Goal: Information Seeking & Learning: Learn about a topic

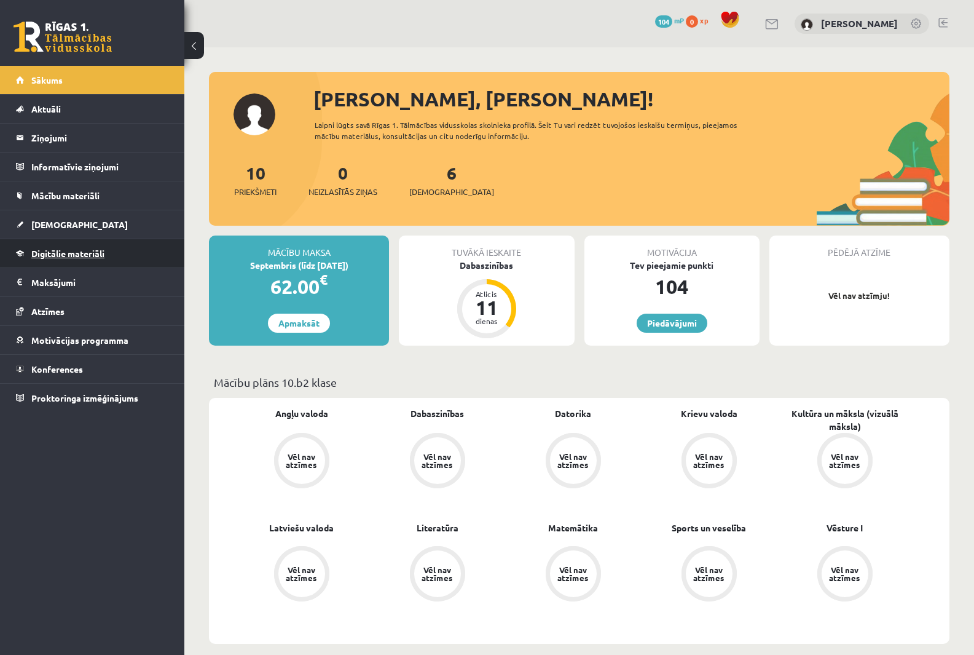
click at [60, 254] on span "Digitālie materiāli" at bounding box center [67, 253] width 73 height 11
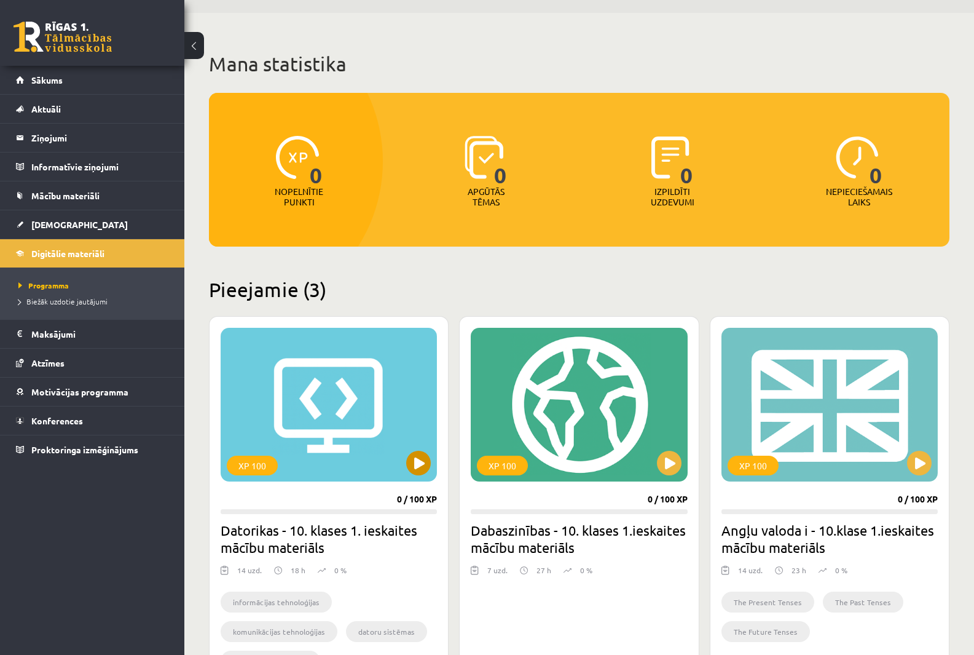
scroll to position [169, 0]
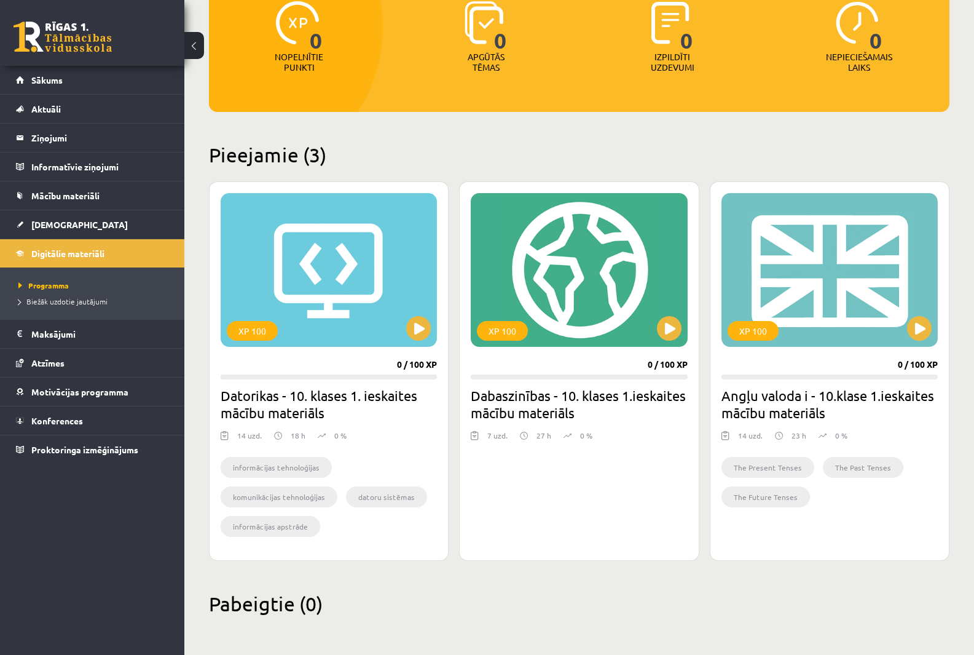
click at [275, 468] on li "informācijas tehnoloģijas" at bounding box center [276, 467] width 111 height 21
click at [410, 323] on button at bounding box center [418, 328] width 25 height 25
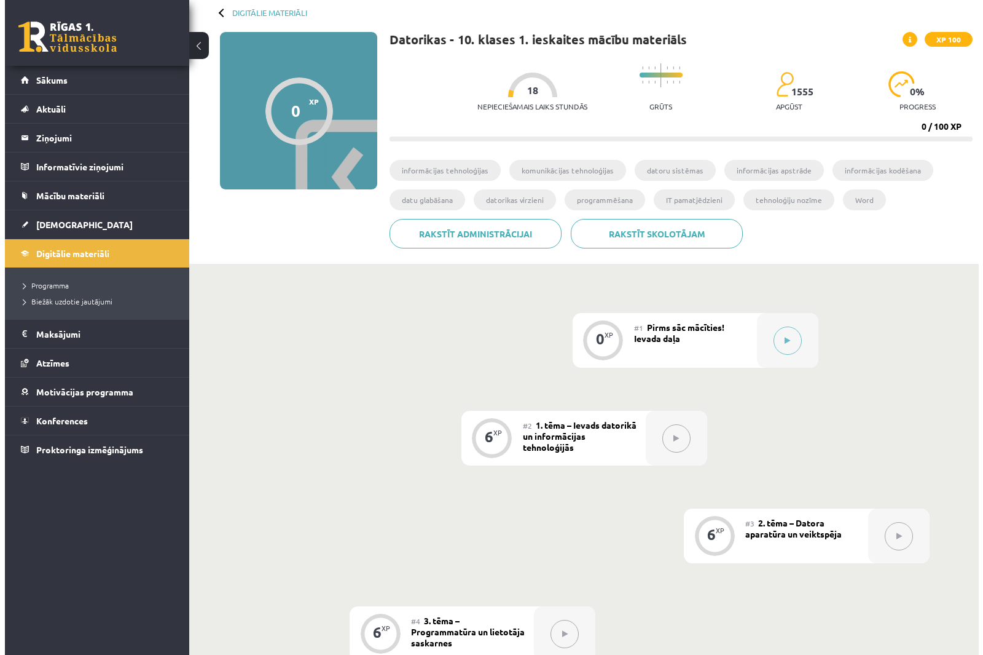
scroll to position [61, 0]
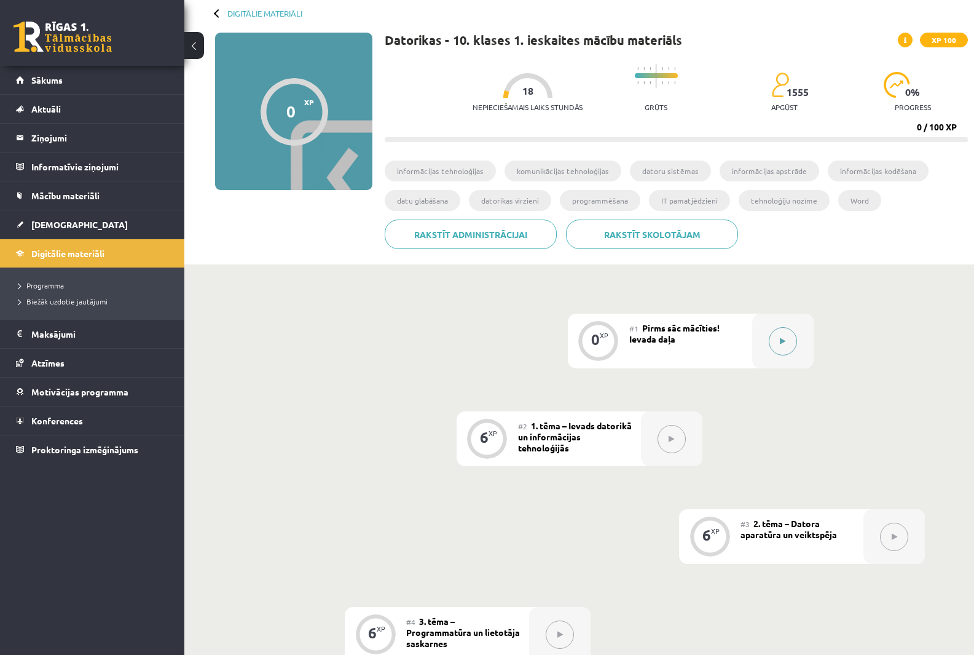
click at [789, 344] on button at bounding box center [783, 341] width 28 height 28
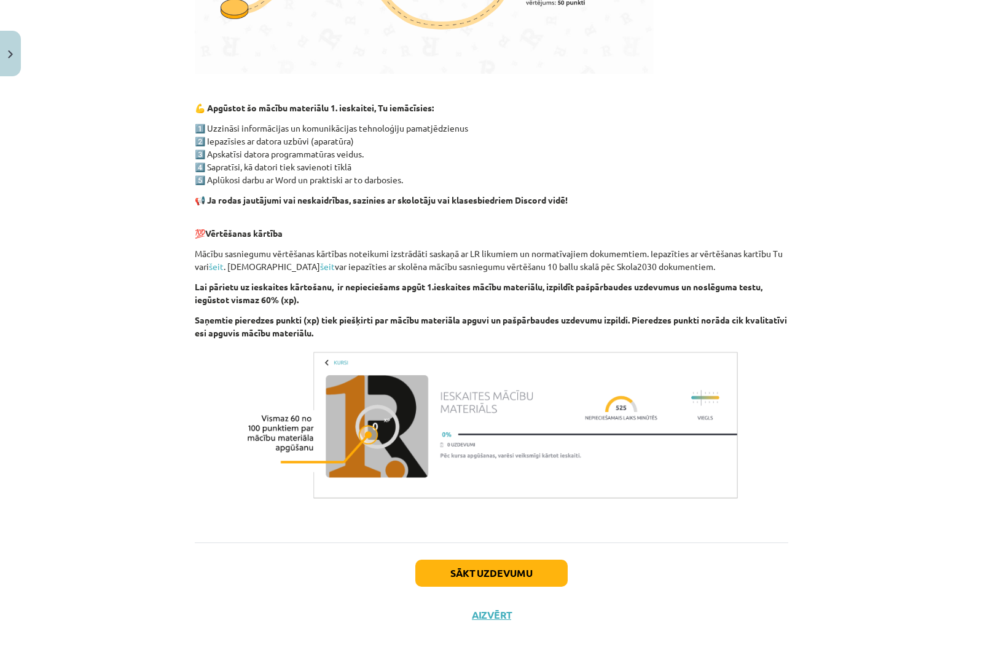
scroll to position [649, 0]
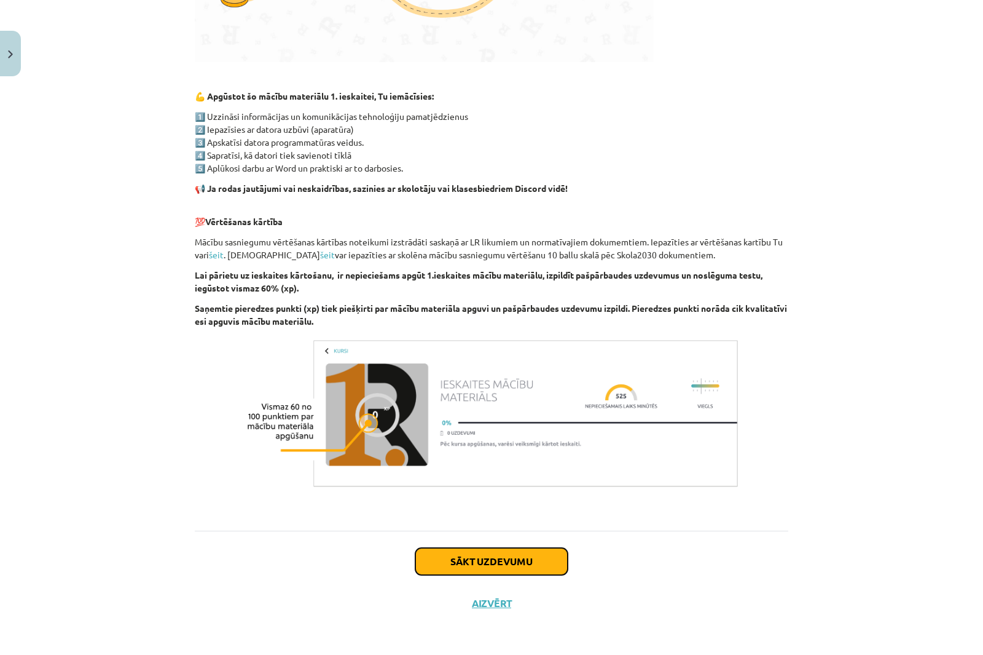
click at [514, 567] on button "Sākt uzdevumu" at bounding box center [492, 561] width 152 height 27
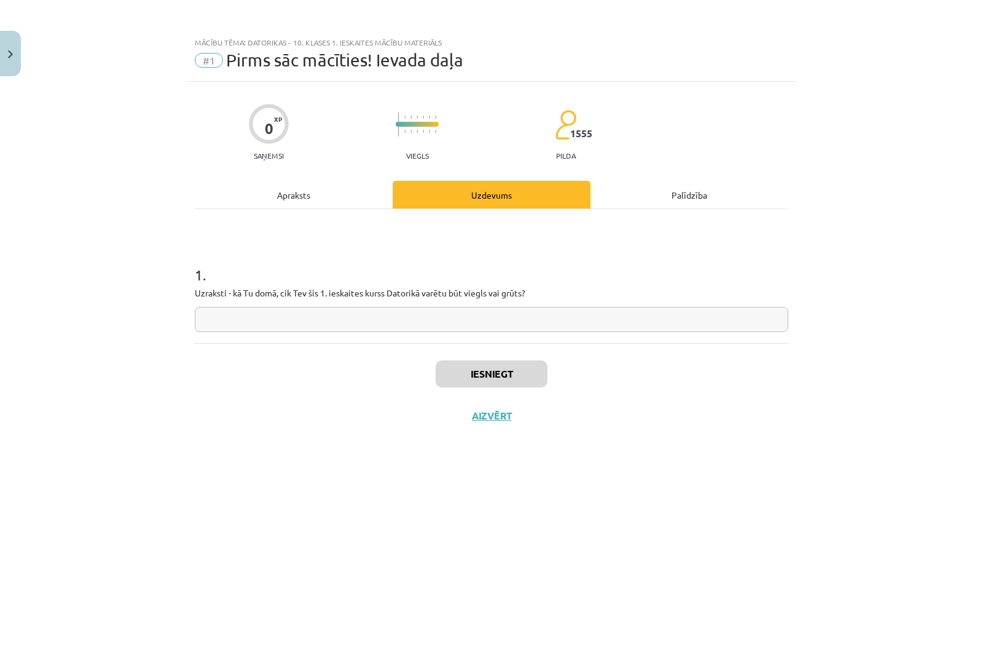
scroll to position [0, 0]
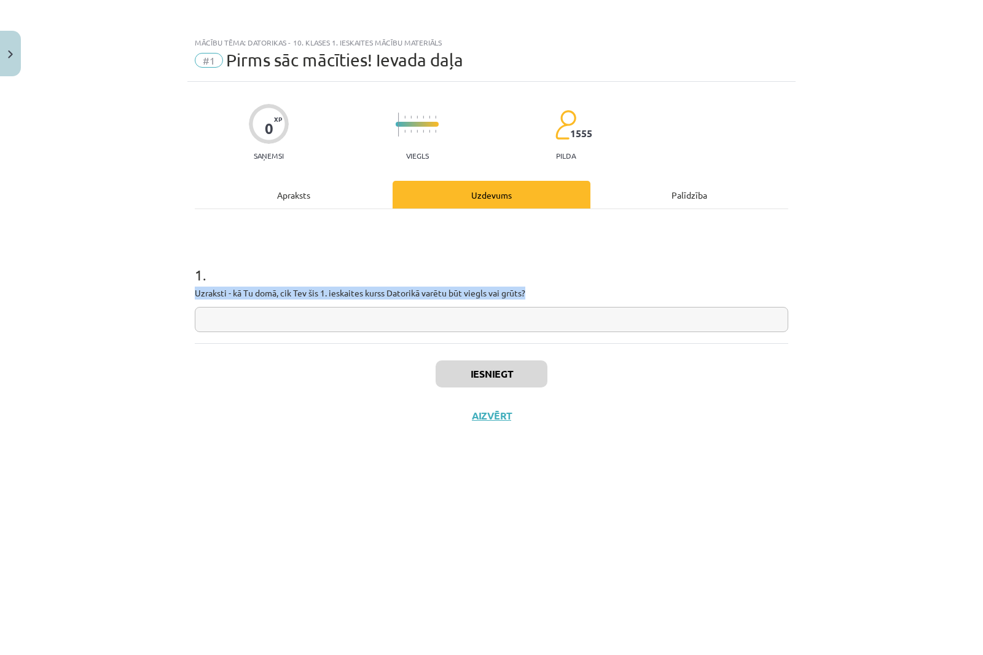
drag, startPoint x: 534, startPoint y: 293, endPoint x: 149, endPoint y: 292, distance: 385.4
click at [149, 292] on div "Mācību tēma: Datorikas - 10. klases 1. ieskaites mācību materiāls #1 Pirms sāc …" at bounding box center [491, 327] width 983 height 655
copy p "Uzraksti - kā Tu domā, cik Tev šis 1. ieskaites kurss Datorikā varētu būt viegl…"
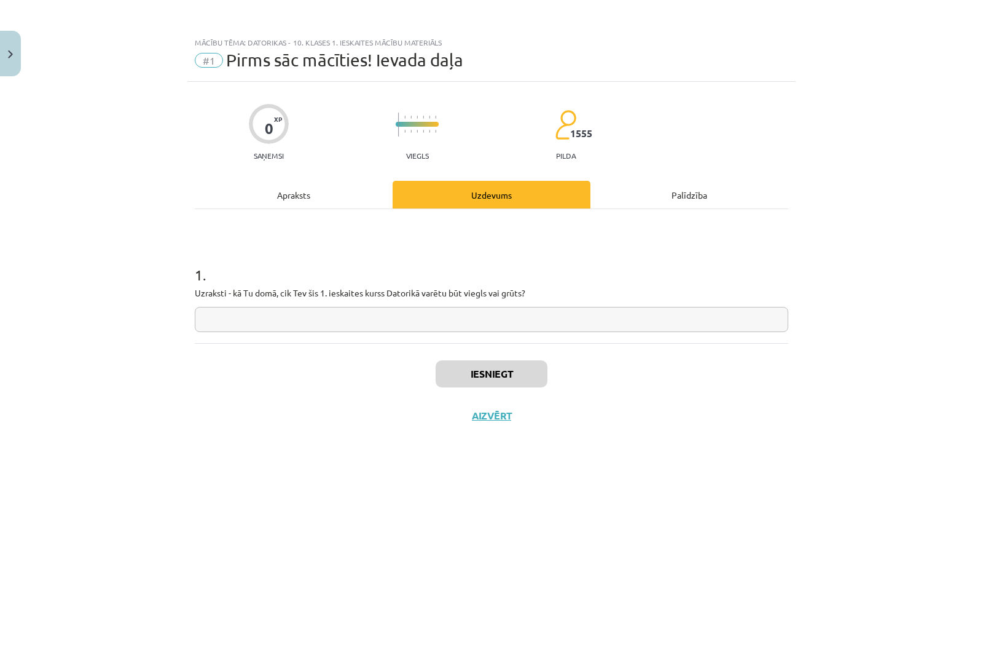
click at [251, 323] on input "text" at bounding box center [492, 319] width 594 height 25
click at [251, 312] on input "text" at bounding box center [492, 319] width 594 height 25
click at [251, 310] on input "text" at bounding box center [492, 319] width 594 height 25
click at [248, 317] on input "text" at bounding box center [492, 319] width 594 height 25
type input "**********"
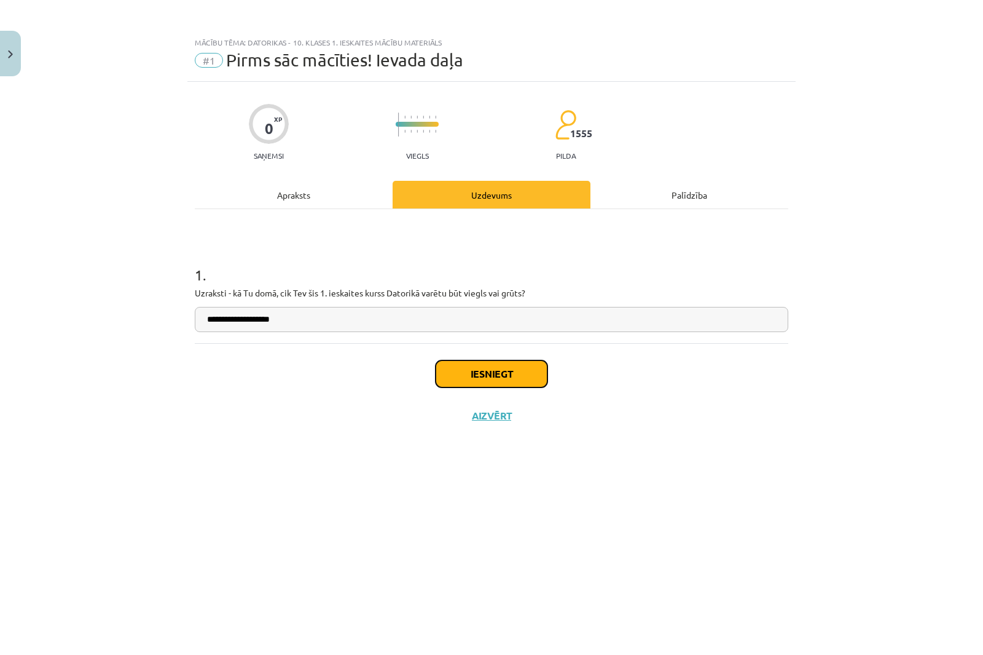
click at [486, 377] on button "Iesniegt" at bounding box center [492, 373] width 112 height 27
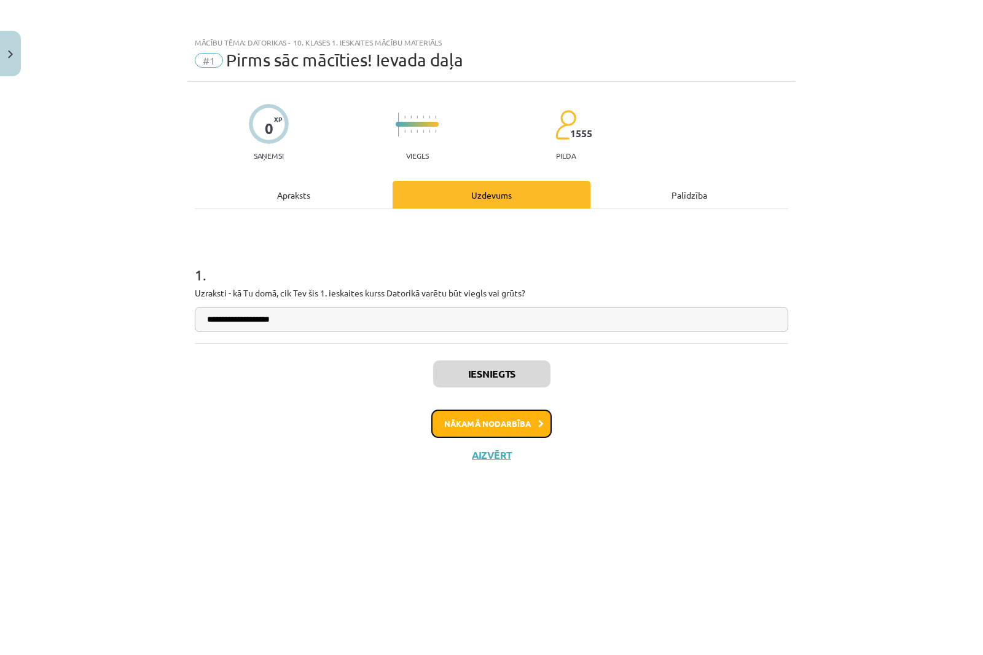
click at [533, 430] on button "Nākamā nodarbība" at bounding box center [491, 423] width 120 height 28
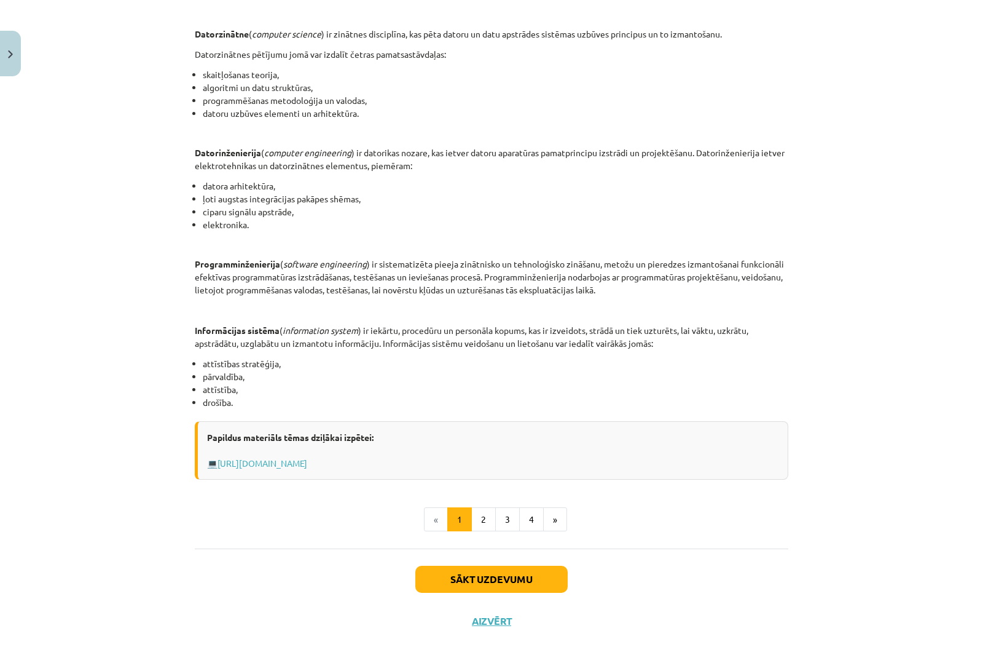
scroll to position [397, 0]
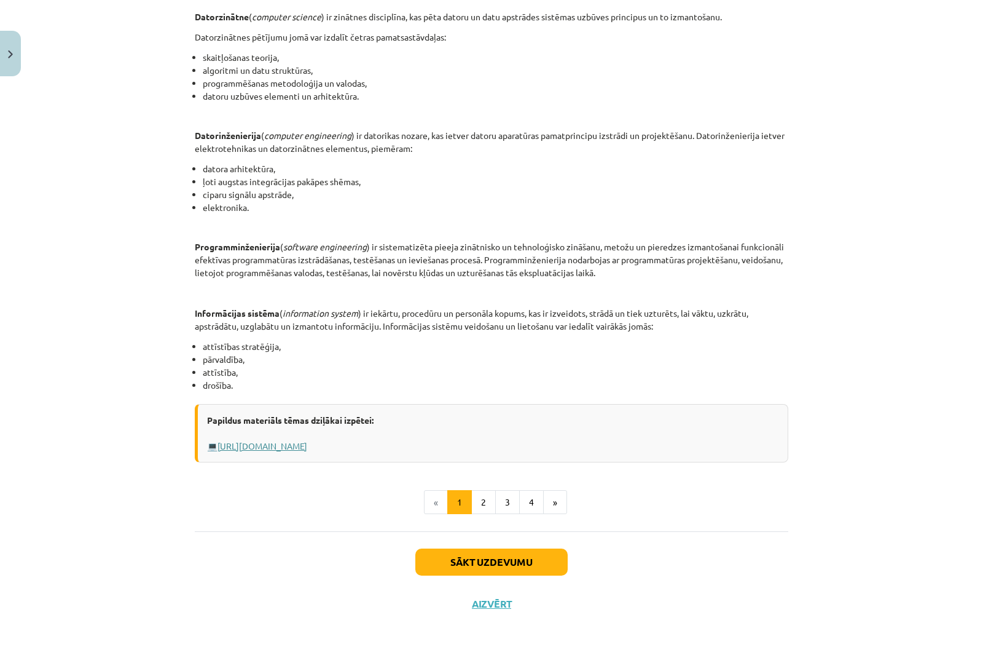
click at [307, 447] on link "[URL][DOMAIN_NAME]" at bounding box center [263, 445] width 90 height 11
click at [524, 559] on button "Sākt uzdevumu" at bounding box center [492, 561] width 152 height 27
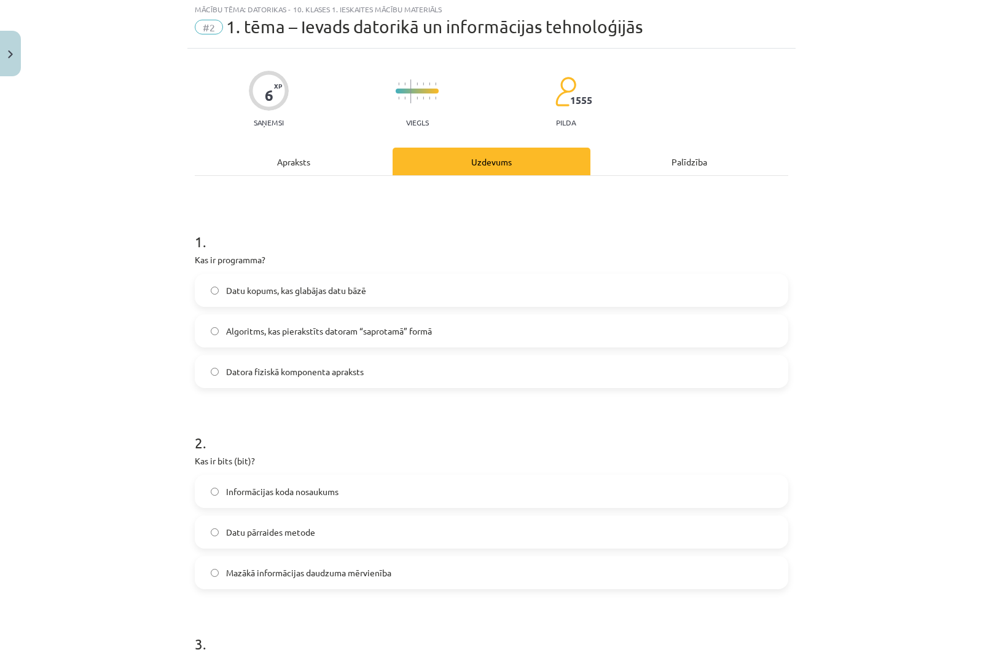
scroll to position [31, 0]
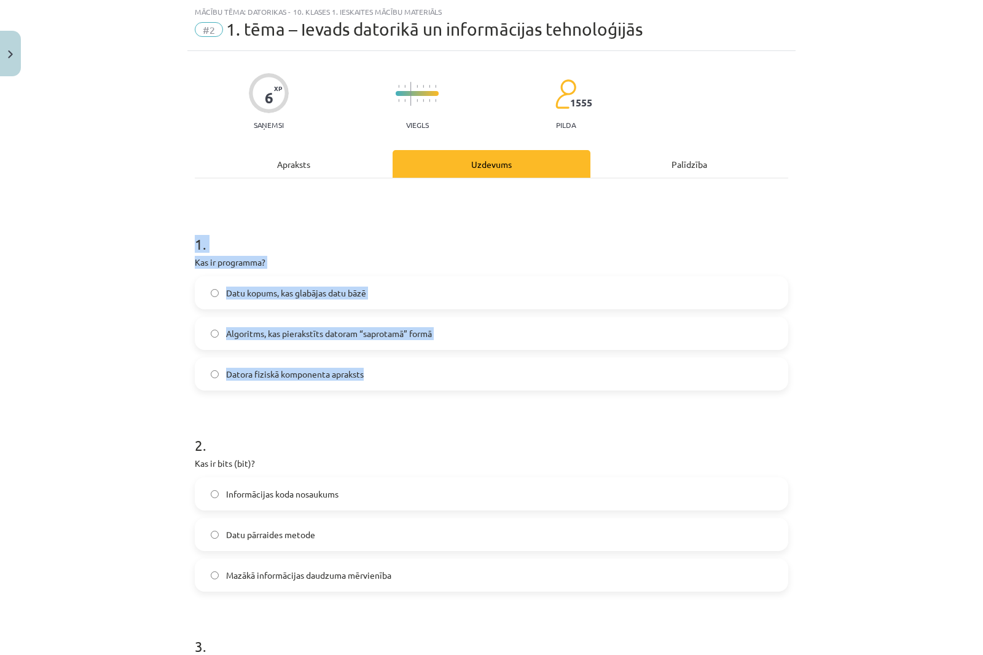
drag, startPoint x: 189, startPoint y: 239, endPoint x: 429, endPoint y: 371, distance: 274.0
copy div "1 . Kas ir programma? Datu kopums, kas glabājas datu bāzē Algoritms, kas pierak…"
click at [835, 210] on div "Mācību tēma: Datorikas - 10. klases 1. ieskaites mācību materiāls #2 1. tēma – …" at bounding box center [491, 327] width 983 height 655
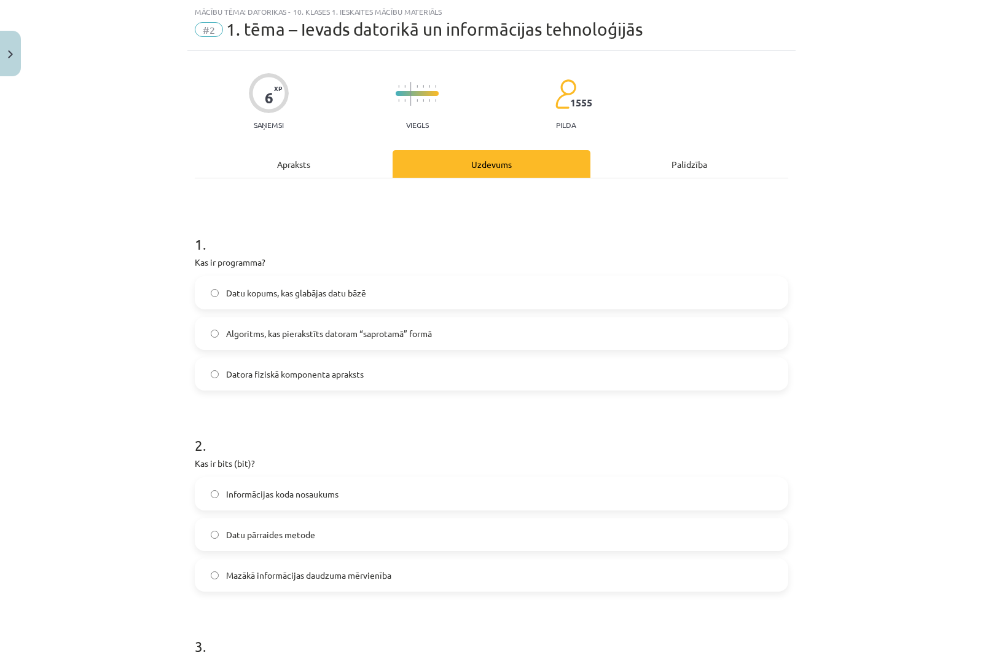
click at [229, 292] on span "Datu kopums, kas glabājas datu bāzē" at bounding box center [296, 292] width 140 height 13
click at [226, 333] on span "Algoritms, kas pierakstīts datoram “saprotamā” formā" at bounding box center [329, 333] width 206 height 13
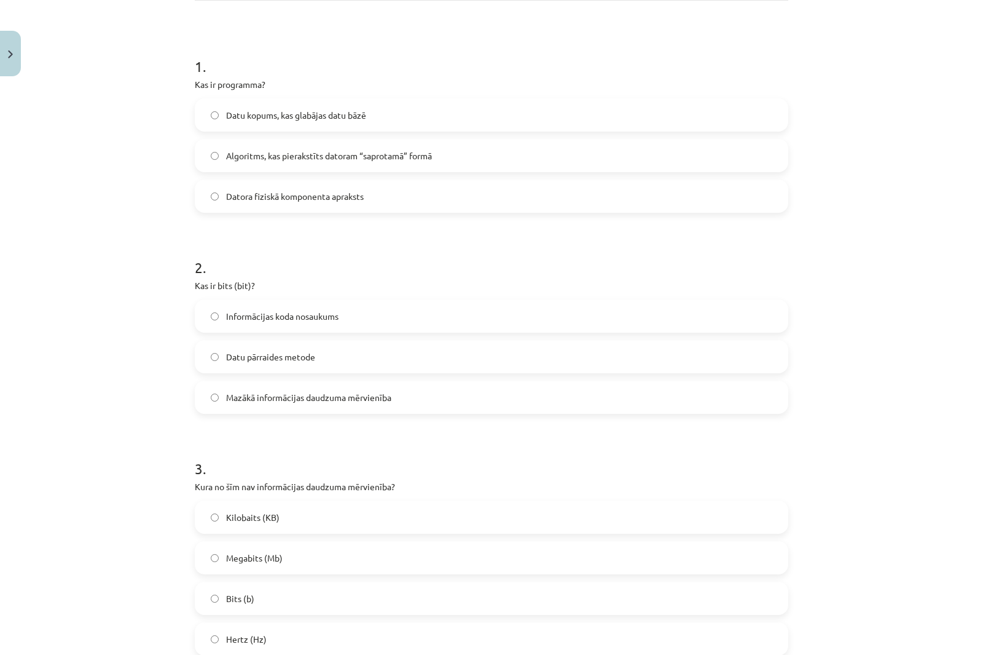
scroll to position [215, 0]
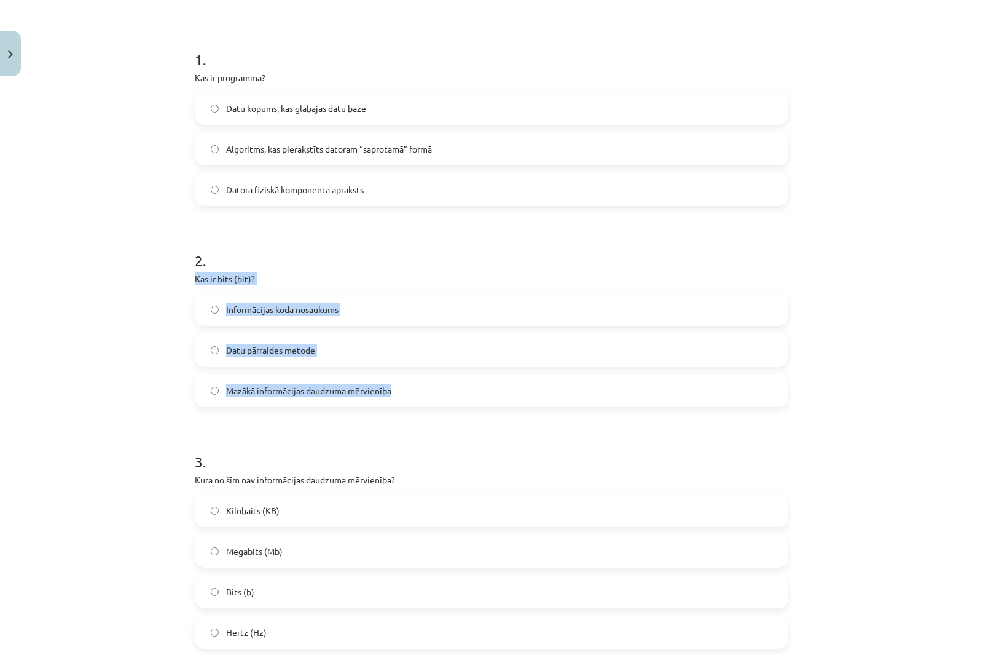
drag, startPoint x: 191, startPoint y: 274, endPoint x: 401, endPoint y: 382, distance: 235.9
click at [401, 382] on div "2 . Kas ir bits (bit)? Informācijas koda nosaukums Datu pārraides metode Mazākā…" at bounding box center [492, 319] width 594 height 176
copy div "Kas ir bits (bit)? Informācijas koda nosaukums Datu pārraides metode Mazākā inf…"
click at [22, 351] on div "Mācību tēma: Datorikas - 10. klases 1. ieskaites mācību materiāls #2 1. tēma – …" at bounding box center [491, 327] width 983 height 655
click at [216, 384] on label "Mazākā informācijas daudzuma mērvienība" at bounding box center [491, 390] width 591 height 31
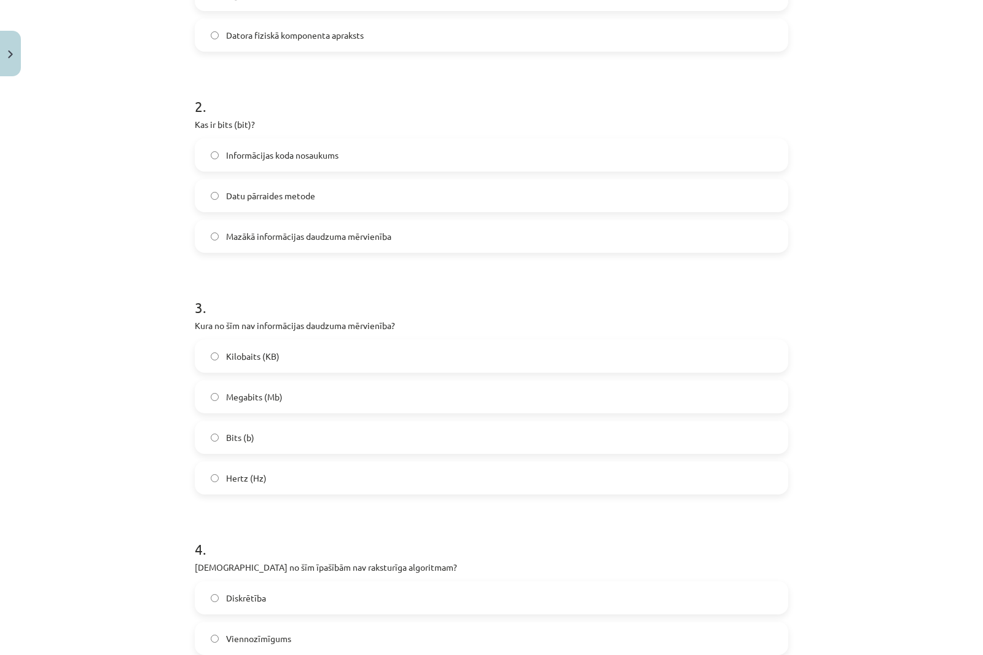
scroll to position [400, 0]
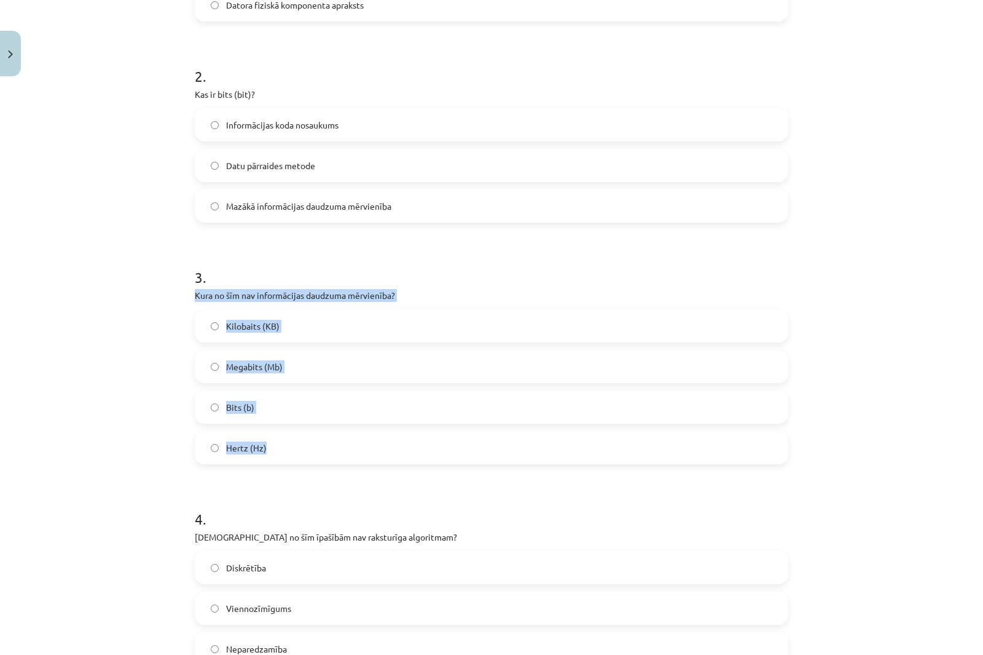
drag, startPoint x: 256, startPoint y: 311, endPoint x: 390, endPoint y: 450, distance: 193.4
click at [390, 450] on div "3 . Kura no šīm nav informācijas daudzuma mērvienība? Kilobaits (KB) Megabits (…" at bounding box center [492, 355] width 594 height 217
copy div "Kura no šīm nav informācijas daudzuma mērvienība? Kilobaits (KB) Megabits (Mb) …"
drag, startPoint x: 176, startPoint y: 433, endPoint x: 201, endPoint y: 463, distance: 38.9
click at [176, 434] on div "Mācību tēma: Datorikas - 10. klases 1. ieskaites mācību materiāls #2 1. tēma – …" at bounding box center [491, 327] width 983 height 655
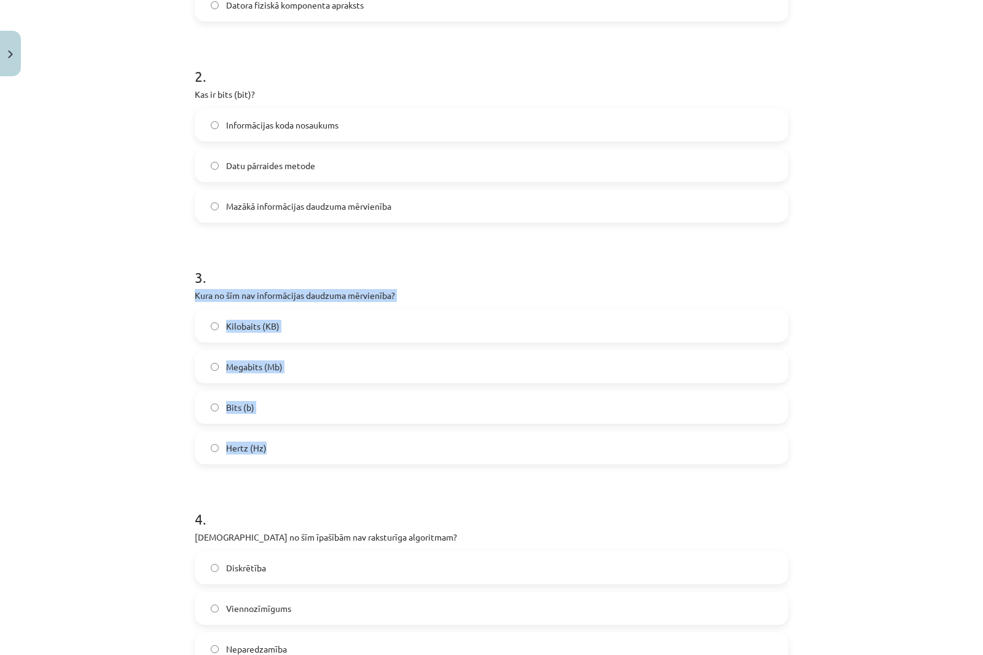
click at [173, 441] on div "Mācību tēma: Datorikas - 10. klases 1. ieskaites mācību materiāls #2 1. tēma – …" at bounding box center [491, 327] width 983 height 655
click at [207, 452] on label "Hertz (Hz)" at bounding box center [491, 447] width 591 height 31
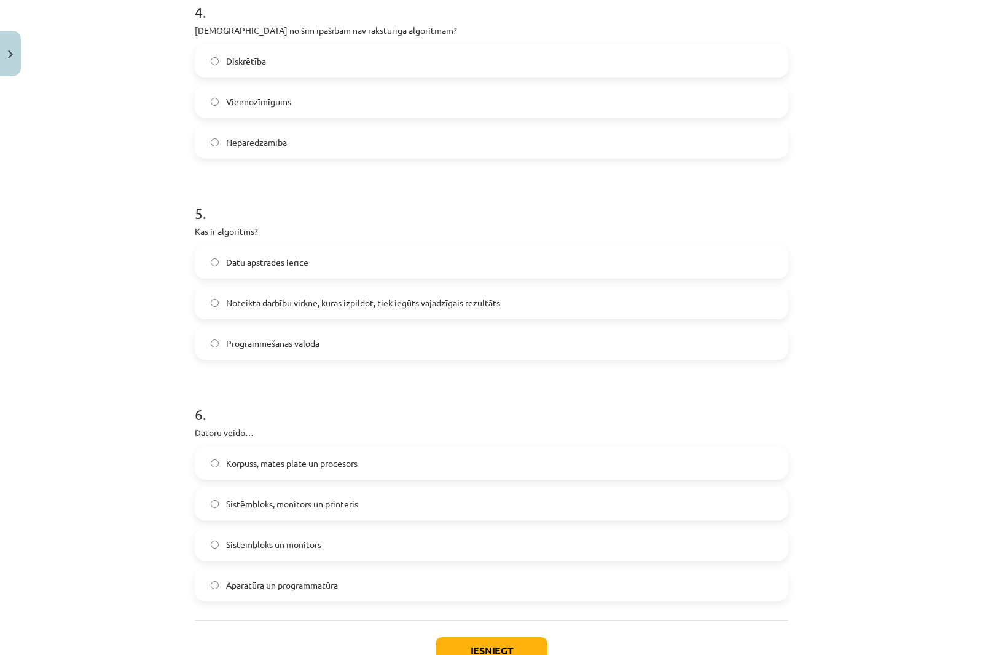
scroll to position [934, 0]
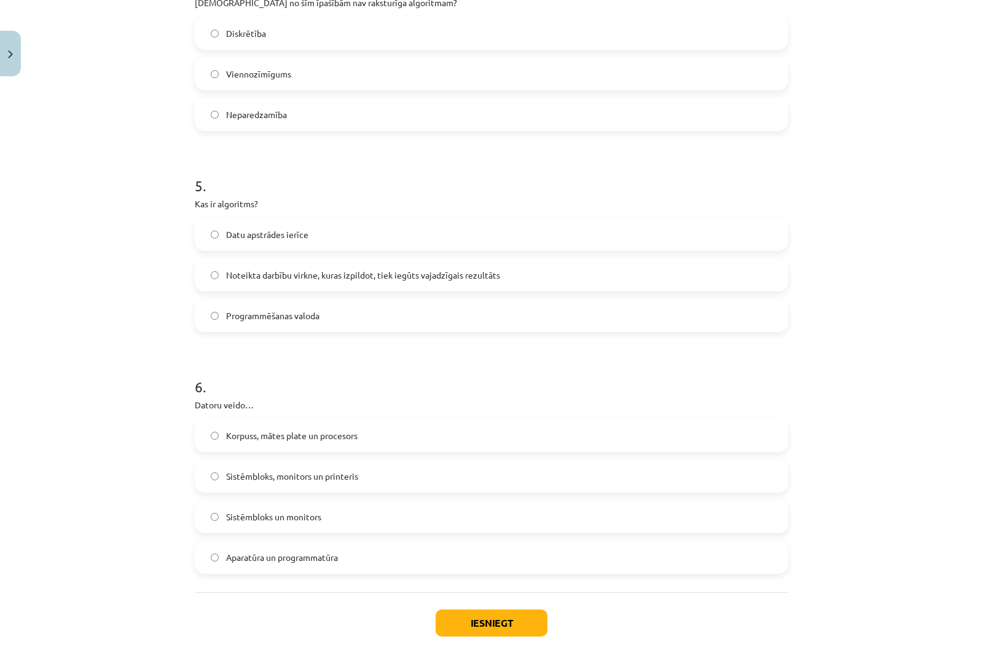
click at [248, 431] on span "Korpuss, mātes plate un procesors" at bounding box center [292, 435] width 132 height 13
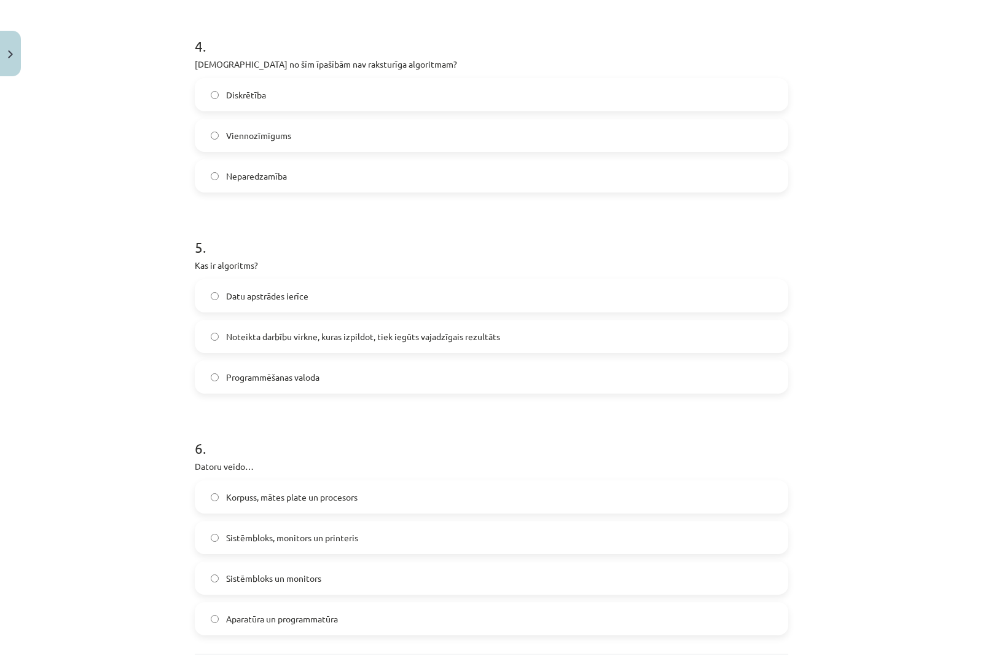
scroll to position [811, 0]
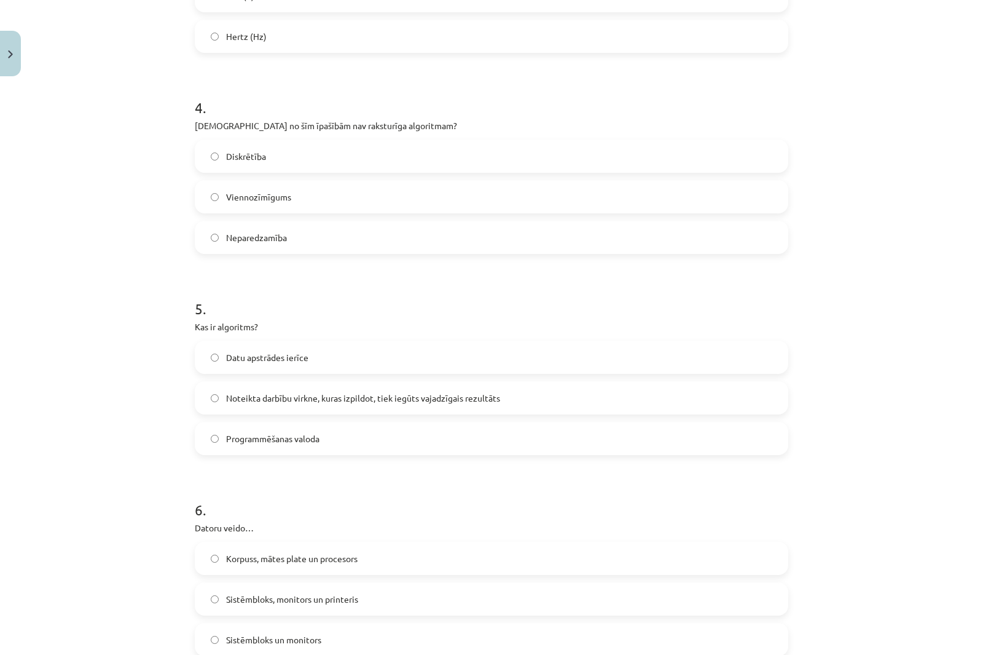
click at [249, 400] on span "Noteikta darbību virkne, kuras izpildot, tiek iegūts vajadzīgais rezultāts" at bounding box center [363, 398] width 274 height 13
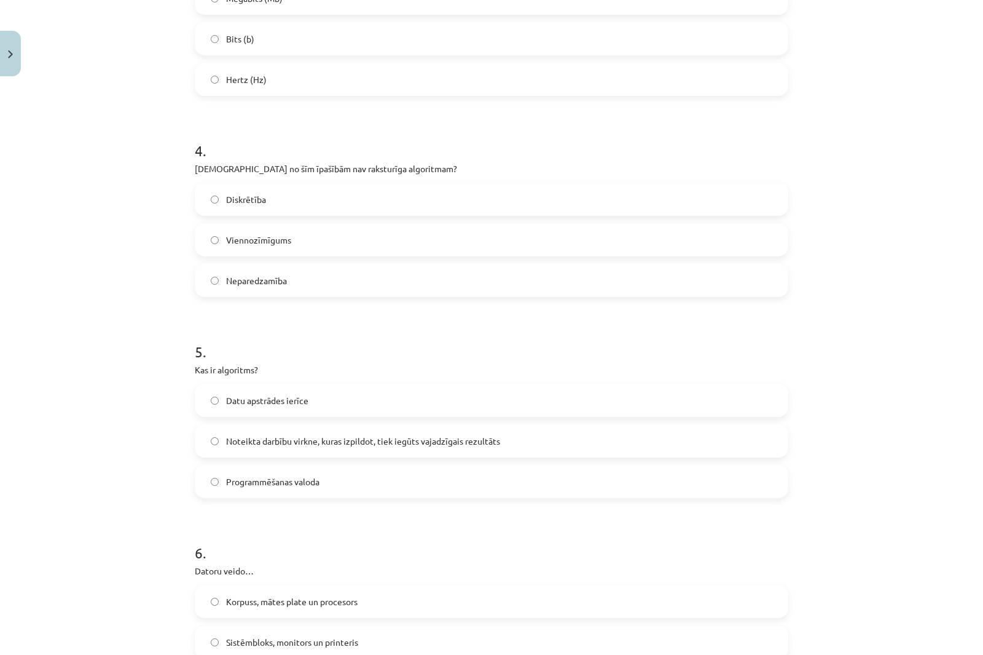
scroll to position [749, 0]
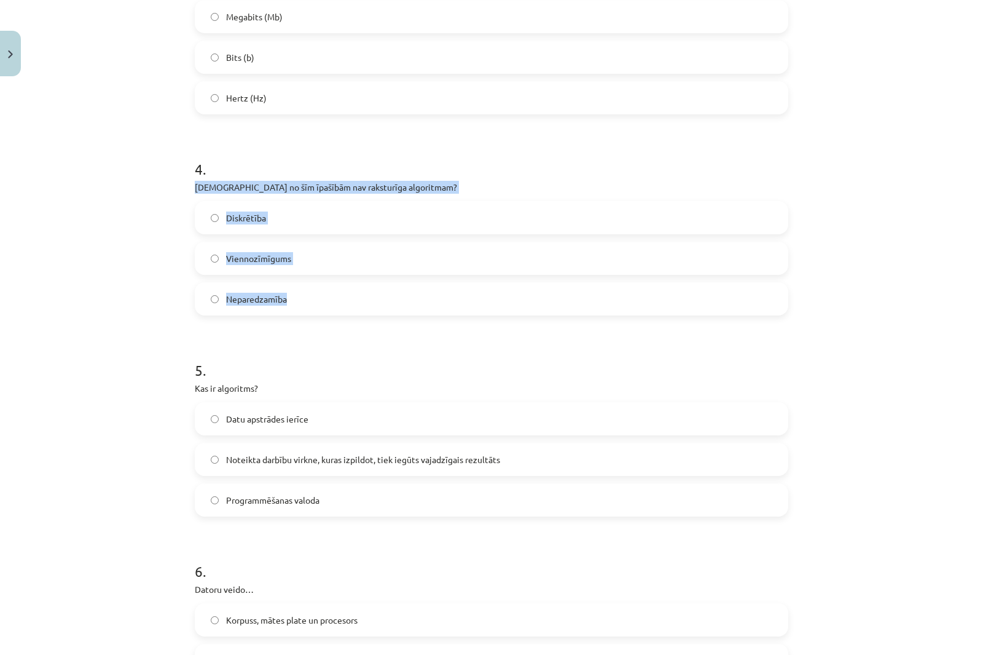
drag, startPoint x: 189, startPoint y: 185, endPoint x: 397, endPoint y: 313, distance: 244.8
click at [397, 313] on div "6 XP Saņemsi Viegls 1555 pilda Apraksts Uzdevums Palīdzība 1 . Kas ir programma…" at bounding box center [491, 100] width 609 height 1537
copy div "[DEMOGRAPHIC_DATA] no šīm īpašībām nav raksturīga algoritmam? Diskrētība Vienno…"
click at [89, 195] on div "Mācību tēma: Datorikas - 10. klases 1. ieskaites mācību materiāls #2 1. tēma – …" at bounding box center [491, 327] width 983 height 655
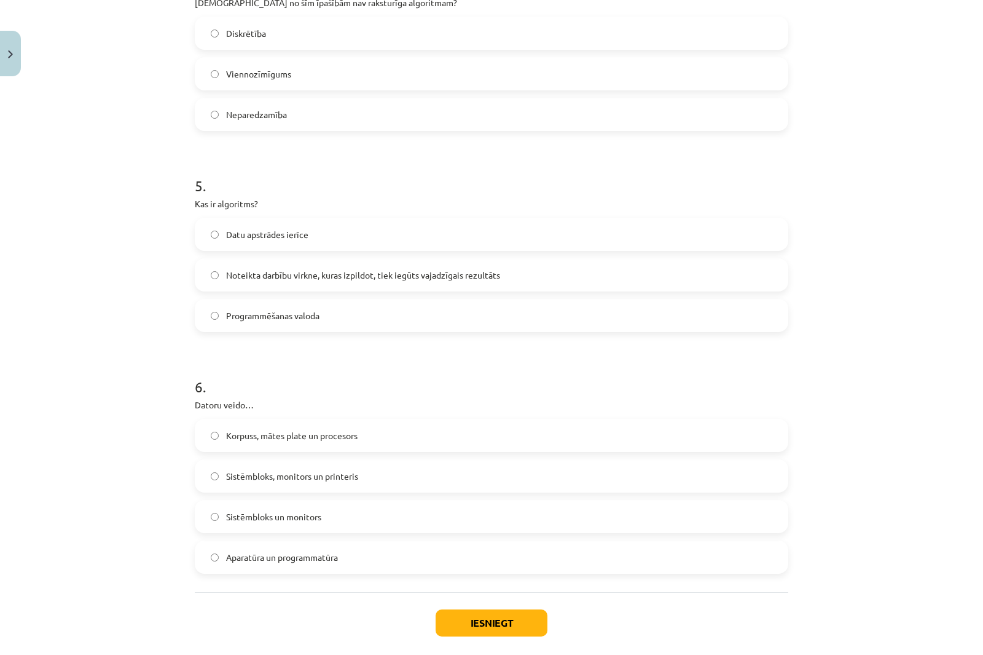
scroll to position [872, 0]
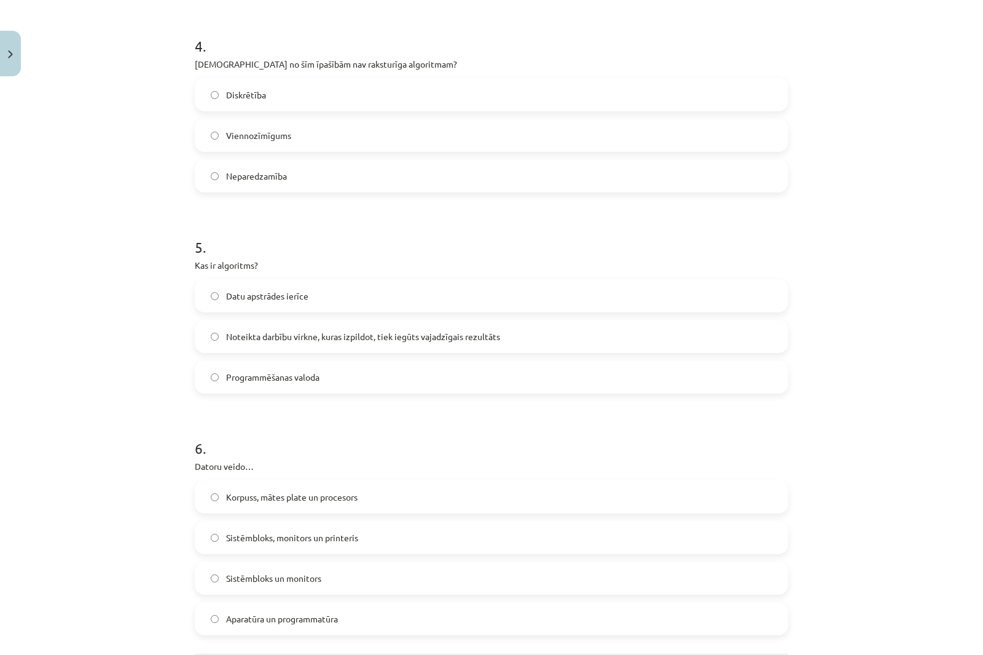
click at [252, 171] on span "Neparedzamība" at bounding box center [256, 176] width 61 height 13
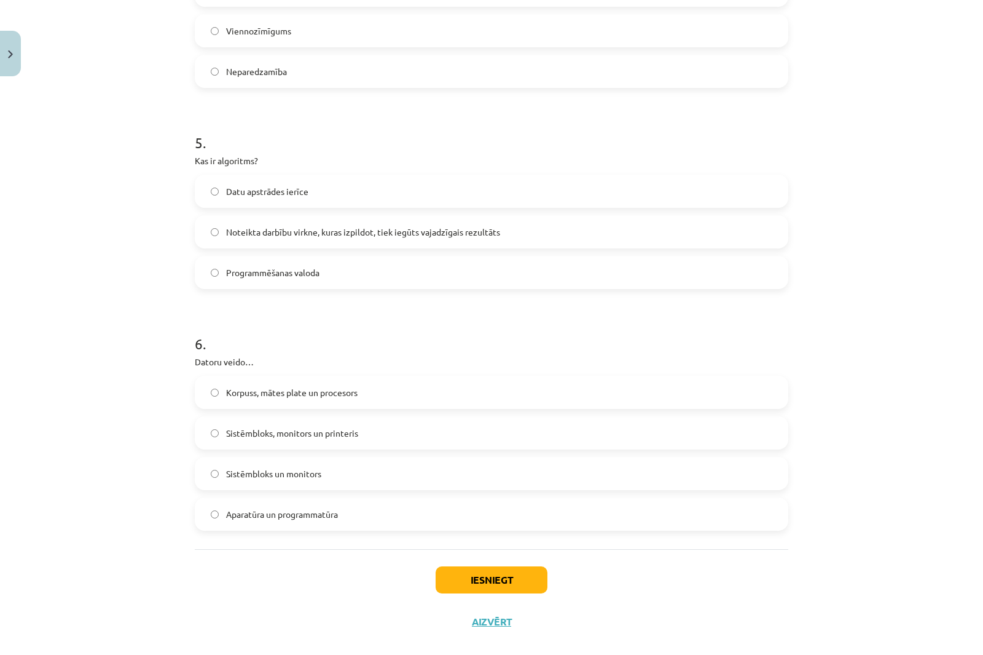
scroll to position [995, 0]
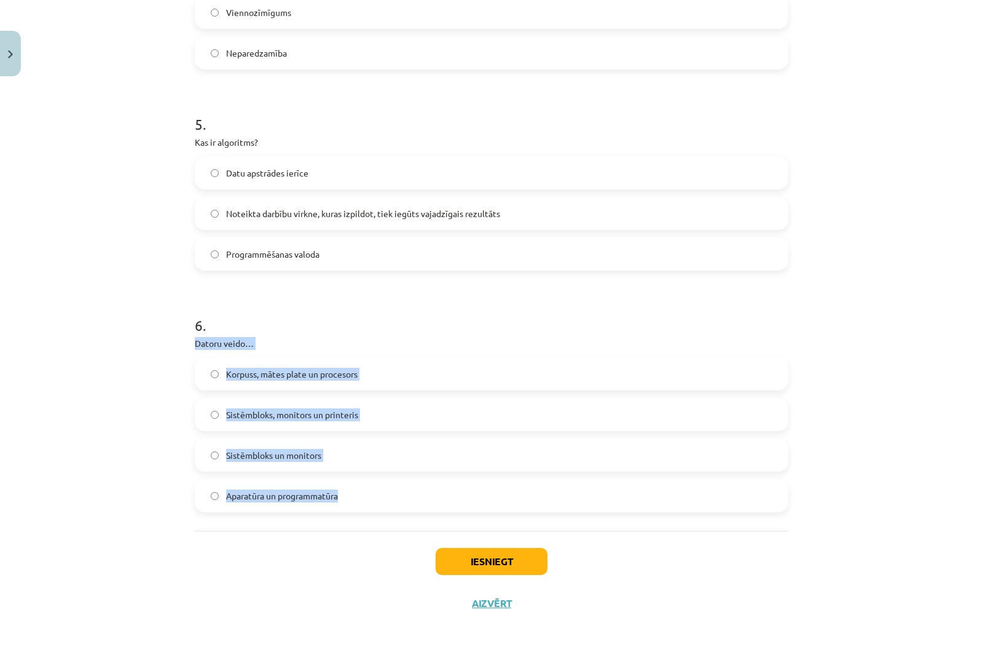
drag, startPoint x: 188, startPoint y: 344, endPoint x: 414, endPoint y: 494, distance: 271.7
copy div "Datoru veido… Korpuss, mātes plate un procesors Sistēmbloks, monitors un printe…"
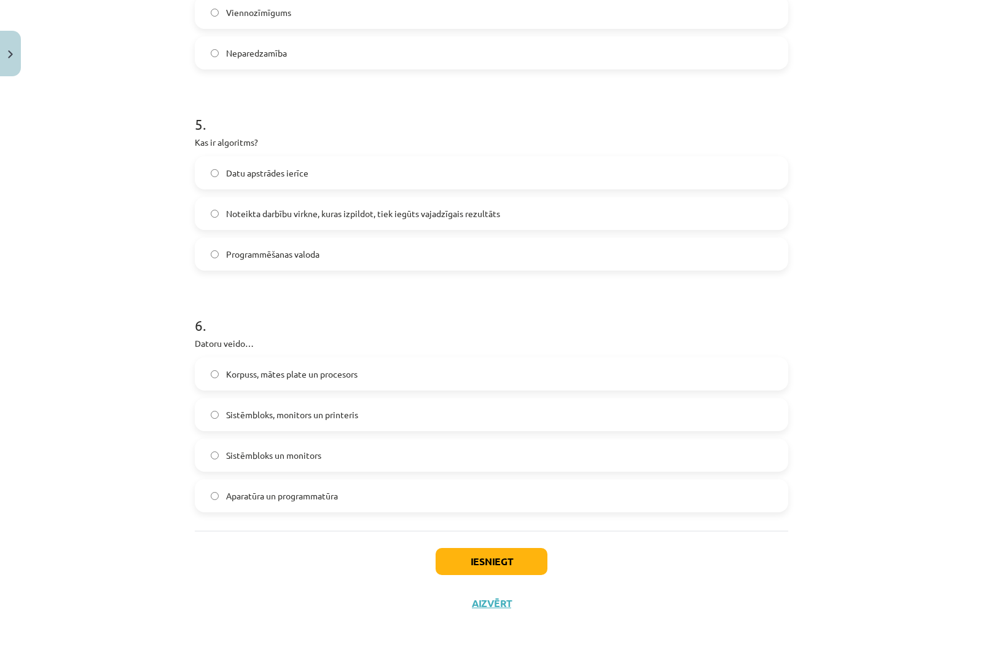
click at [93, 243] on div "Mācību tēma: Datorikas - 10. klases 1. ieskaites mācību materiāls #2 1. tēma – …" at bounding box center [491, 327] width 983 height 655
click at [106, 188] on div "Mācību tēma: Datorikas - 10. klases 1. ieskaites mācību materiāls #2 1. tēma – …" at bounding box center [491, 327] width 983 height 655
click at [304, 499] on span "Aparatūra un programmatūra" at bounding box center [282, 495] width 112 height 13
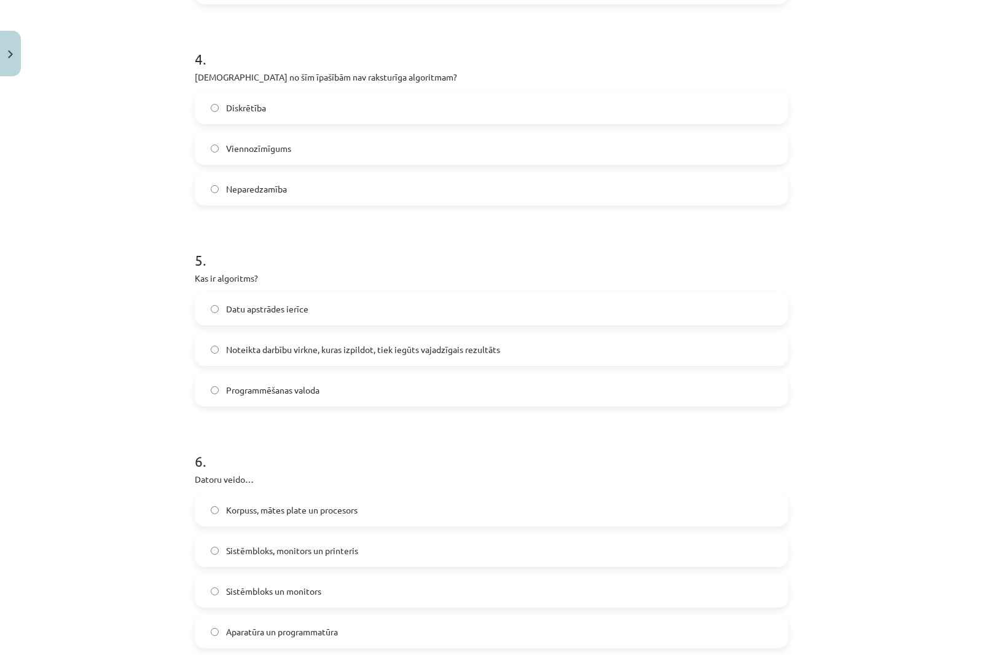
scroll to position [934, 0]
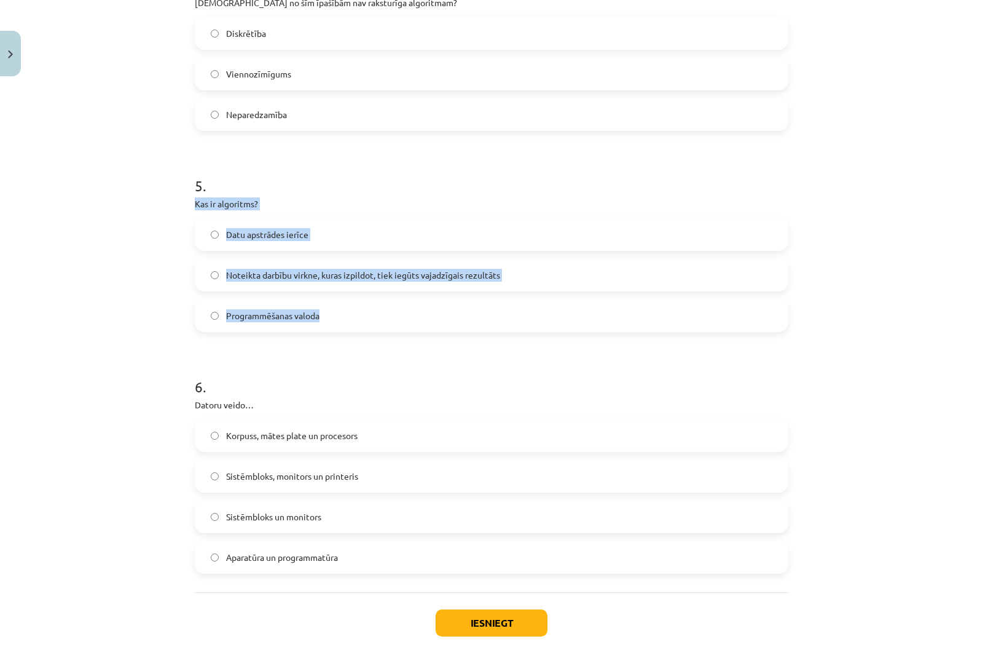
drag, startPoint x: 208, startPoint y: 210, endPoint x: 380, endPoint y: 307, distance: 197.9
copy div "Kas ir algoritms? Datu apstrādes ierīce Noteikta darbību virkne, kuras izpildot…"
click at [82, 227] on div "Mācību tēma: Datorikas - 10. klases 1. ieskaites mācību materiāls #2 1. tēma – …" at bounding box center [491, 327] width 983 height 655
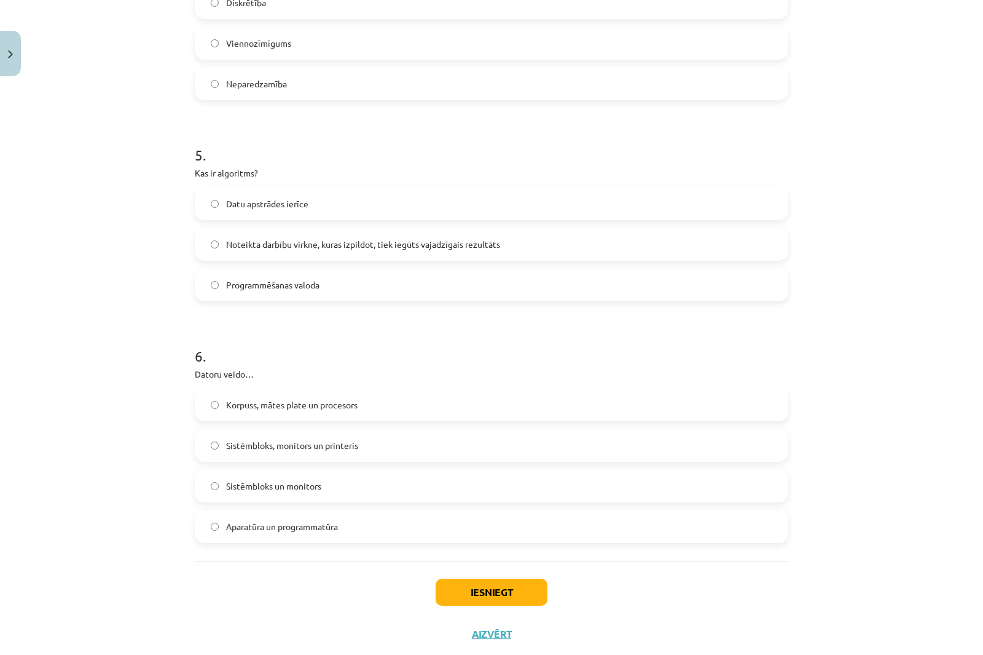
scroll to position [995, 0]
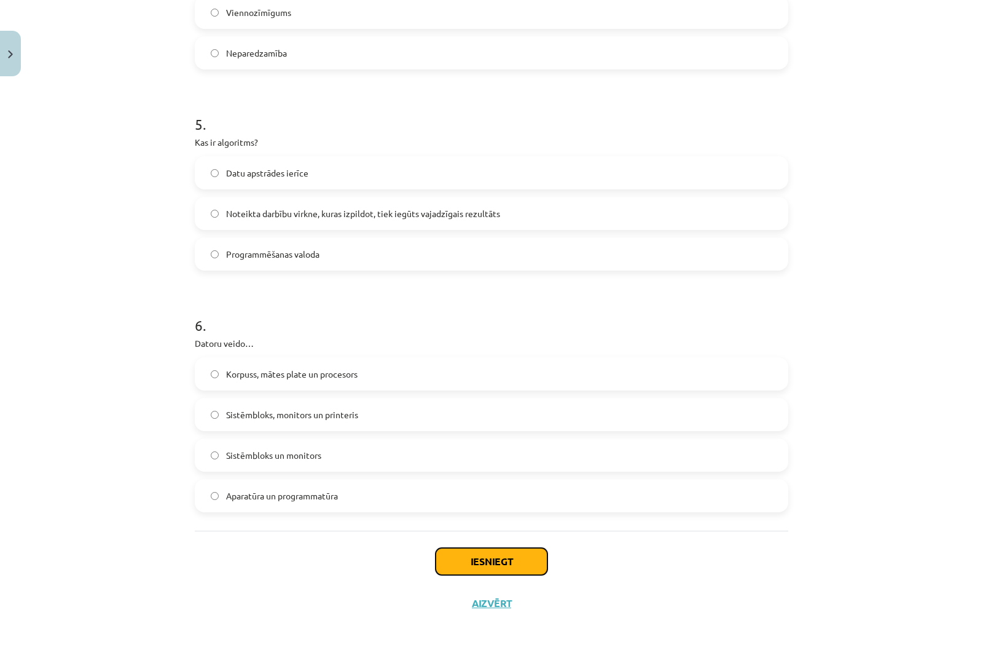
click at [516, 555] on button "Iesniegt" at bounding box center [492, 561] width 112 height 27
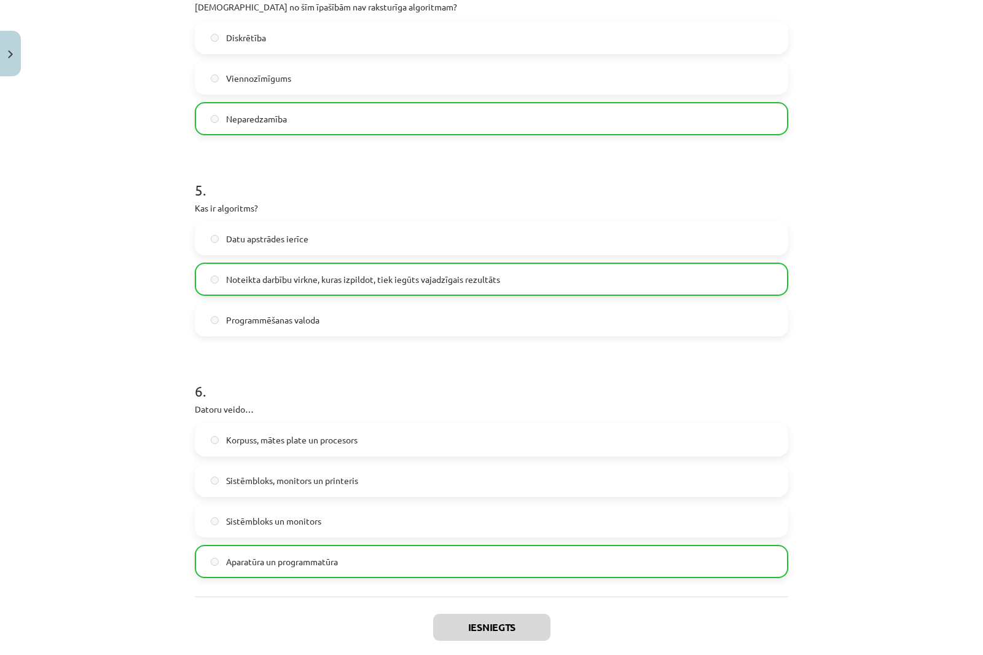
scroll to position [1034, 0]
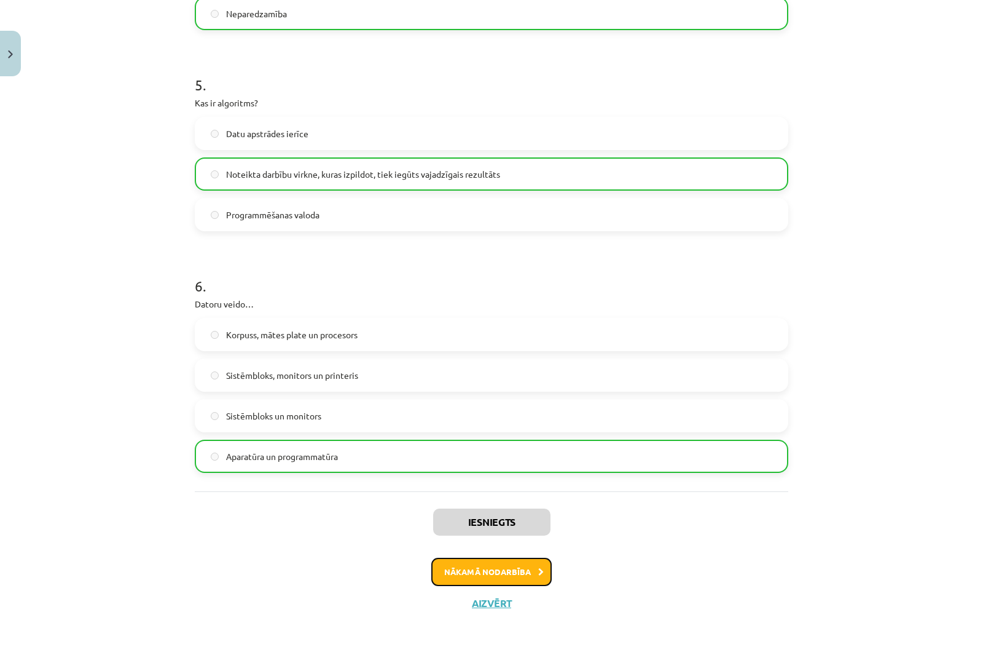
click at [520, 570] on button "Nākamā nodarbība" at bounding box center [491, 572] width 120 height 28
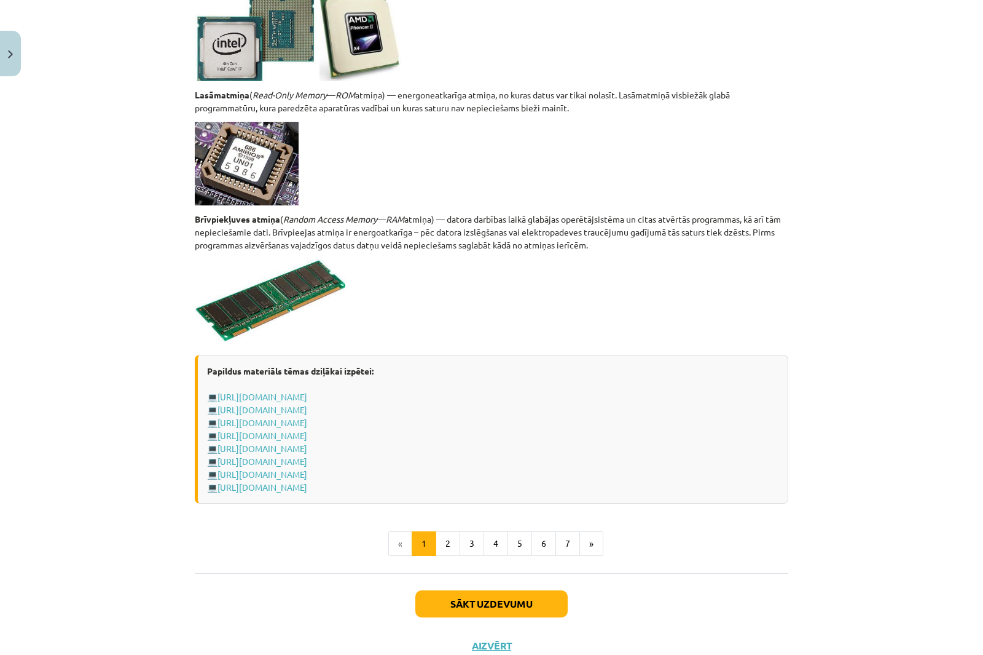
scroll to position [1978, 0]
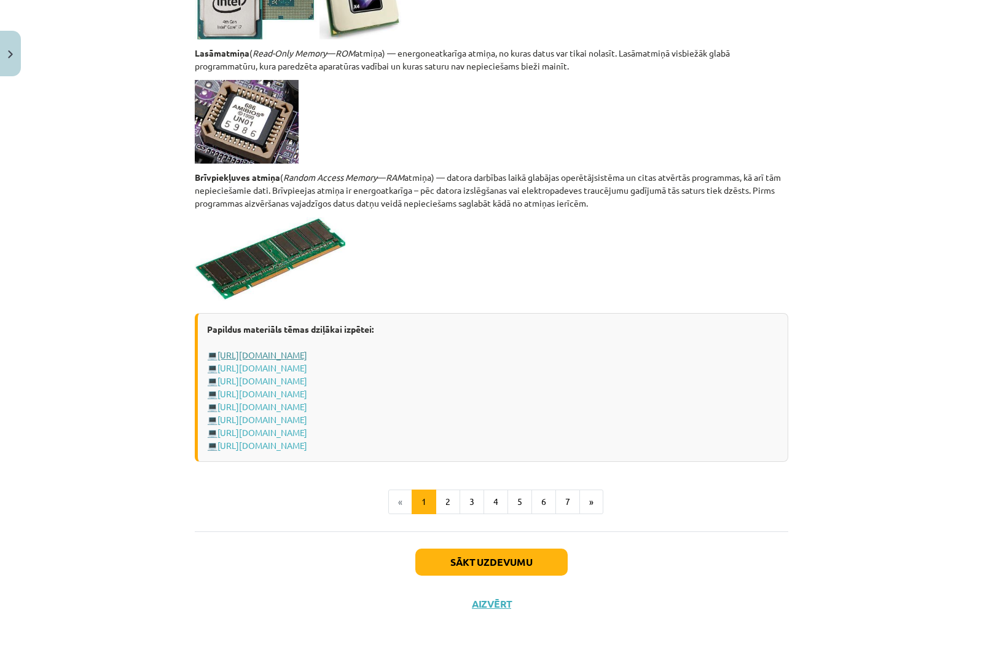
click at [307, 352] on link "[URL][DOMAIN_NAME]" at bounding box center [263, 354] width 90 height 11
click at [307, 365] on link "[URL][DOMAIN_NAME]" at bounding box center [263, 367] width 90 height 11
click at [307, 377] on link "[URL][DOMAIN_NAME]" at bounding box center [263, 380] width 90 height 11
click at [307, 391] on link "[URL][DOMAIN_NAME]" at bounding box center [263, 393] width 90 height 11
click at [502, 567] on button "Sākt uzdevumu" at bounding box center [492, 561] width 152 height 27
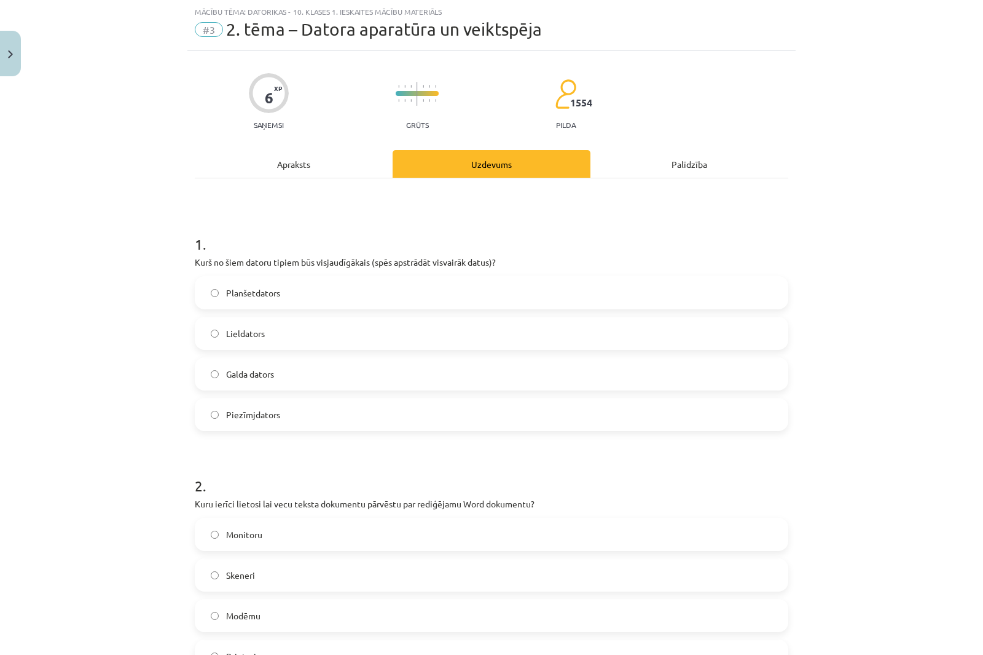
scroll to position [92, 0]
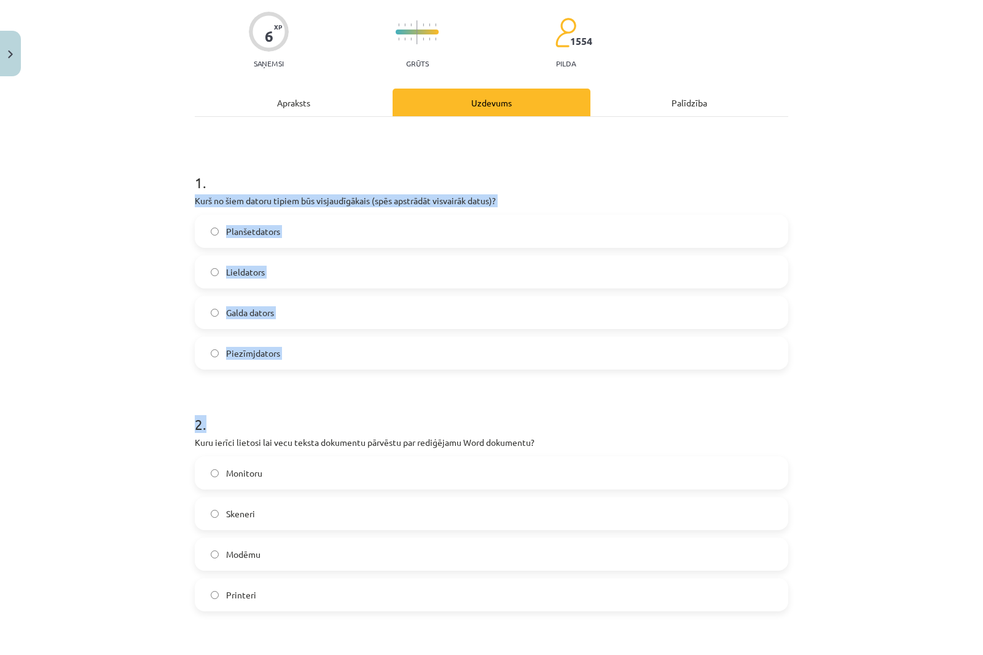
drag, startPoint x: 183, startPoint y: 195, endPoint x: 337, endPoint y: 370, distance: 232.6
click at [337, 370] on div "Mācību tēma: Datorikas - 10. klases 1. ieskaites mācību materiāls #3 2. tēma – …" at bounding box center [491, 327] width 983 height 655
copy form "Kurš no šiem datoru tipiem būs visjaudīgākais (spēs apstrādāt visvairāk datus)?…"
click at [337, 412] on h1 "2 ." at bounding box center [492, 413] width 594 height 38
drag, startPoint x: 264, startPoint y: 228, endPoint x: 339, endPoint y: 367, distance: 157.9
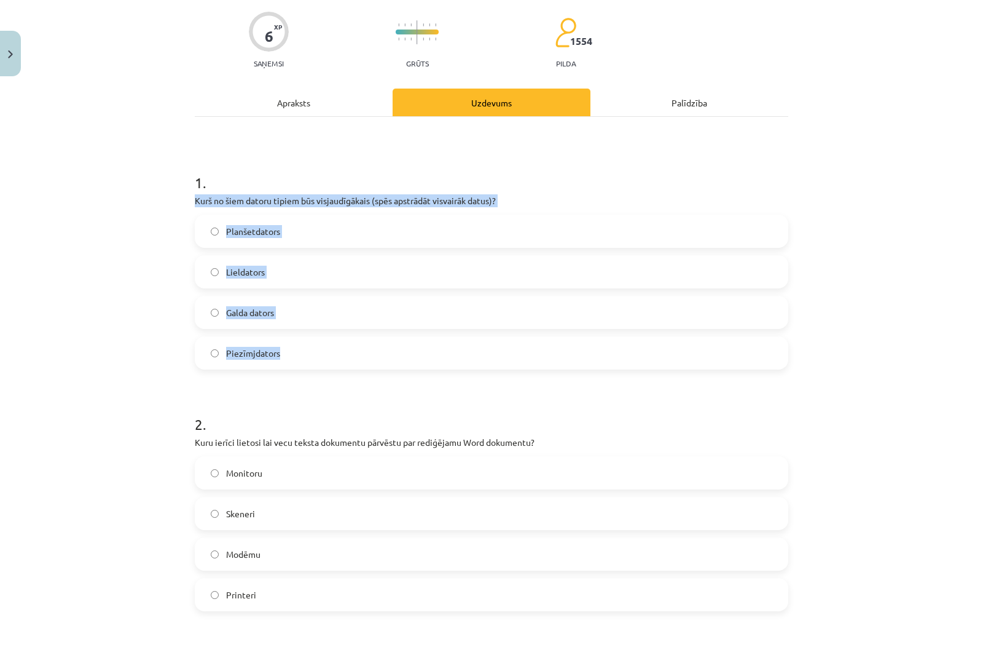
copy div "Kurš no šiem datoru tipiem būs visjaudīgākais (spēs apstrādāt visvairāk datus)?…"
click at [73, 236] on div "Mācību tēma: Datorikas - 10. klases 1. ieskaites mācību materiāls #3 2. tēma – …" at bounding box center [491, 327] width 983 height 655
click at [131, 335] on div "Mācību tēma: Datorikas - 10. klases 1. ieskaites mācību materiāls #3 2. tēma – …" at bounding box center [491, 327] width 983 height 655
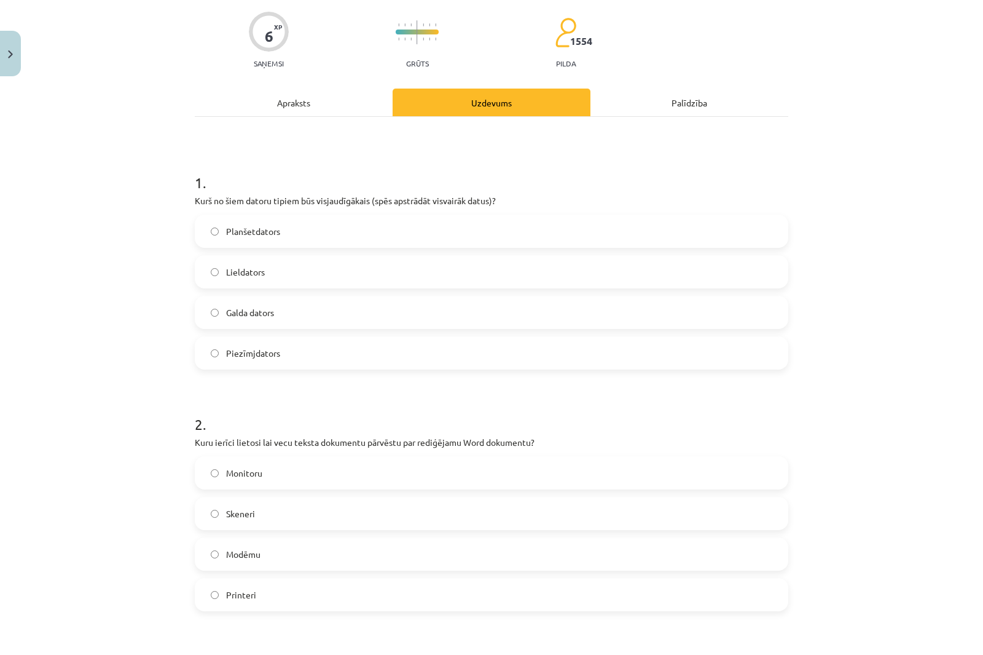
click at [232, 281] on label "Lieldators" at bounding box center [491, 271] width 591 height 31
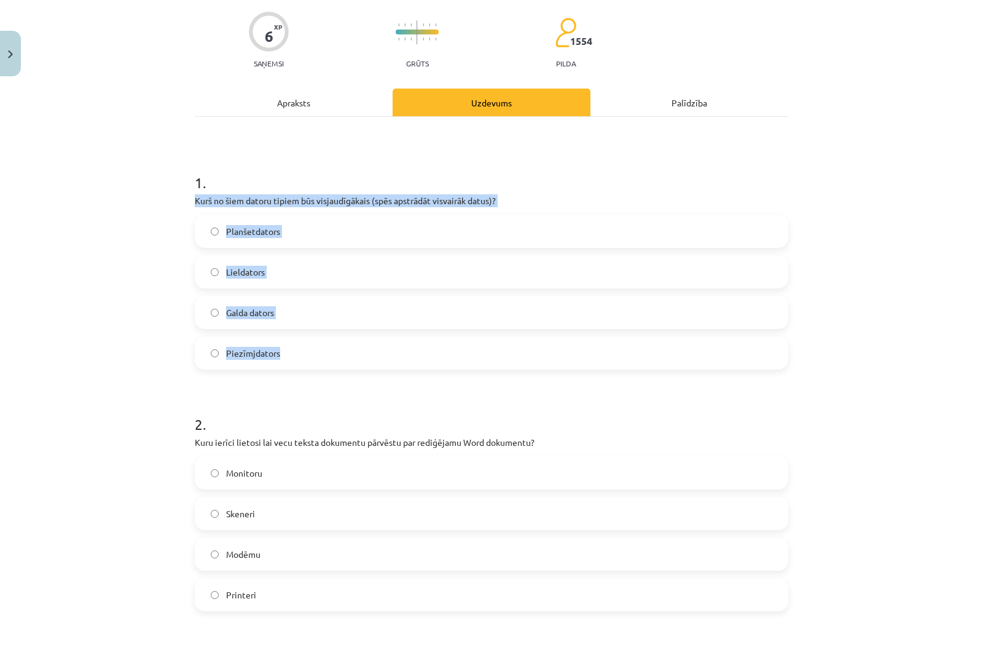
drag, startPoint x: 189, startPoint y: 195, endPoint x: 360, endPoint y: 364, distance: 239.9
copy div "Kurš no šiem datoru tipiem būs visjaudīgākais (spēs apstrādāt visvairāk datus)?…"
click at [88, 242] on div "Mācību tēma: Datorikas - 10. klases 1. ieskaites mācību materiāls #3 2. tēma – …" at bounding box center [491, 327] width 983 height 655
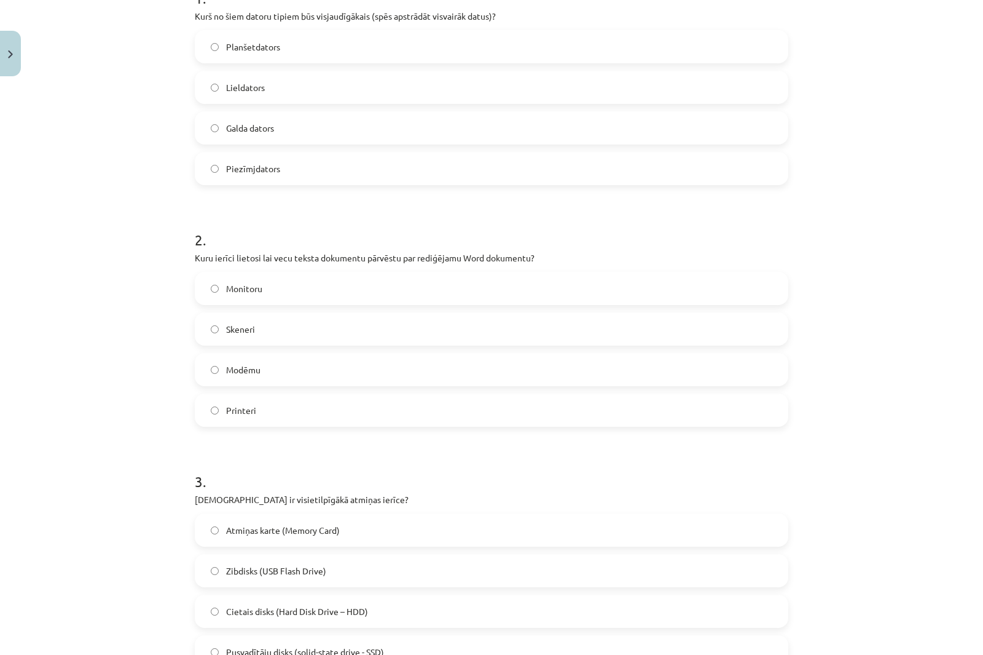
scroll to position [338, 0]
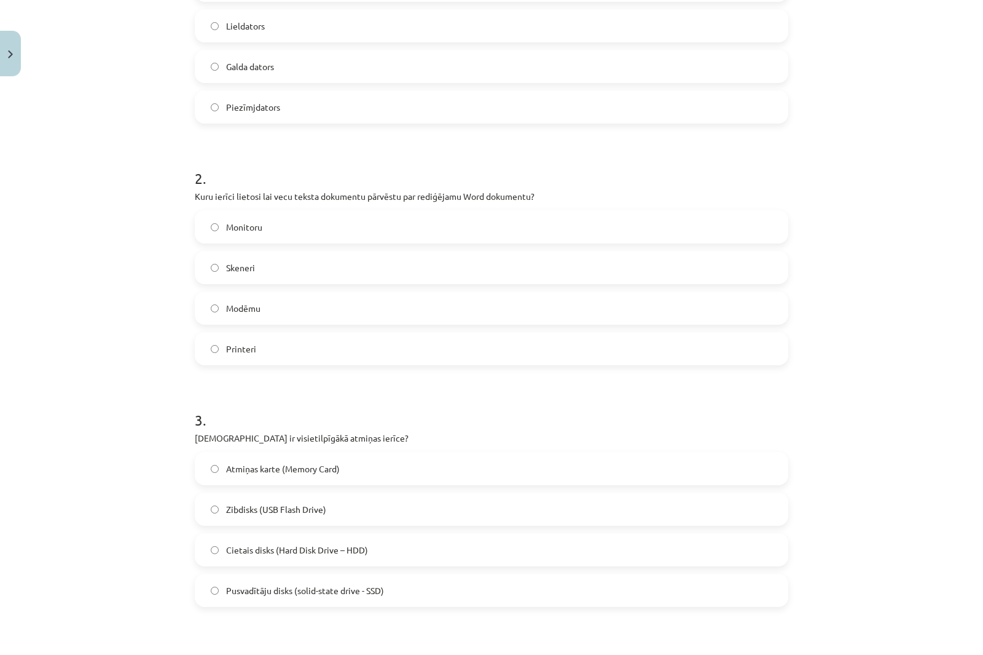
drag, startPoint x: 191, startPoint y: 192, endPoint x: 313, endPoint y: 360, distance: 207.7
click at [312, 362] on div "2 . Kuru ierīci lietosi lai vecu teksta dokumentu pārvēstu par rediģējamu Word …" at bounding box center [492, 256] width 594 height 217
click at [137, 301] on div "Mācību tēma: Datorikas - 10. klases 1. ieskaites mācību materiāls #3 2. tēma – …" at bounding box center [491, 327] width 983 height 655
click at [232, 264] on span "Skeneri" at bounding box center [240, 267] width 29 height 13
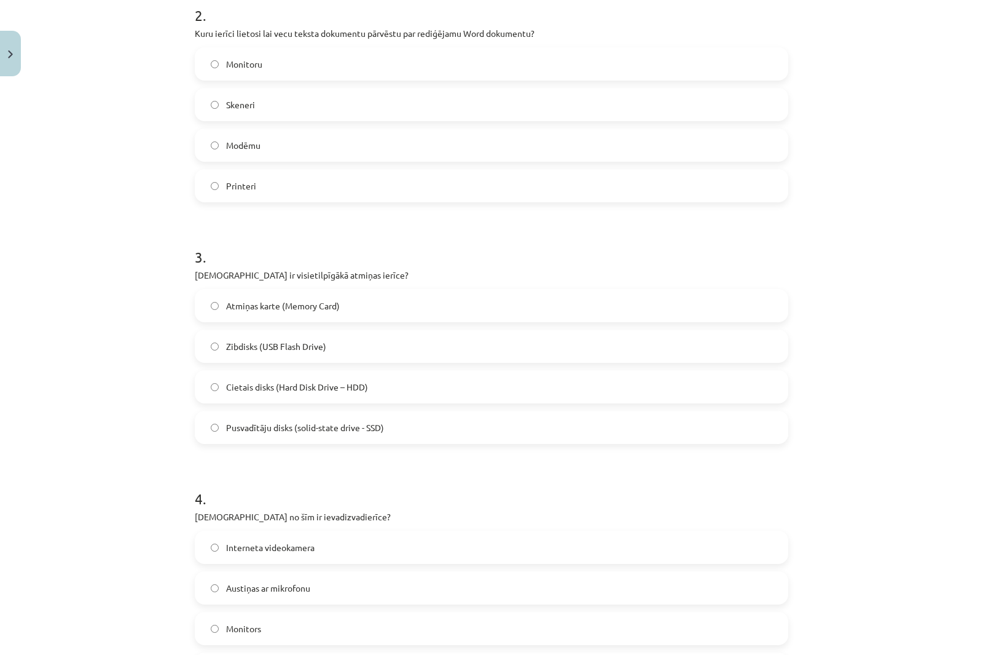
scroll to position [522, 0]
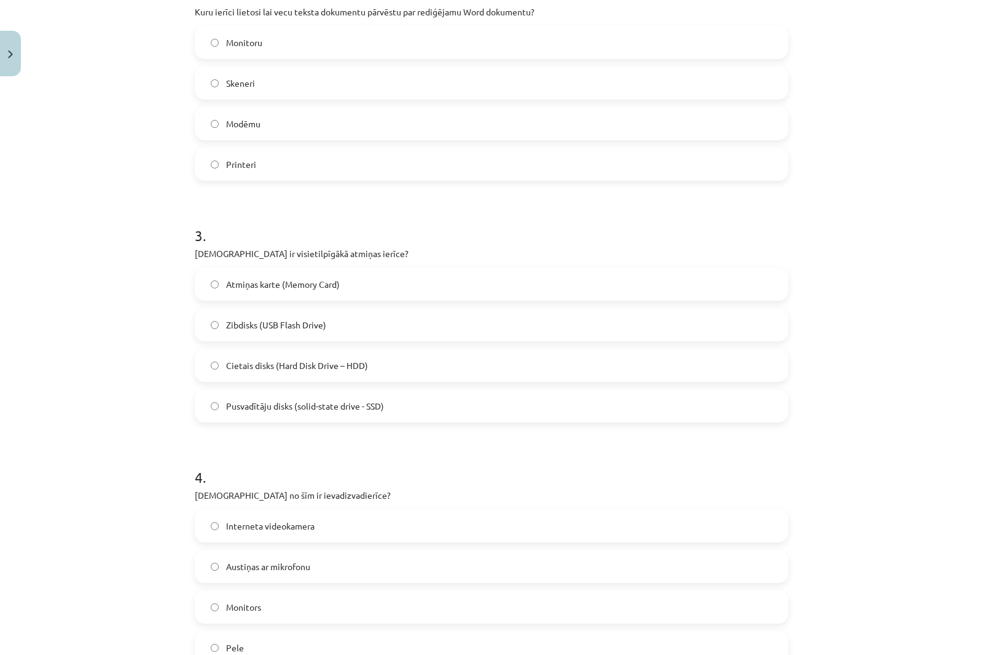
drag, startPoint x: 298, startPoint y: 286, endPoint x: 422, endPoint y: 416, distance: 180.0
click at [422, 416] on div "6 XP Saņemsi Grūts 1554 pilda Apraksts Uzdevums Palīdzība 1 . Kurš no šiem dato…" at bounding box center [491, 409] width 609 height 1700
click at [111, 277] on div "Mācību tēma: Datorikas - 10. klases 1. ieskaites mācību materiāls #3 2. tēma – …" at bounding box center [491, 327] width 983 height 655
click at [218, 369] on label "Cietais disks (Hard Disk Drive – HDD)" at bounding box center [491, 365] width 591 height 31
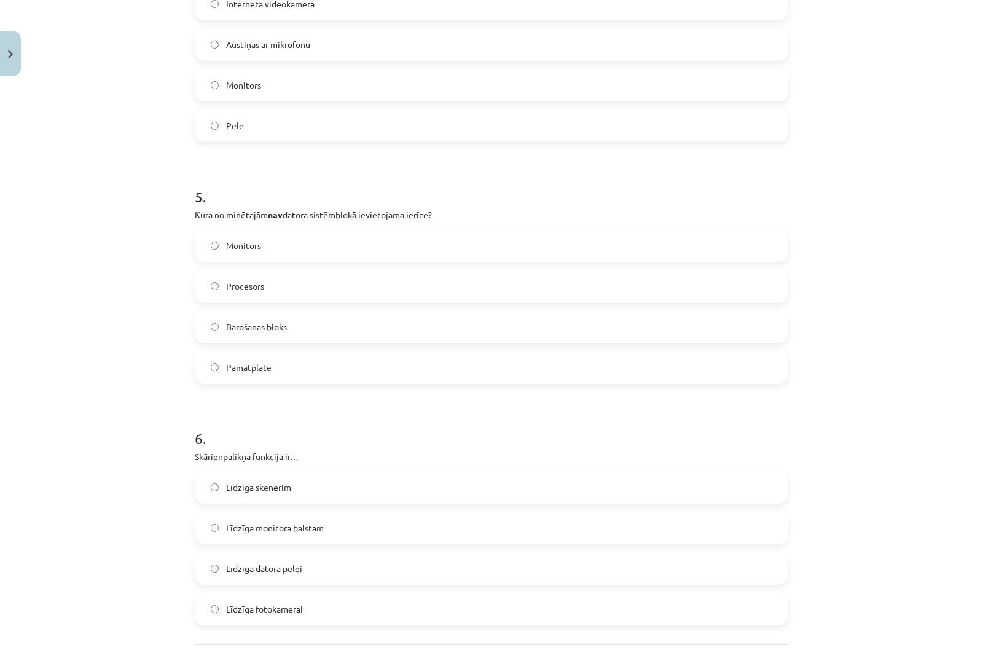
scroll to position [912, 0]
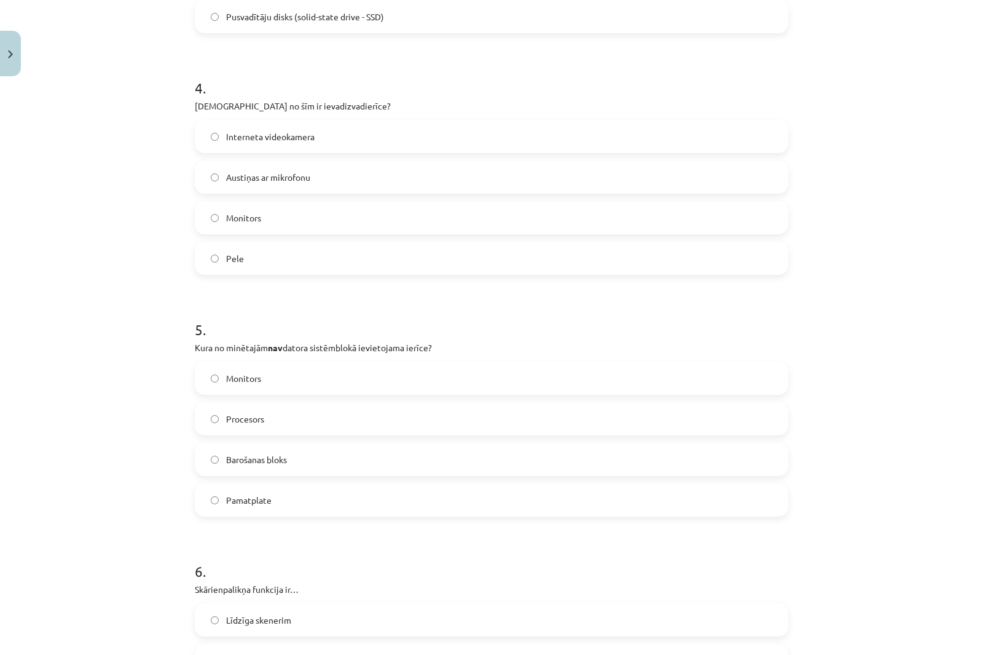
drag, startPoint x: 188, startPoint y: 102, endPoint x: 353, endPoint y: 269, distance: 234.7
click at [353, 269] on div "6 XP Saņemsi Grūts 1554 pilda Apraksts Uzdevums Palīdzība 1 . Kurš no šiem dato…" at bounding box center [491, 20] width 609 height 1700
click div "Mācību tēma: Datorikas - 10. klases 1. ieskaites mācību materiāls #3 2. tēma – …"
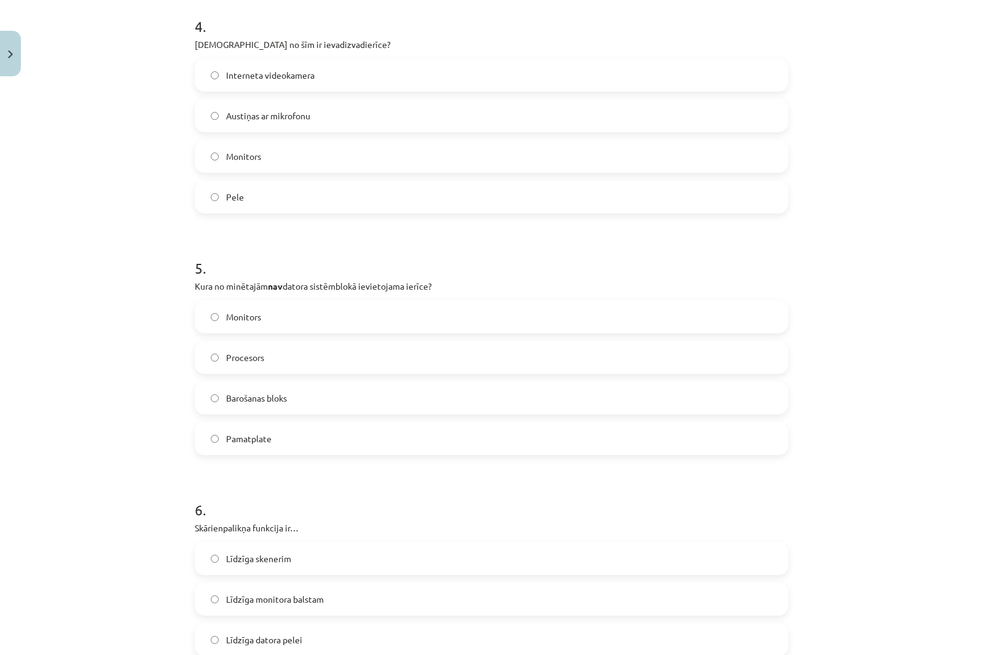
click label "Austiņas ar mikrofonu"
click div "Mācību tēma: Datorikas - 10. klases 1. ieskaites mācību materiāls #3 2. tēma – …"
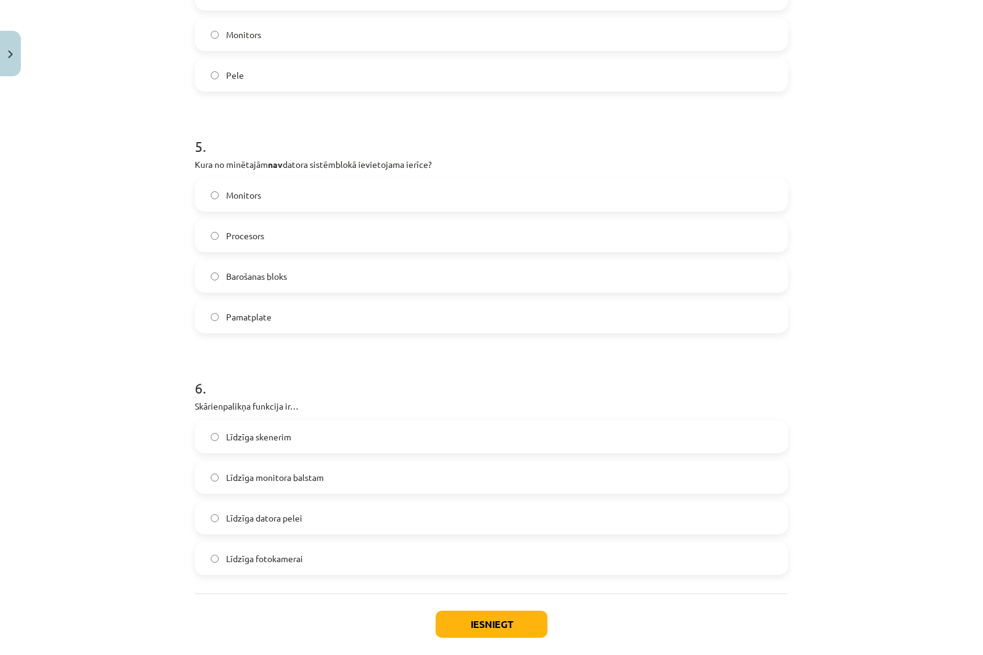
scroll to position [1096, 0]
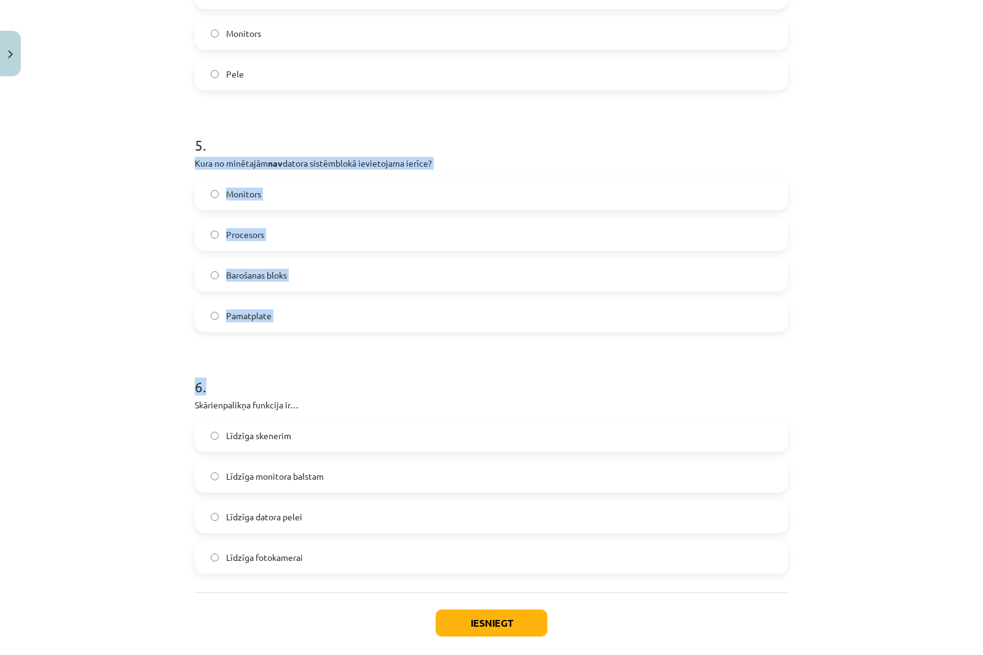
drag, startPoint x: 188, startPoint y: 161, endPoint x: 387, endPoint y: 337, distance: 265.6
click div "6 XP Saņemsi Grūts 1554 pilda Apraksts Uzdevums Palīdzība 1 . Kurš no šiem dato…"
drag, startPoint x: 122, startPoint y: 319, endPoint x: 187, endPoint y: 213, distance: 124.2
click div "Mācību tēma: Datorikas - 10. klases 1. ieskaites mācību materiāls #3 2. tēma – …"
click div "6 XP Saņemsi Grūts 1554 pilda Apraksts Uzdevums Palīdzība 1 . Kurš no šiem dato…"
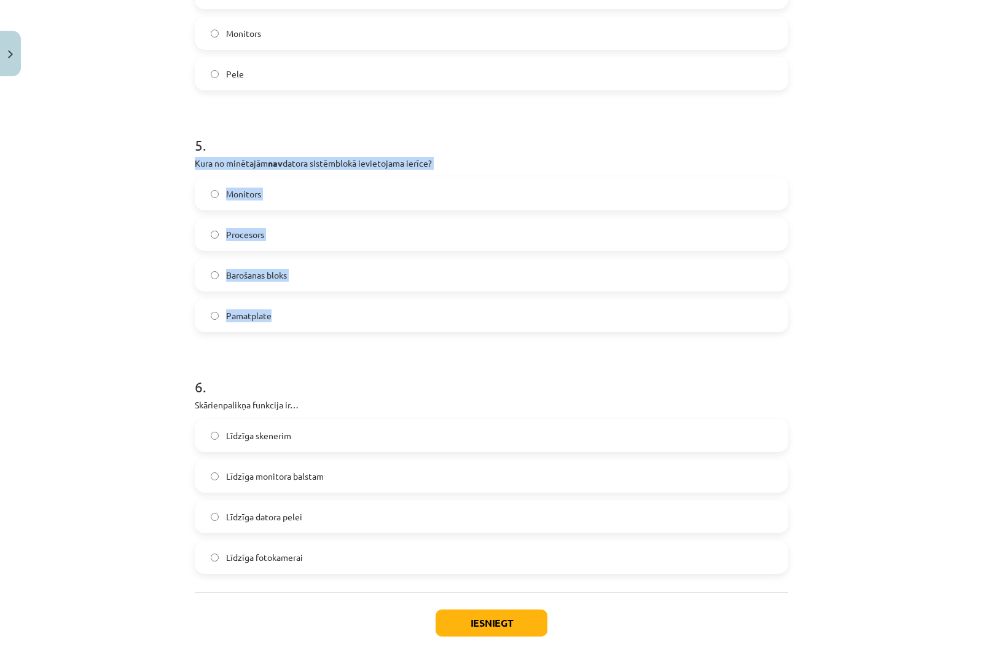
drag, startPoint x: 190, startPoint y: 161, endPoint x: 307, endPoint y: 309, distance: 188.2
click div "5 . Kura no minētajām nav datora sistēmblokā ievietojama ierīce? Monitors Proce…"
click div "Mācību tēma: Datorikas - 10. klases 1. ieskaites mācību materiāls #3 2. tēma – …"
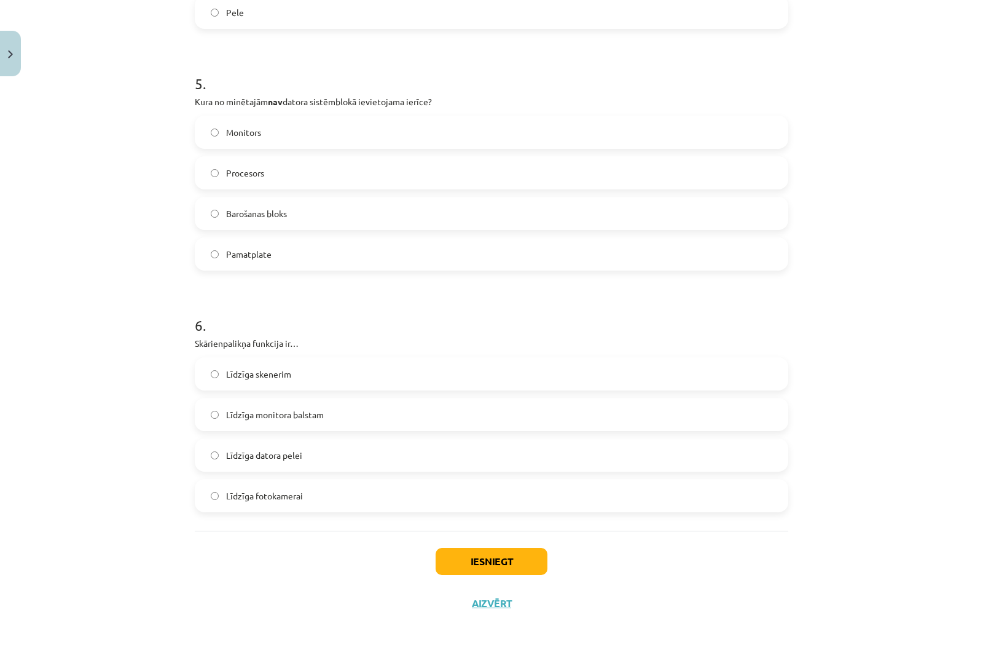
click span "Monitors"
drag, startPoint x: 202, startPoint y: 338, endPoint x: 298, endPoint y: 345, distance: 96.8
click p "Skārienpalikņa funkcija ir…"
click div "Mācību tēma: Datorikas - 10. klases 1. ieskaites mācību materiāls #3 2. tēma – …"
drag, startPoint x: 189, startPoint y: 340, endPoint x: 349, endPoint y: 487, distance: 216.6
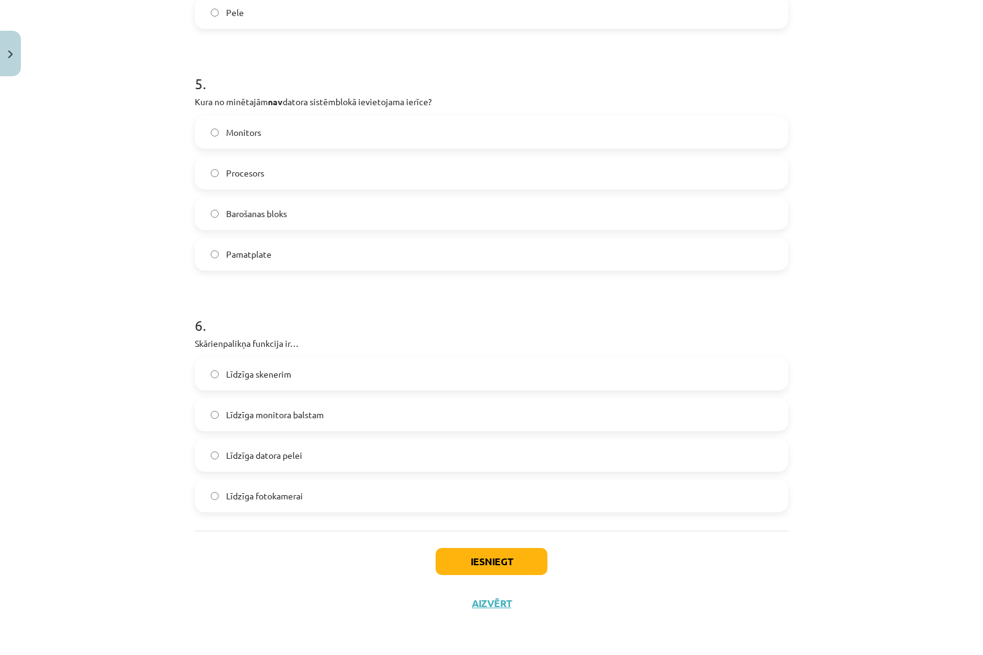
click div "6 XP Saņemsi Grūts 1554 pilda Apraksts Uzdevums Palīdzība 1 . Kurš no šiem dato…"
click div "Mācību tēma: Datorikas - 10. klases 1. ieskaites mācību materiāls #3 2. tēma – …"
click span "Līdzīga monitora balstam"
click span "Līdzīga datora pelei"
click button "Iesniegt"
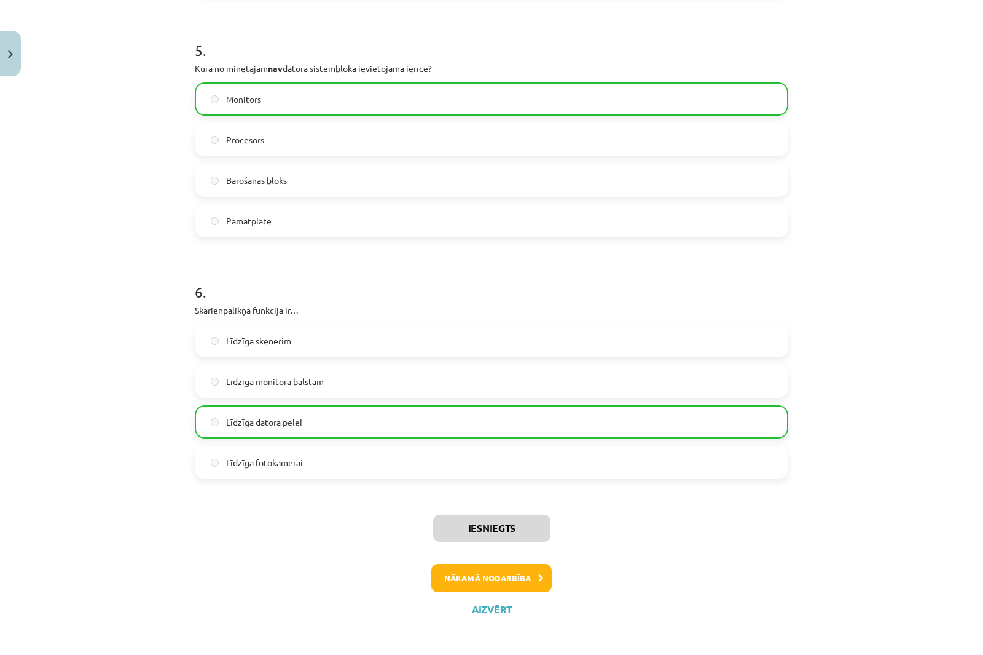
scroll to position [1197, 0]
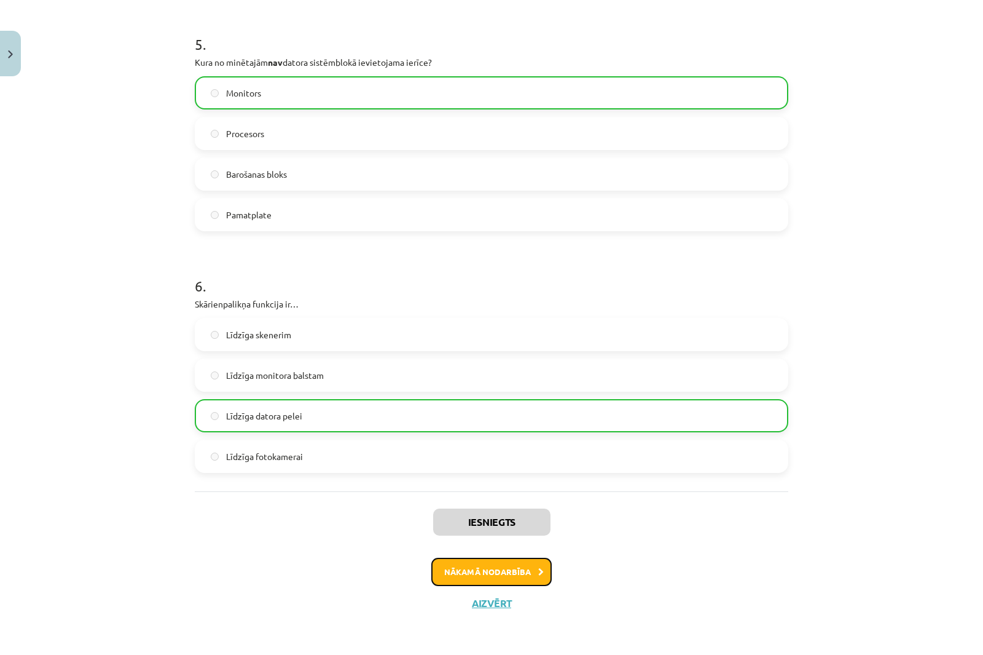
click button "Nākamā nodarbība"
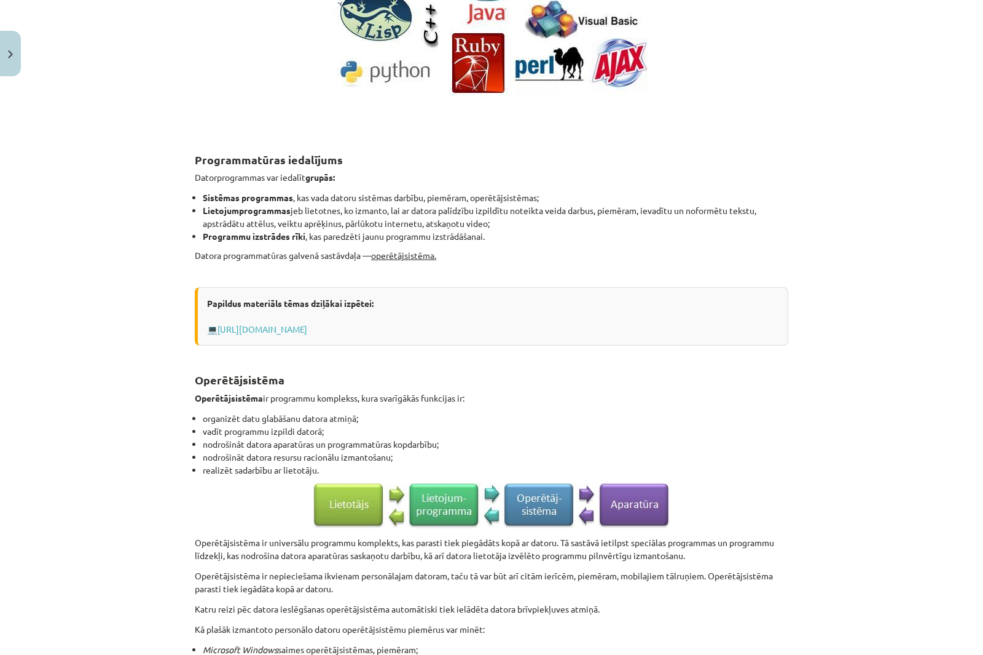
scroll to position [400, 0]
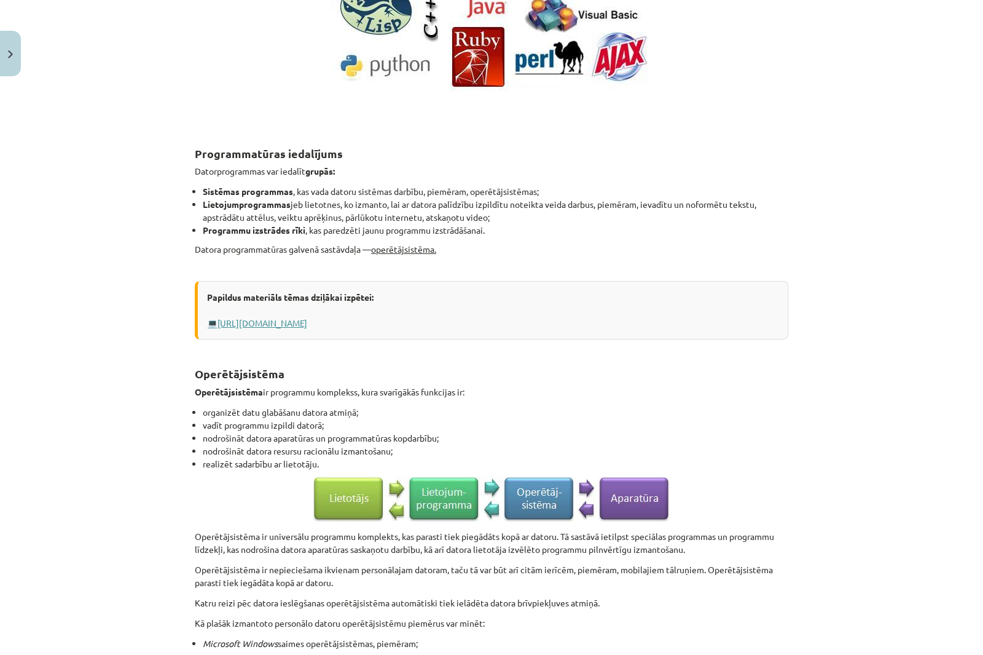
click link "[URL][DOMAIN_NAME]"
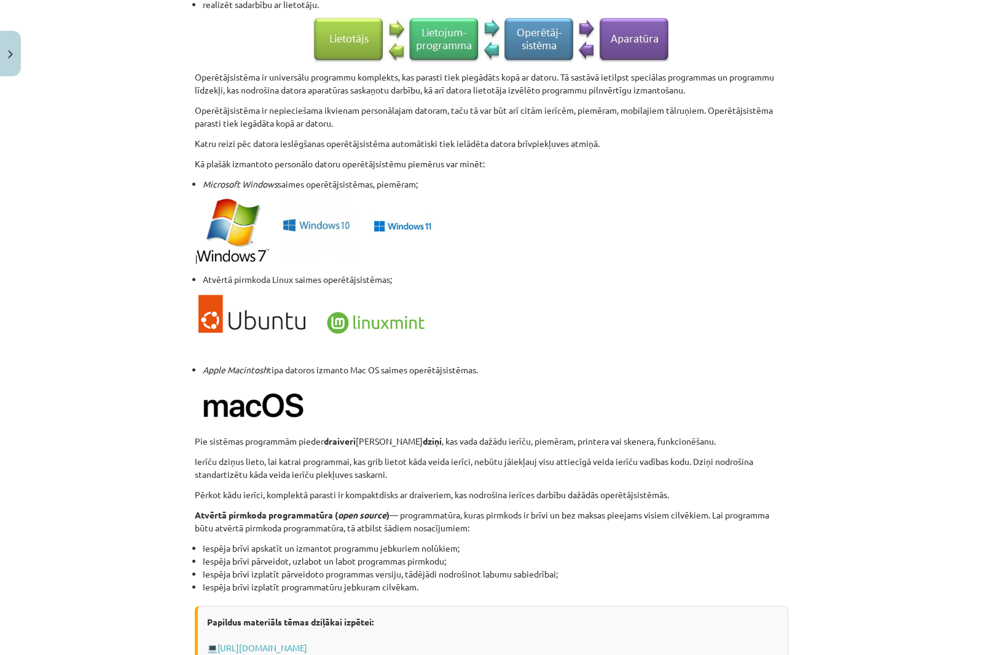
scroll to position [1025, 0]
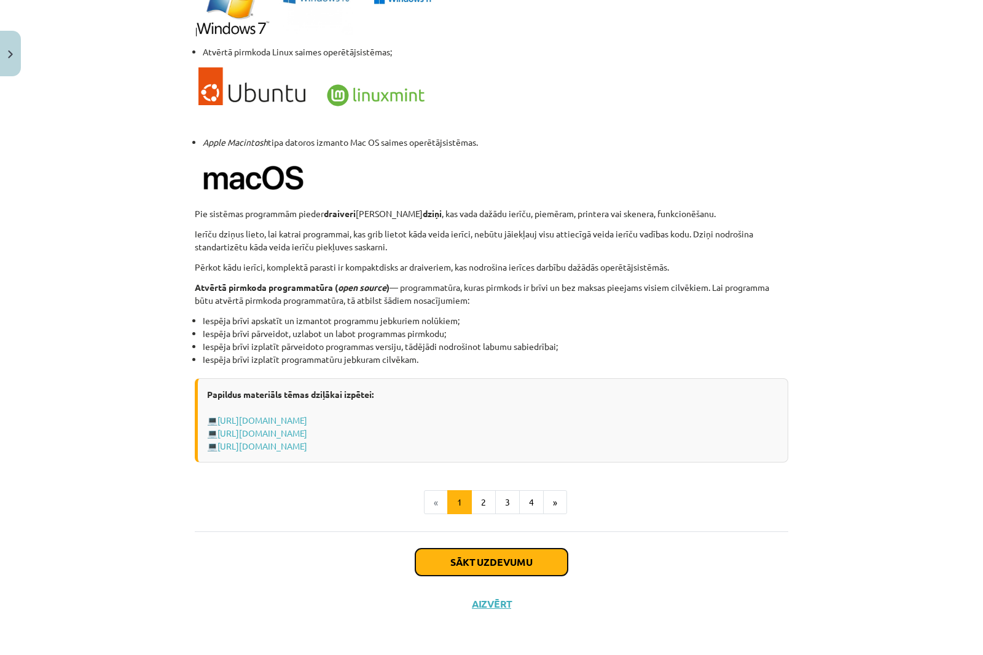
click button "Sākt uzdevumu"
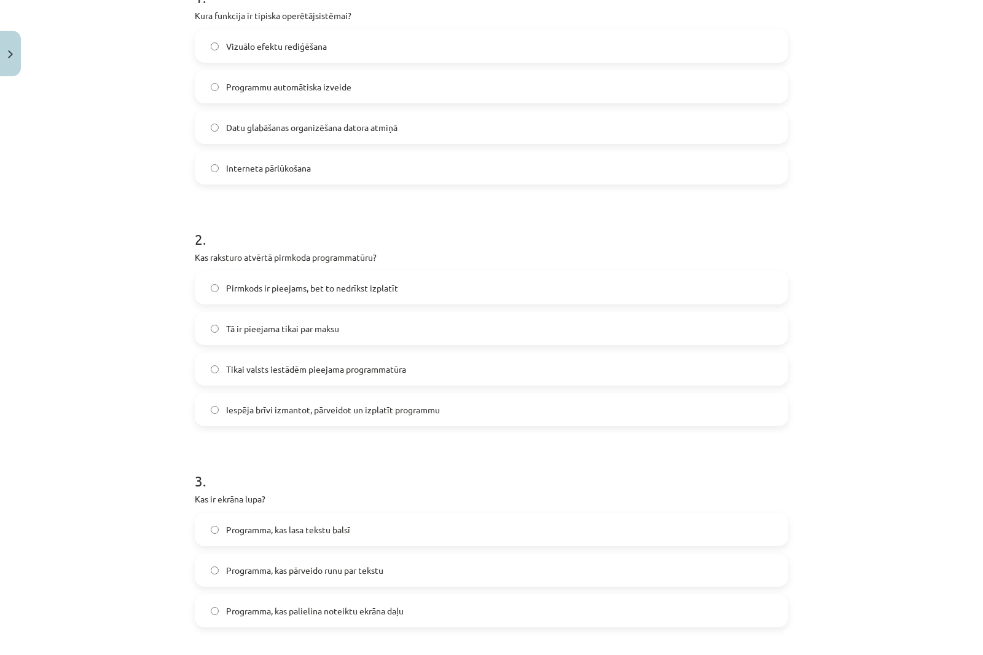
scroll to position [0, 0]
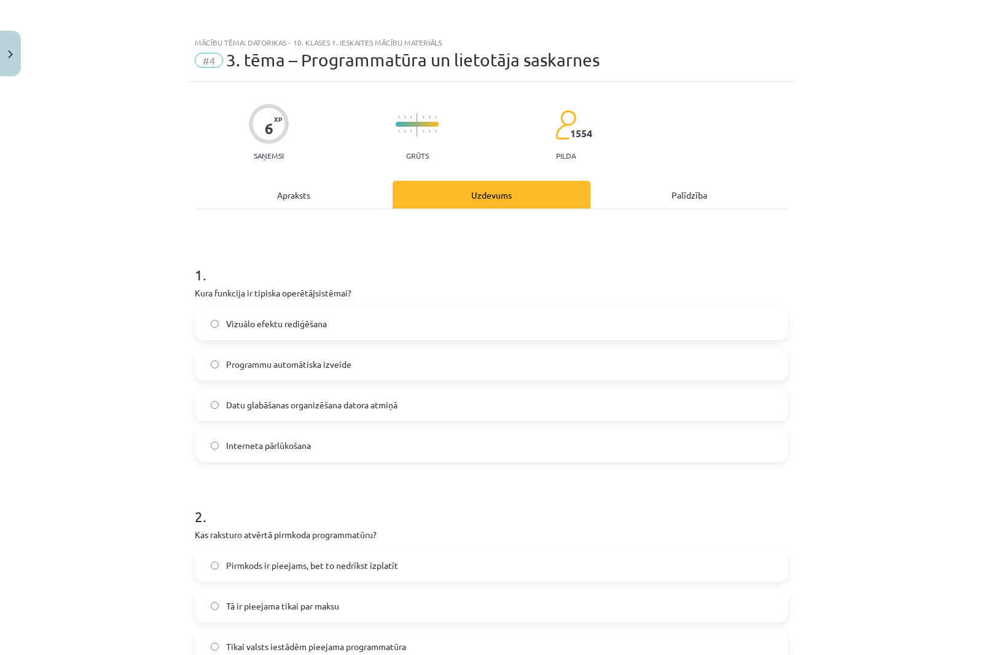
drag, startPoint x: 190, startPoint y: 289, endPoint x: 414, endPoint y: 429, distance: 264.5
click div "1 . Kura funkcija ir tipiska operētājsistēmai? Vizuālo efektu rediģēšana Progra…"
click div "Mācību tēma: Datorikas - 10. klases 1. ieskaites mācību materiāls #4 3. tēma – …"
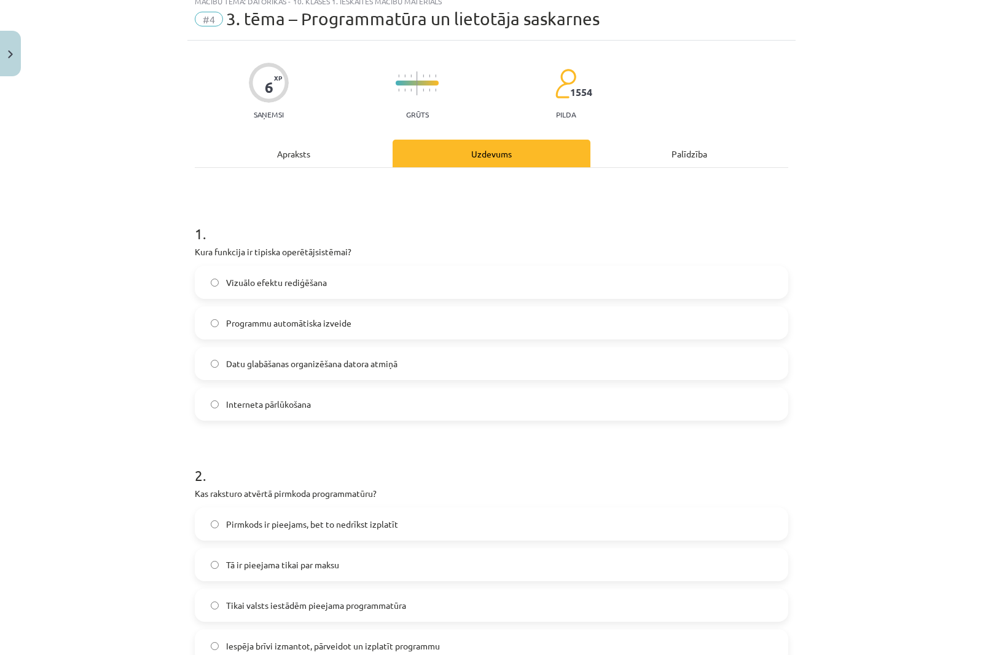
scroll to position [61, 0]
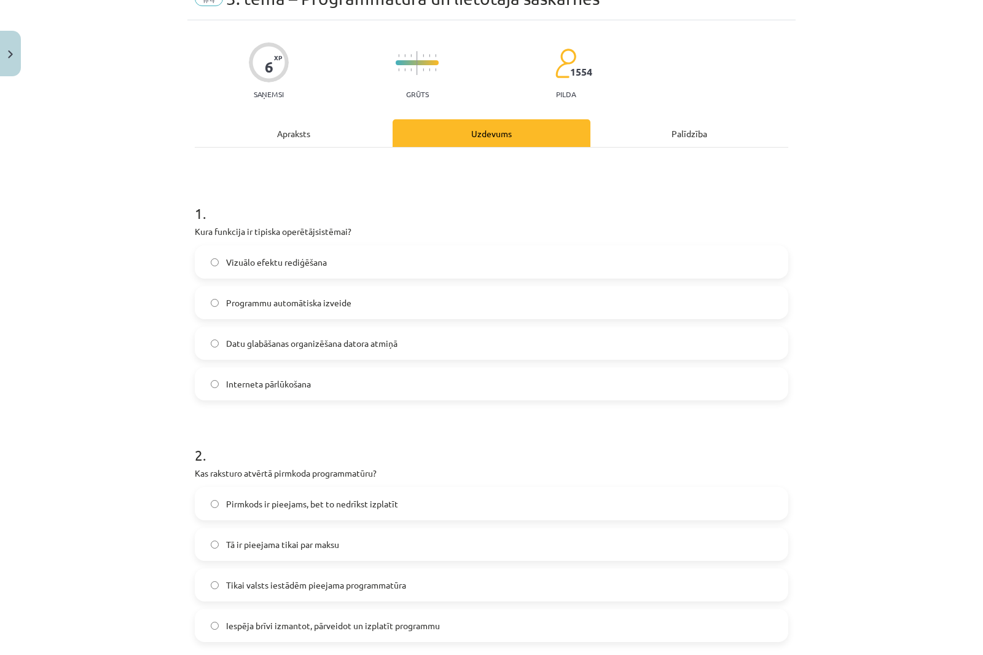
click span "Datu glabāšanas organizēšana datora atmiņā"
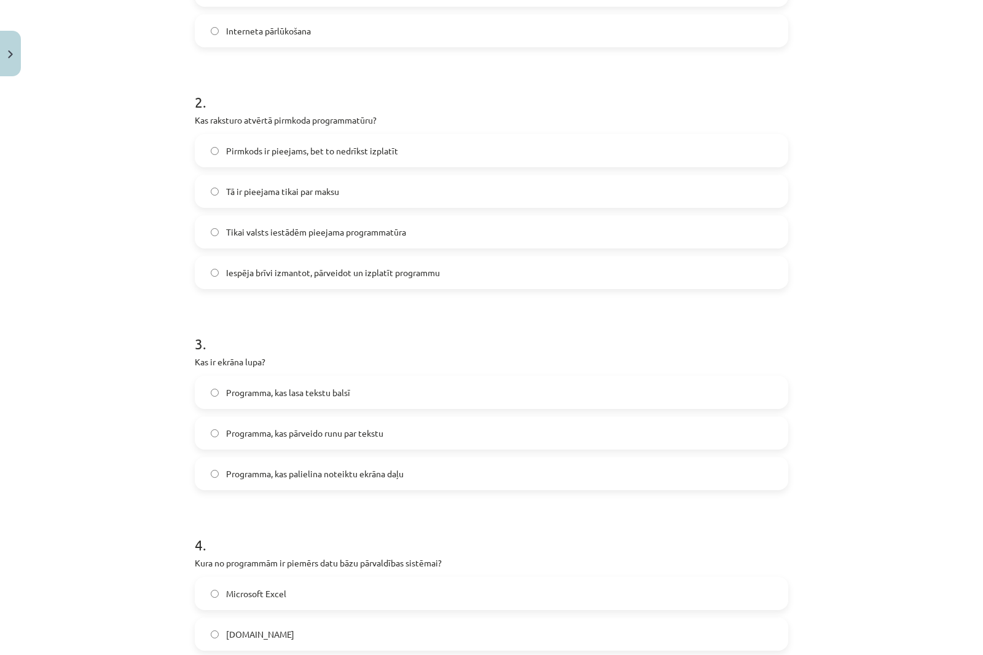
scroll to position [430, 0]
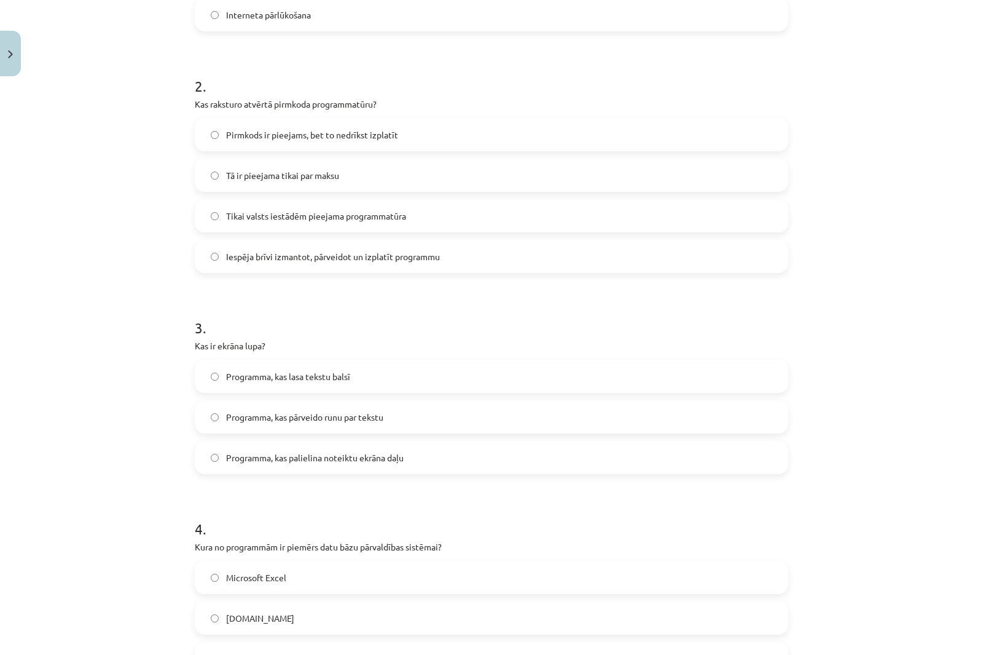
drag, startPoint x: 192, startPoint y: 102, endPoint x: 464, endPoint y: 267, distance: 317.7
click div "2 . Kas raksturo atvērtā pirmkoda programmatūru? Pirmkods ir pieejams, bet to n…"
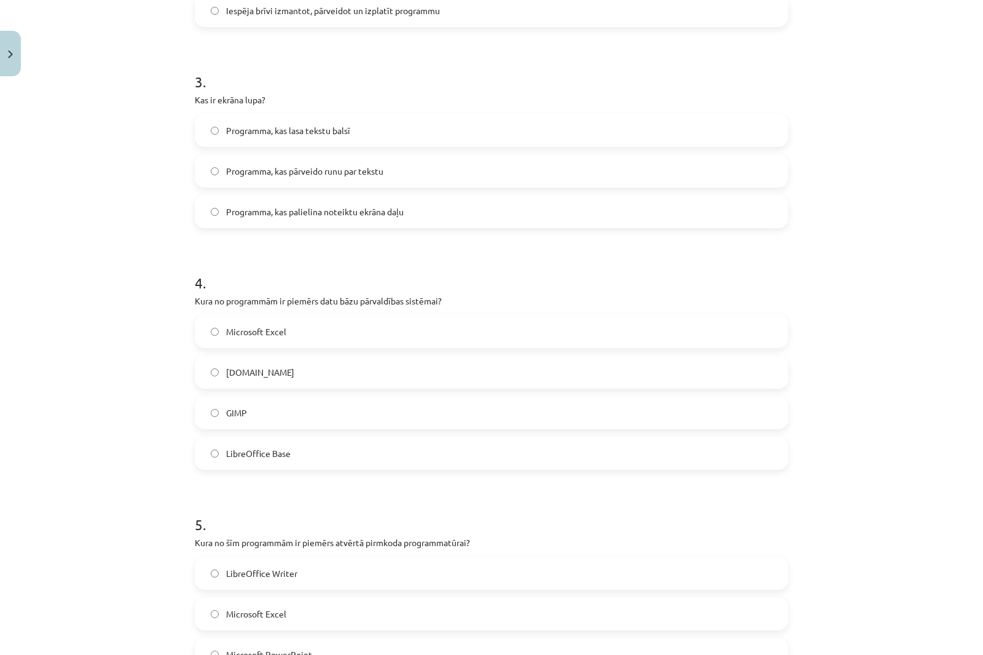
click div "Mācību tēma: Datorikas - 10. klases 1. ieskaites mācību materiāls #4 3. tēma – …"
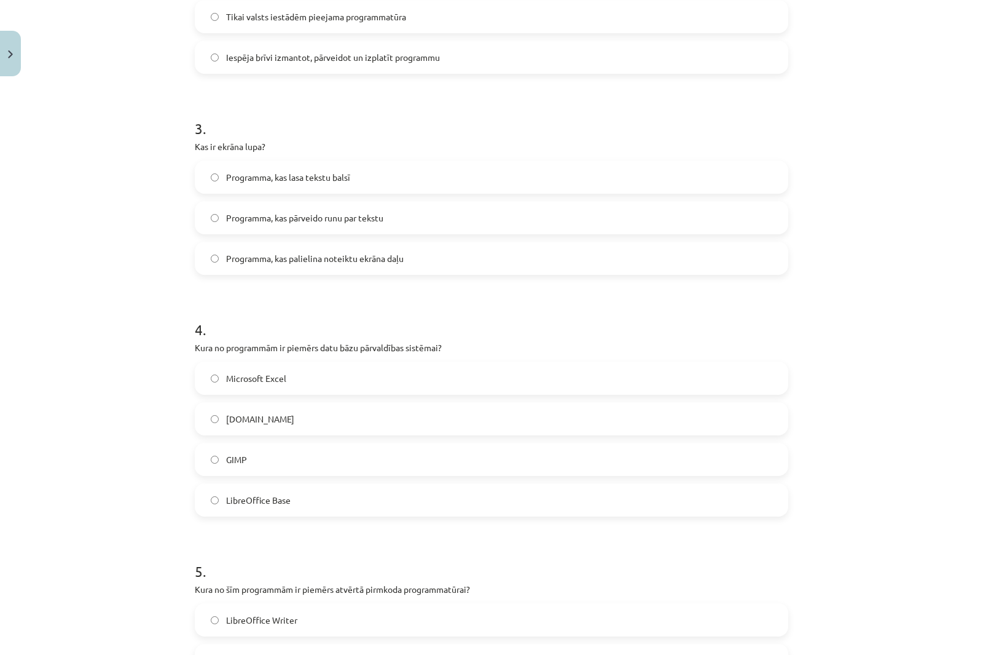
scroll to position [553, 0]
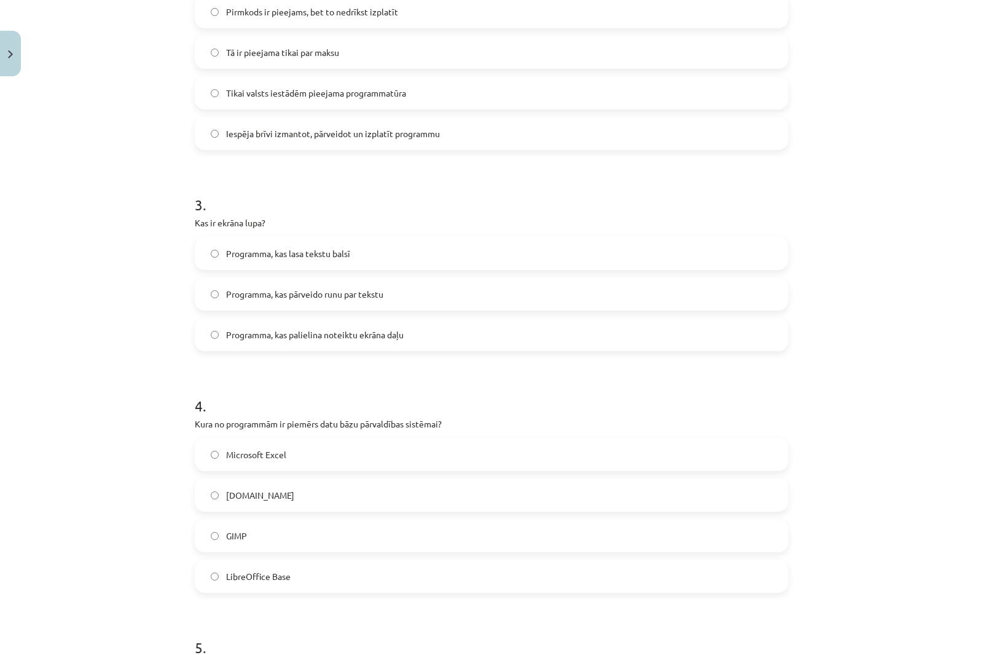
click label "Iespēja brīvi izmantot, pārveidot un izplatīt programmu"
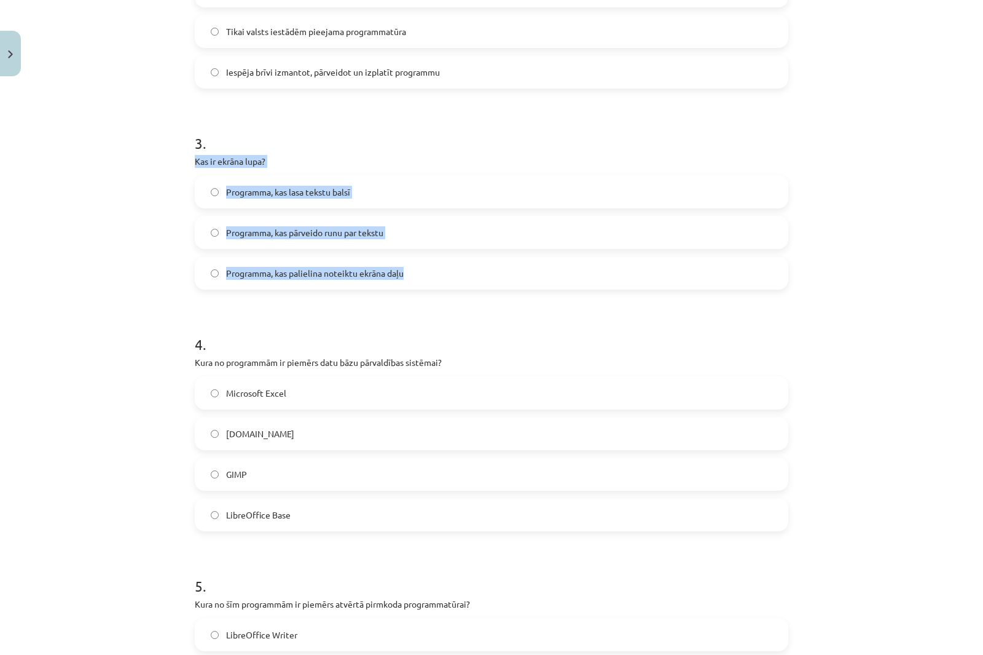
drag, startPoint x: 187, startPoint y: 159, endPoint x: 437, endPoint y: 277, distance: 276.1
click div "6 XP Saņemsi Grūts 1554 pilda Apraksts Uzdevums Palīdzība 1 . Kura funkcija ir …"
click div "Mācību tēma: Datorikas - 10. klases 1. ieskaites mācību materiāls #4 3. tēma – …"
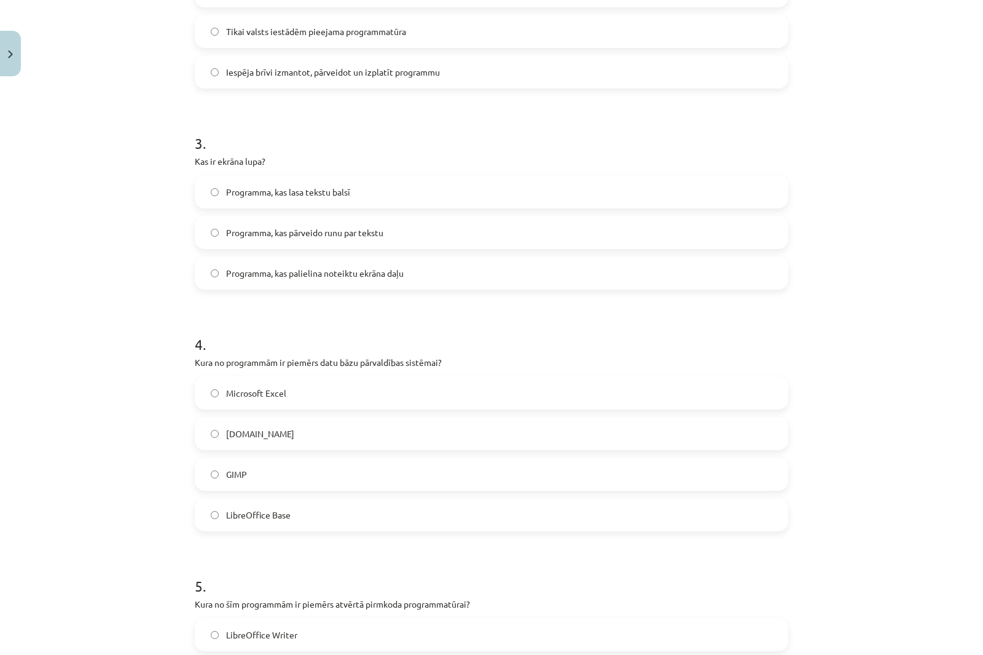
click span "Programma, kas palielina noteiktu ekrāna daļu"
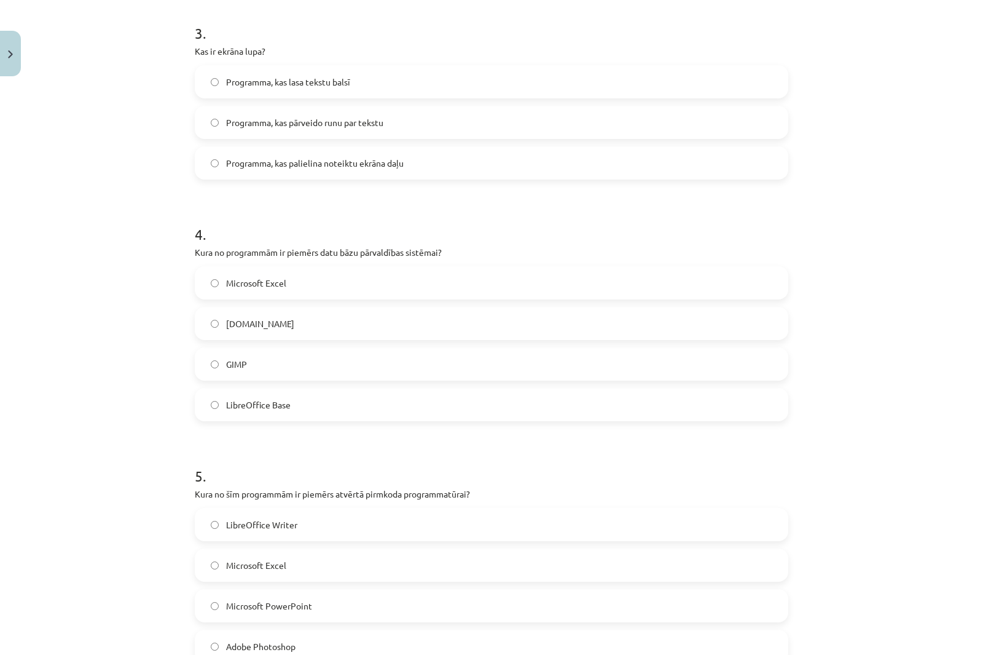
scroll to position [738, 0]
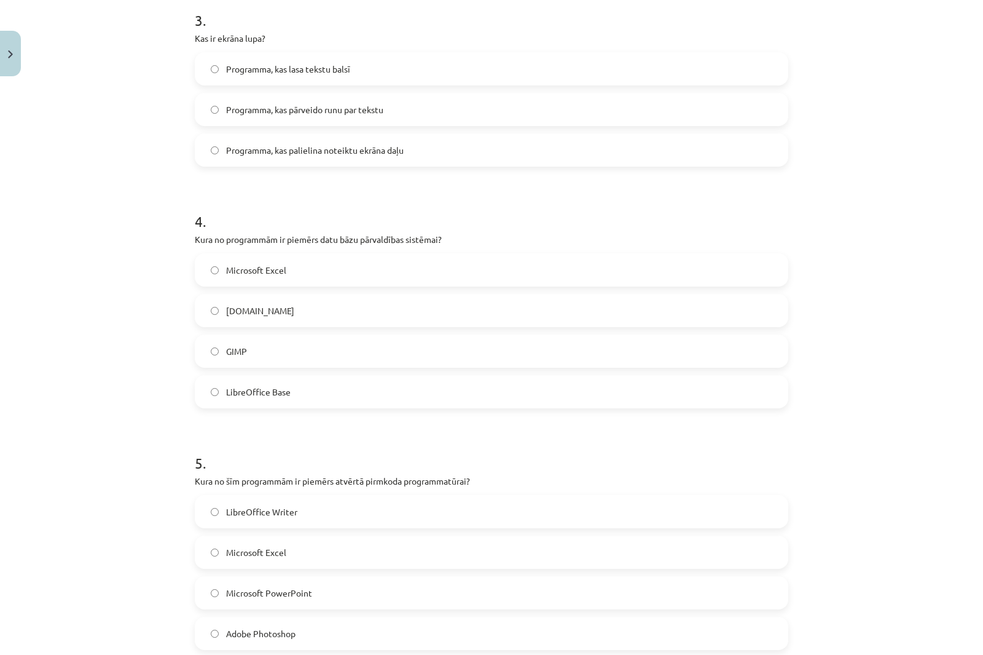
click div "Mācību tēma: Datorikas - 10. klases 1. ieskaites mācību materiāls #4 3. tēma – …"
drag, startPoint x: 196, startPoint y: 238, endPoint x: 527, endPoint y: 380, distance: 360.5
click div "6 XP Saņemsi Grūts 1554 pilda Apraksts Uzdevums Palīdzība 1 . Kura funkcija ir …"
click div "Mācību tēma: Datorikas - 10. klases 1. ieskaites mācību materiāls #4 3. tēma – …"
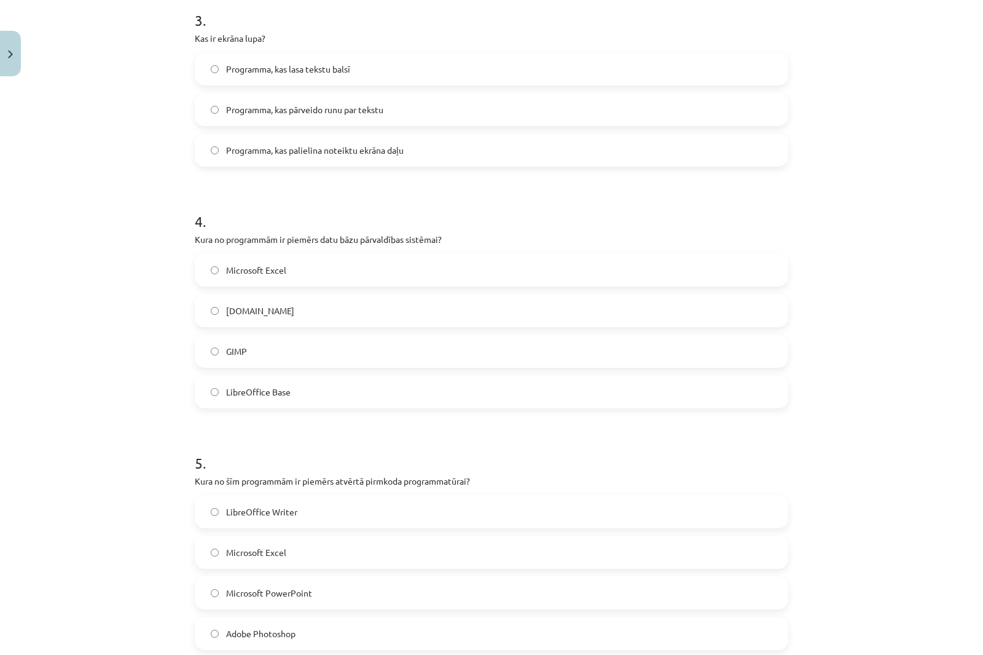
click label "LibreOffice Base"
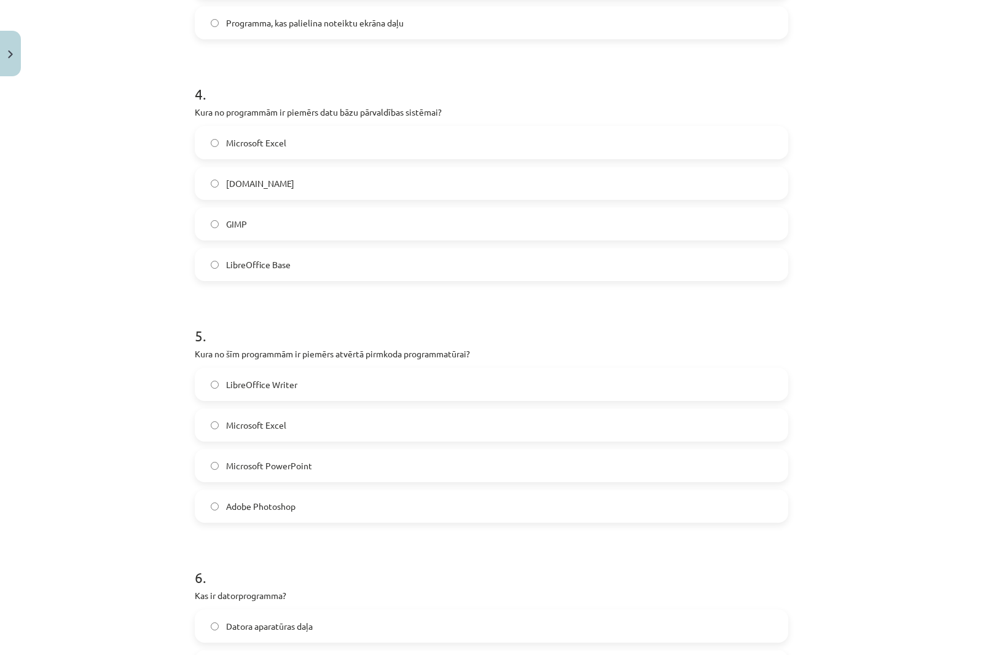
scroll to position [983, 0]
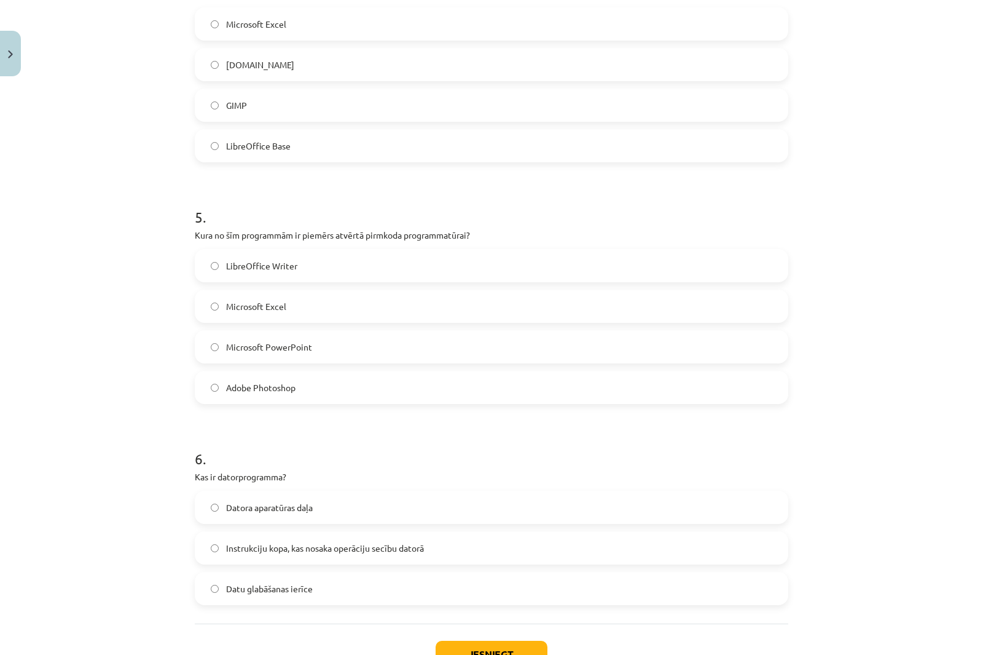
drag, startPoint x: 191, startPoint y: 229, endPoint x: 371, endPoint y: 396, distance: 246.2
click div "5 . Kura no šīm programmām ir piemērs atvērtā pirmkoda programmatūrai? LibreOff…"
click div "Mācību tēma: Datorikas - 10. klases 1. ieskaites mācību materiāls #4 3. tēma – …"
click span "LibreOffice Writer"
drag, startPoint x: 187, startPoint y: 232, endPoint x: 527, endPoint y: 238, distance: 339.4
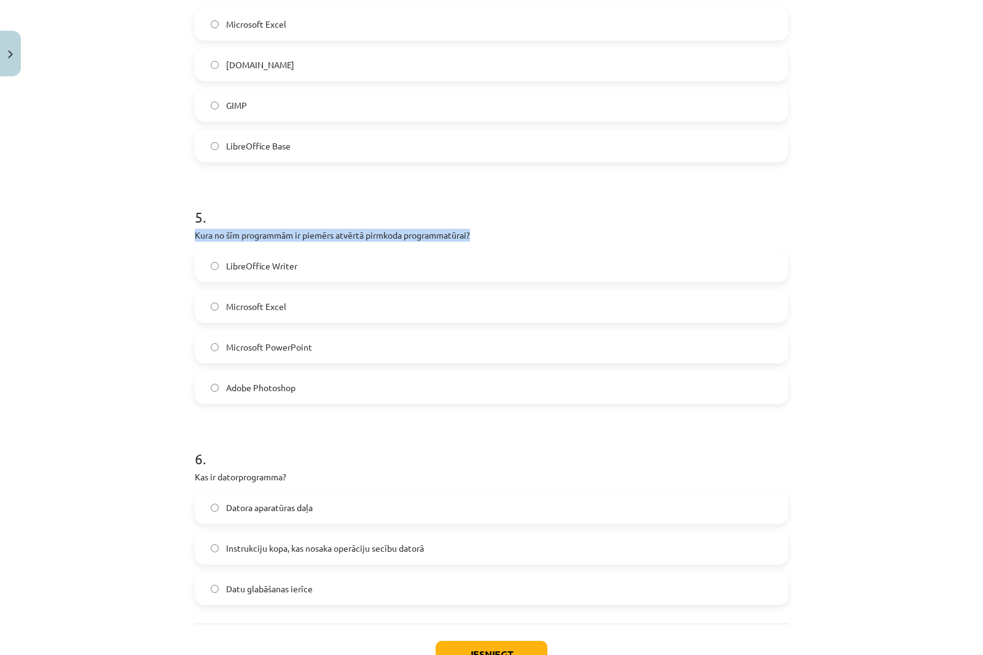
click div "6 XP Saņemsi Grūts 1554 pilda Apraksts Uzdevums Palīdzība 1 . Kura funkcija ir …"
click p "Kura no šīm programmām ir piemērs atvērtā pirmkoda programmatūrai?"
drag, startPoint x: 208, startPoint y: 242, endPoint x: 375, endPoint y: 411, distance: 237.8
click div "Mācību tēma: Datorikas - 10. klases 1. ieskaites mācību materiāls #4 3. tēma – …"
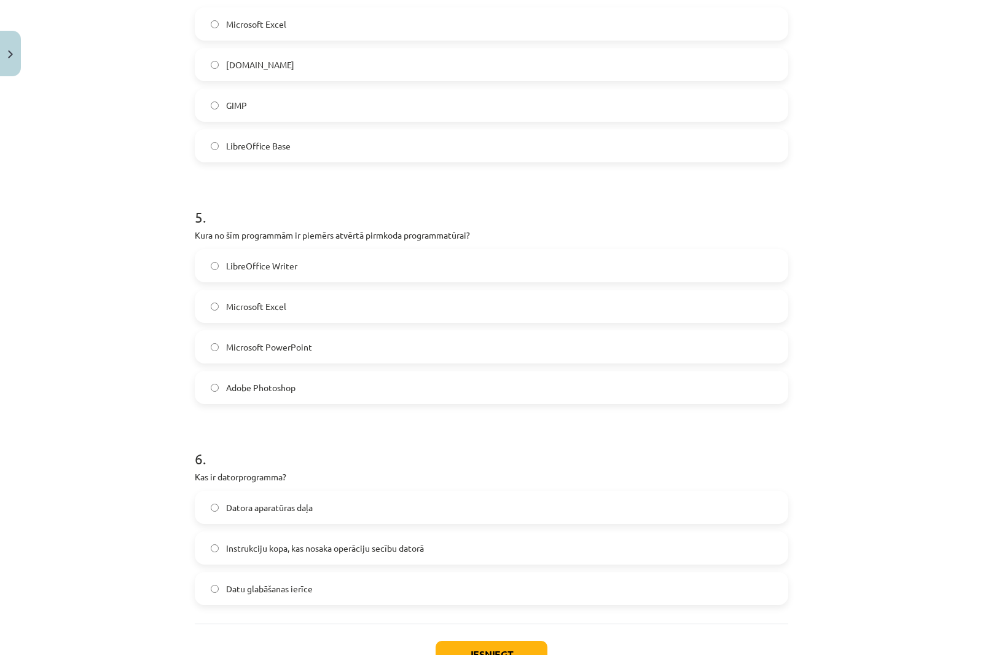
scroll to position [1076, 0]
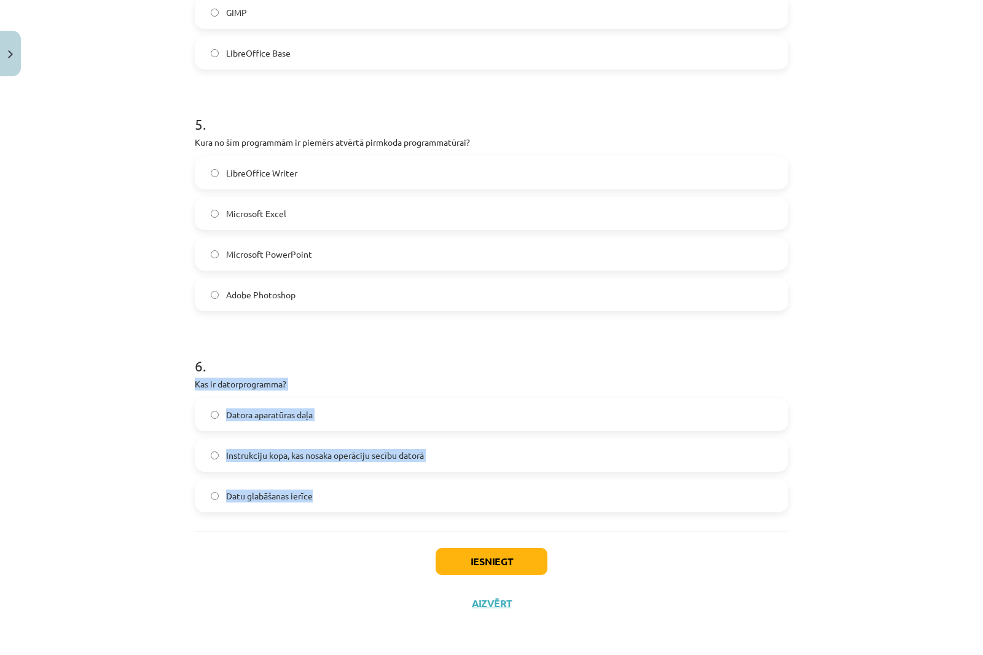
drag, startPoint x: 193, startPoint y: 378, endPoint x: 407, endPoint y: 500, distance: 246.1
click div "6 XP Saņemsi Grūts 1554 pilda Apraksts Uzdevums Palīdzība 1 . Kura funkcija ir …"
click div "Mācību tēma: Datorikas - 10. klases 1. ieskaites mācību materiāls #4 3. tēma – …"
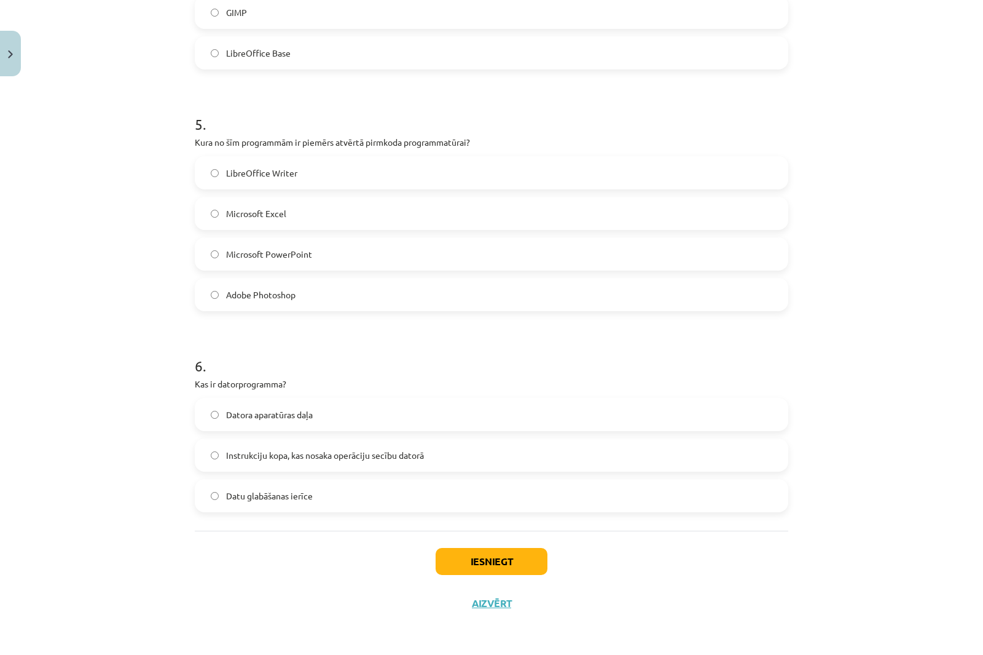
click span "Instrukciju kopa, kas nosaka operāciju secību datorā"
click button "Iesniegt"
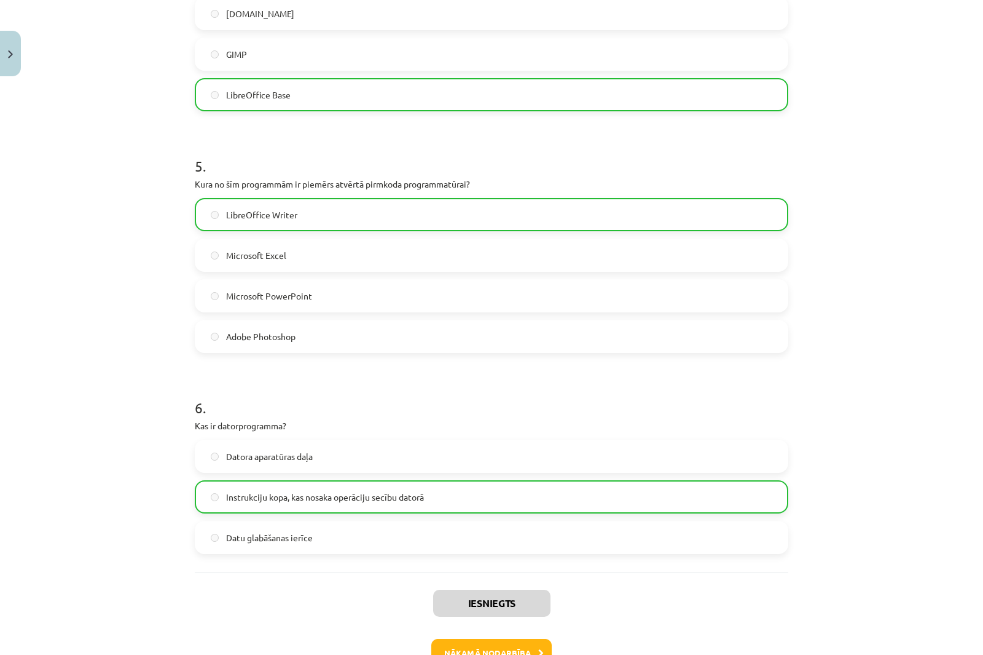
scroll to position [1116, 0]
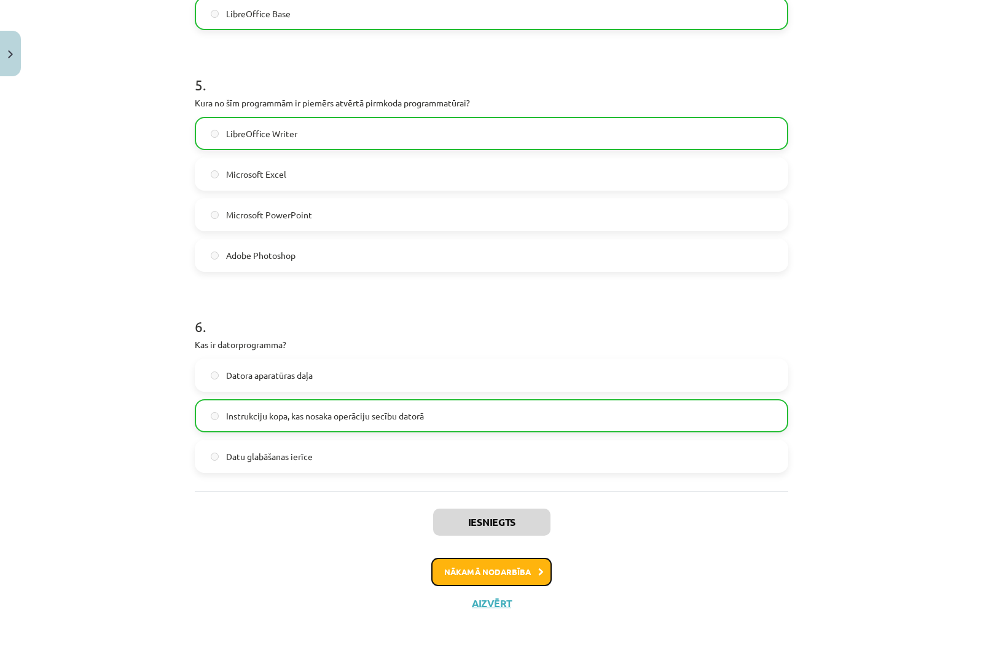
click button "Nākamā nodarbība"
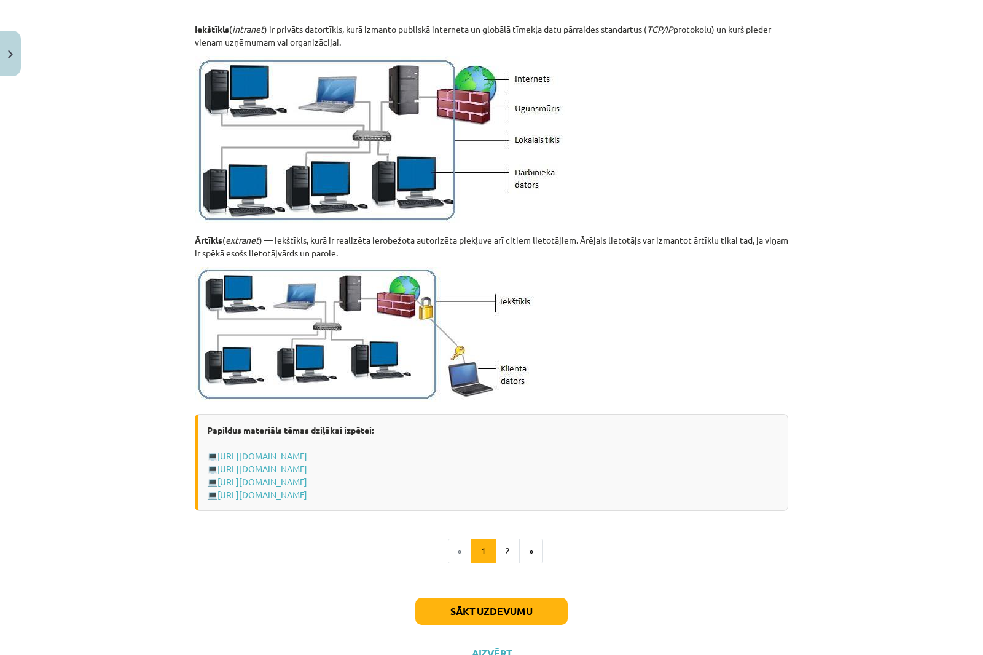
scroll to position [1298, 0]
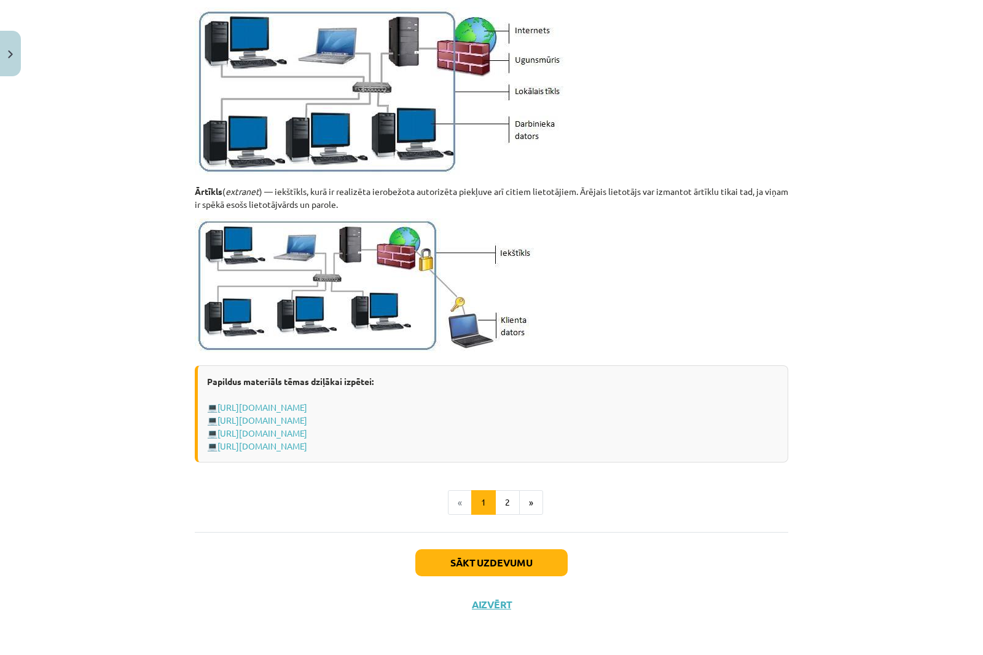
click div "Papildus materiāls tēmas dziļākai izpētei: 💻 [URL][DOMAIN_NAME] 💻 [URL][DOMAIN_…"
click button "Sākt uzdevumu"
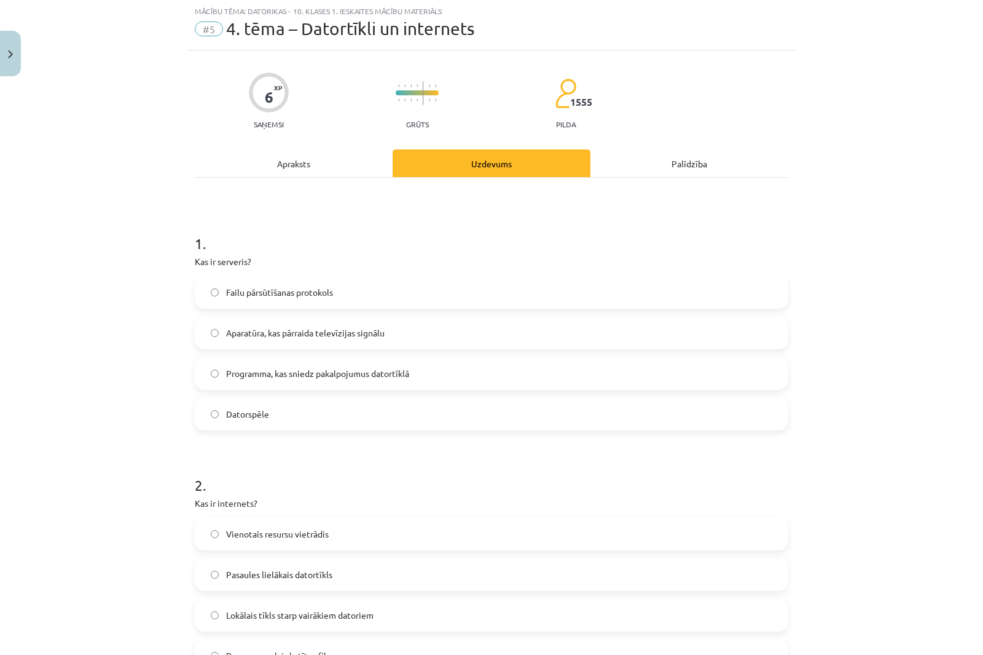
scroll to position [31, 0]
click div "Mācību tēma: Datorikas - 10. klases 1. ieskaites mācību materiāls #5 4. tēma – …"
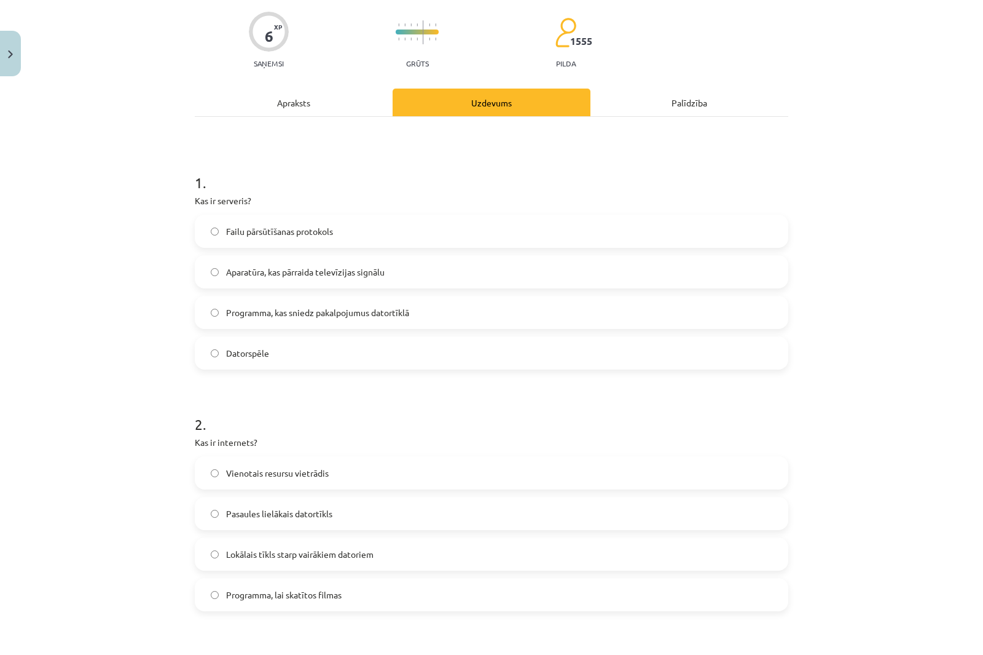
scroll to position [154, 0]
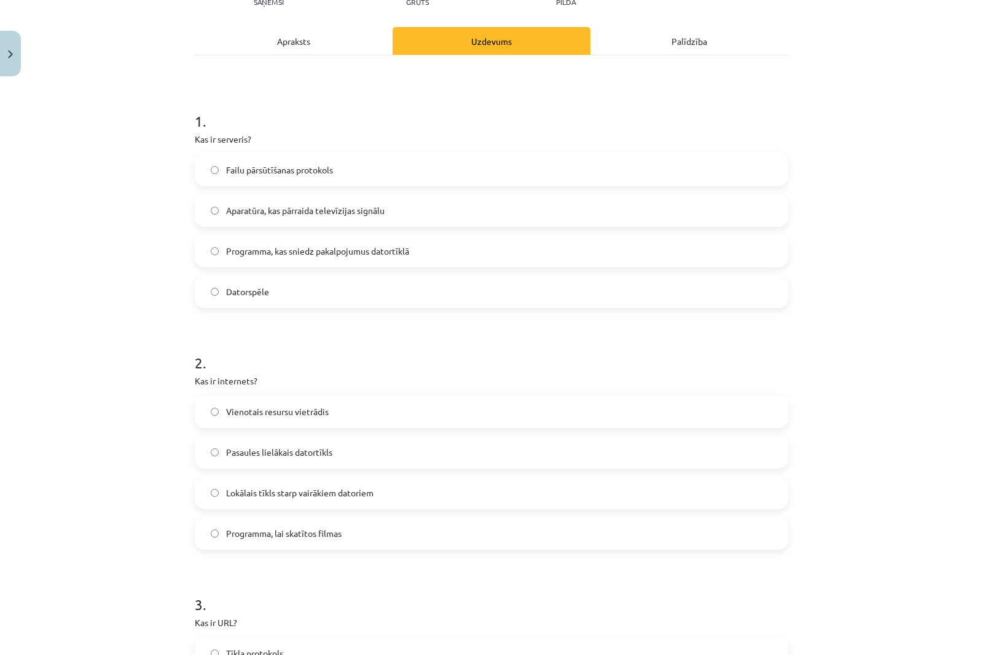
click span "Failu pārsūtīšanas protokols"
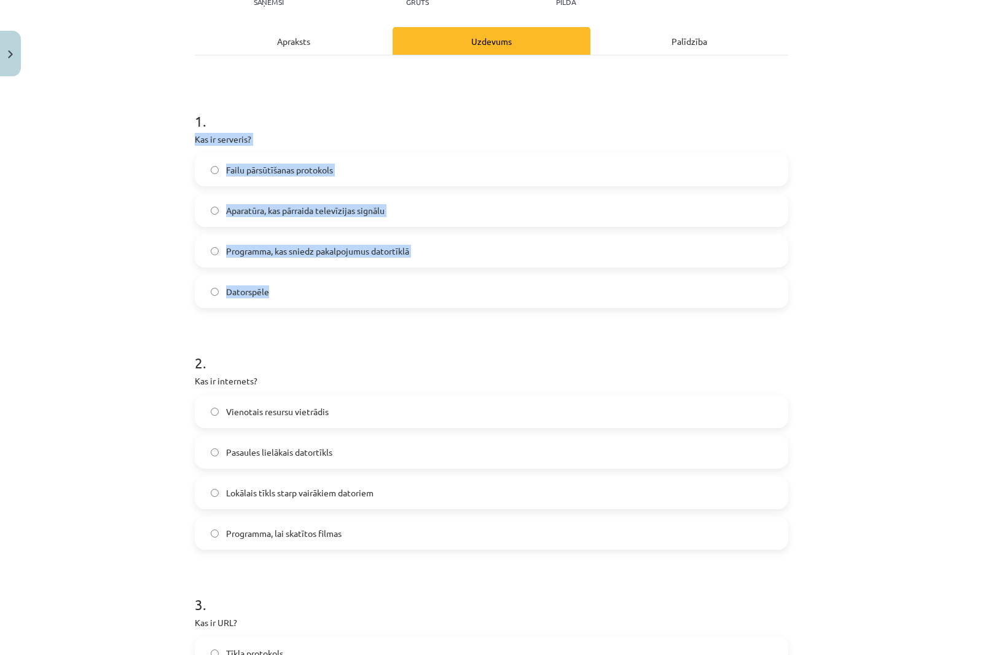
drag, startPoint x: 191, startPoint y: 138, endPoint x: 363, endPoint y: 282, distance: 224.8
click div "1 . Kas ir serveris? Failu pārsūtīšanas protokols Aparatūra, kas pārraida telev…"
click div "Mācību tēma: Datorikas - 10. klases 1. ieskaites mācību materiāls #5 4. tēma – …"
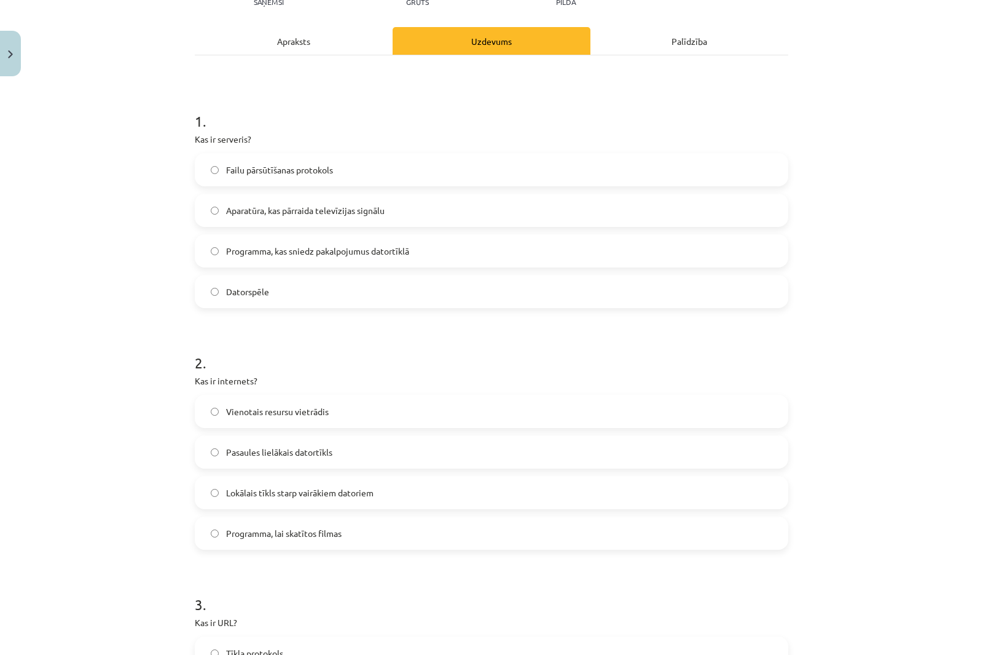
click span "Programma, kas sniedz pakalpojumus datortīklā"
click div "Mācību tēma: Datorikas - 10. klases 1. ieskaites mācību materiāls #5 4. tēma – …"
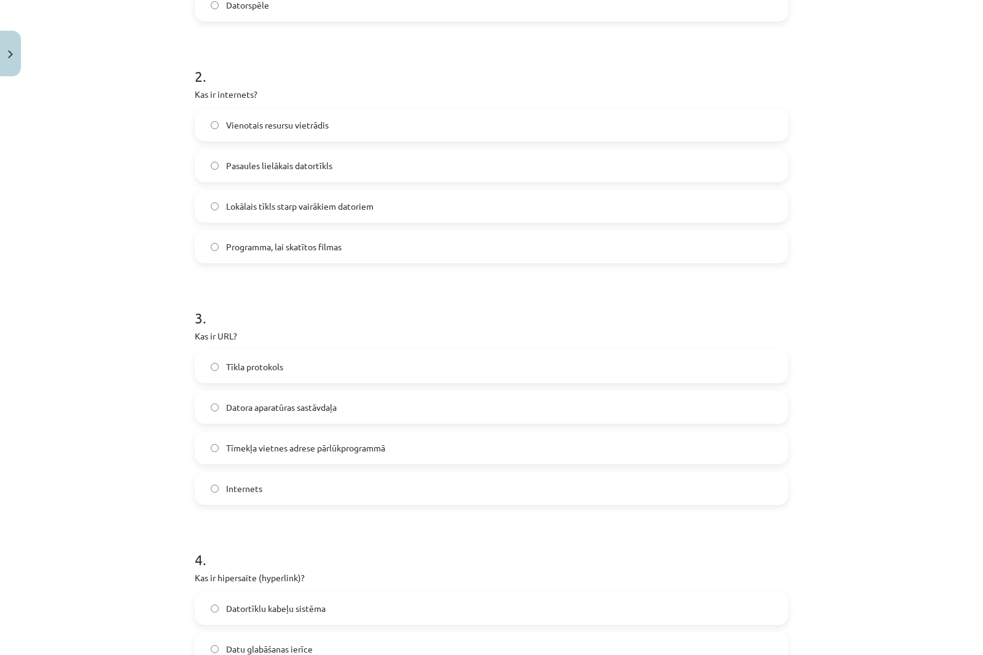
scroll to position [461, 0]
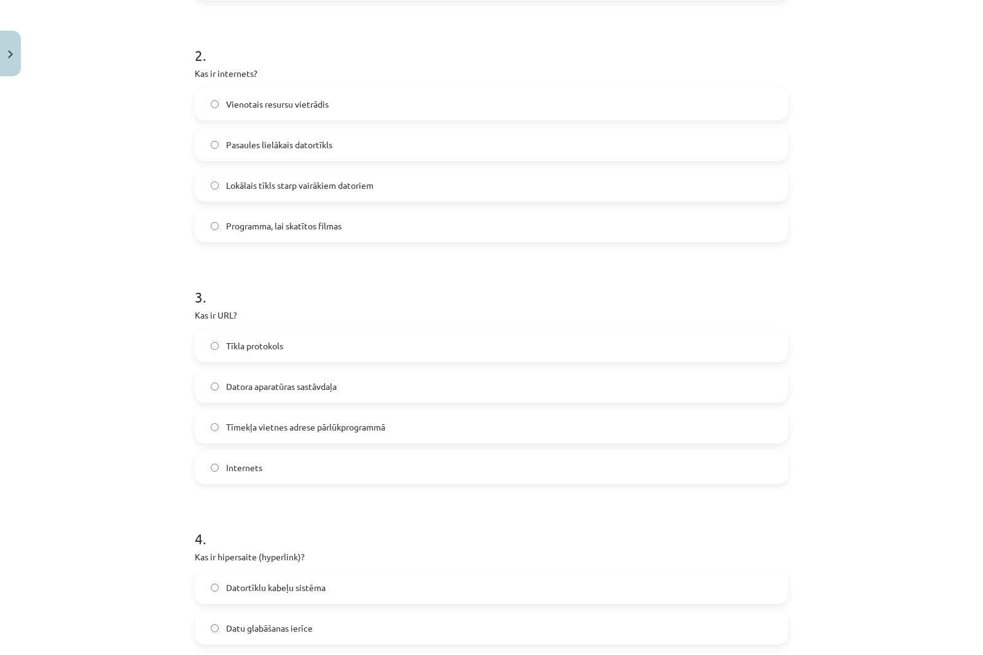
click span "Tīkla protokols"
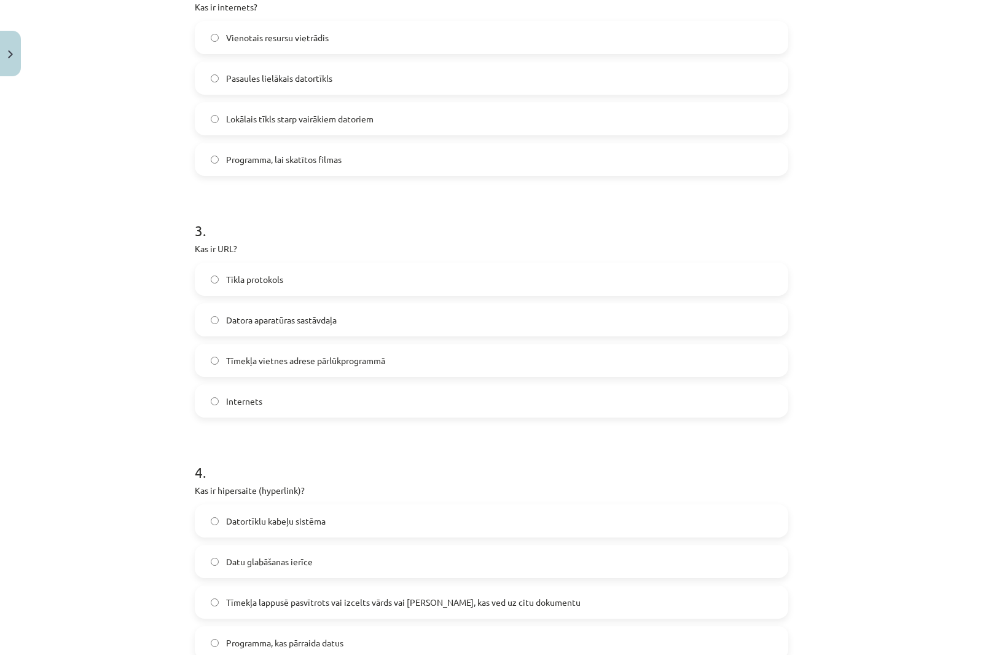
scroll to position [645, 0]
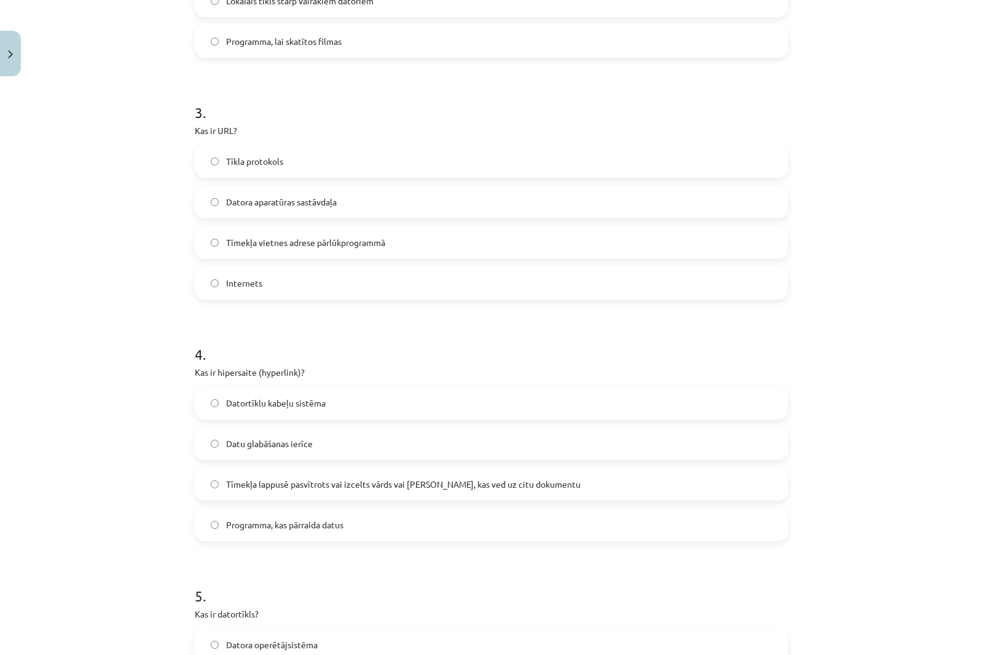
drag, startPoint x: 299, startPoint y: 486, endPoint x: 181, endPoint y: 351, distance: 179.1
click span "Tīmekļa lappusē pasvītrots vai izcelts vārds vai [PERSON_NAME], kas ved uz citu…"
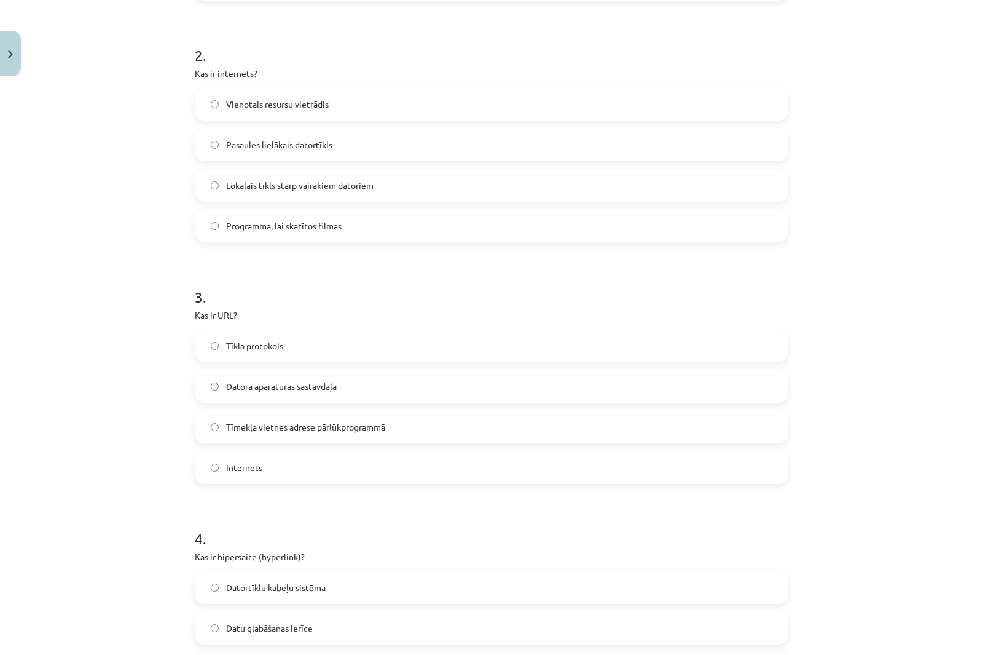
scroll to position [400, 0]
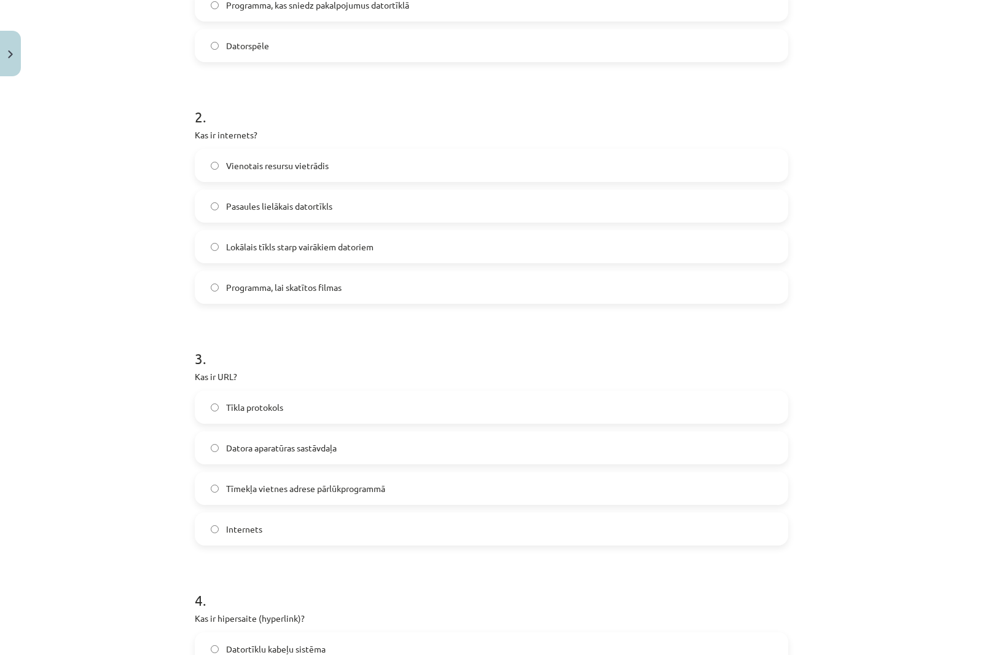
click span "Pasaules lielākais datortīkls"
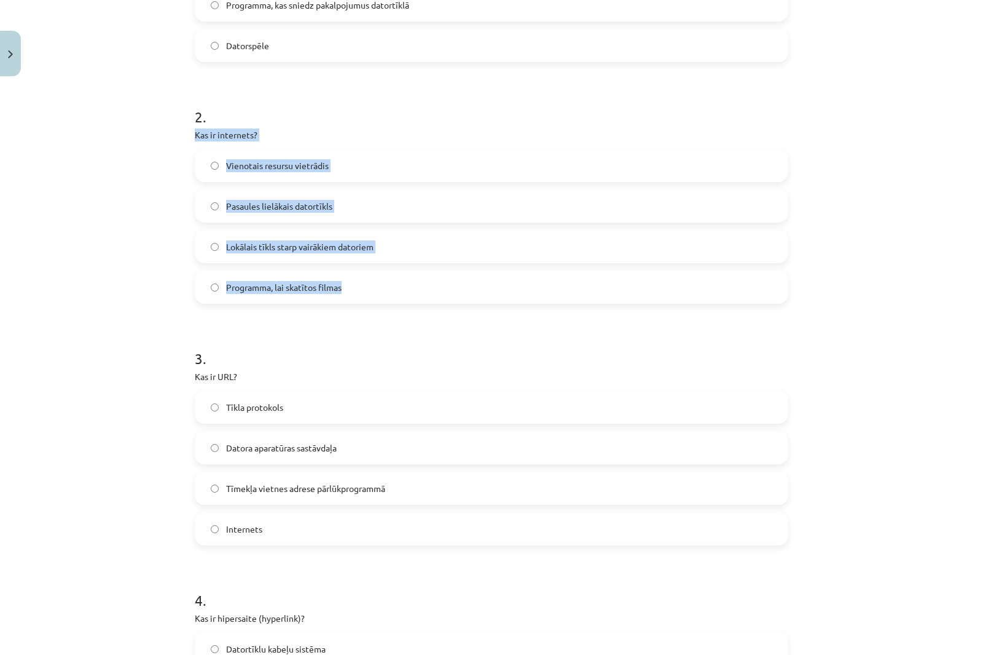
drag, startPoint x: 190, startPoint y: 131, endPoint x: 355, endPoint y: 282, distance: 223.6
click div "2 . Kas ir internets? Vienotais resursu vietrādis Pasaules lielākais datortīkls…"
click div "Mācību tēma: Datorikas - 10. klases 1. ieskaites mācību materiāls #5 4. tēma – …"
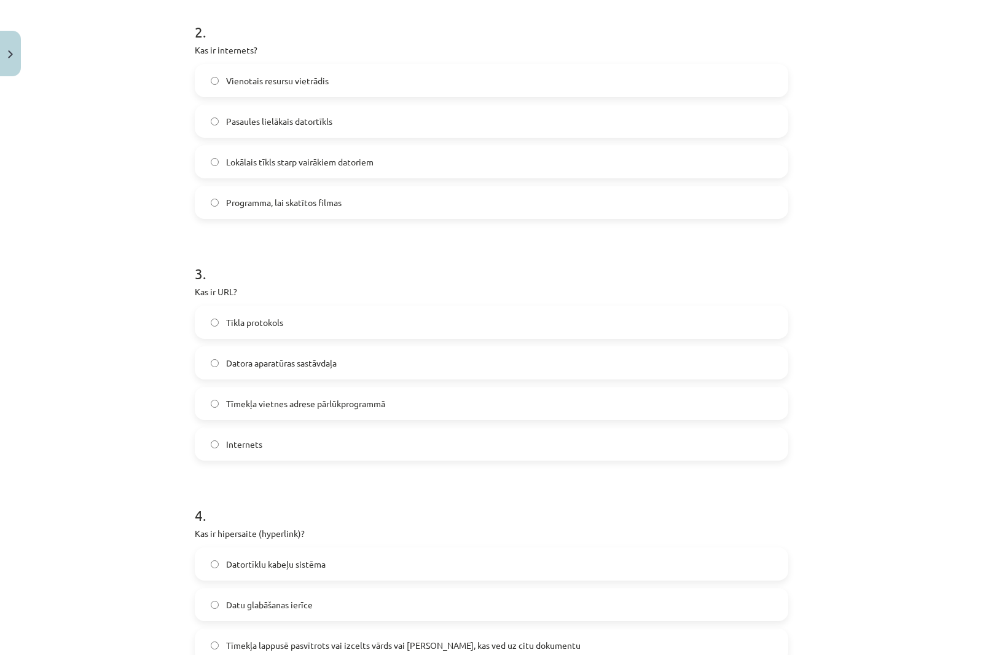
scroll to position [645, 0]
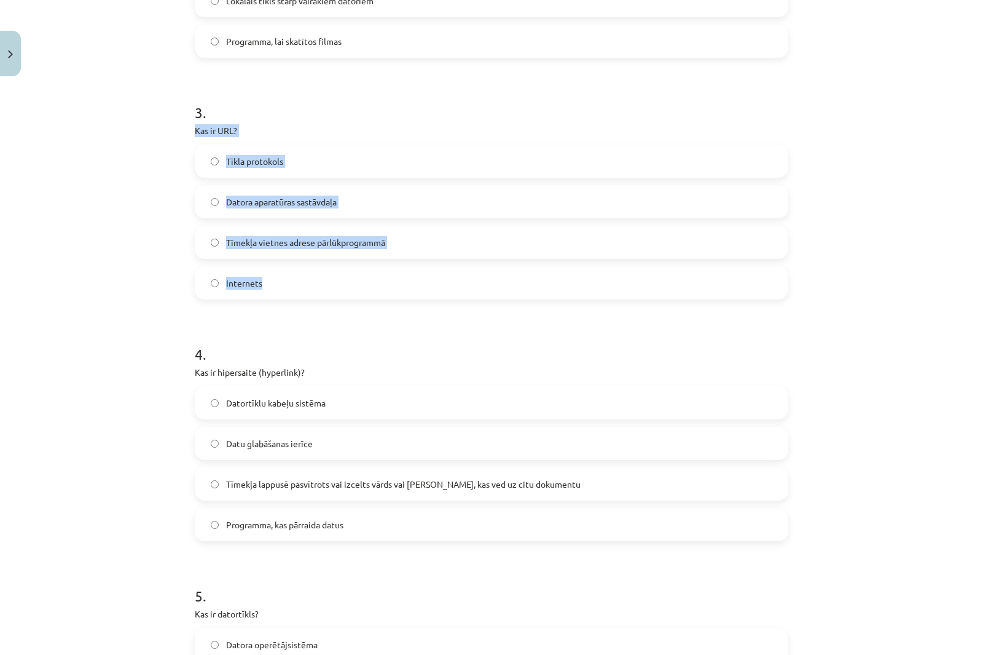
drag, startPoint x: 191, startPoint y: 128, endPoint x: 399, endPoint y: 275, distance: 255.0
click div "3 . Kas ir URL? Tīkla protokols Datora aparatūras sastāvdaļa Tīmekļa vietnes ad…"
click div "Mācību tēma: Datorikas - 10. klases 1. ieskaites mācību materiāls #5 4. tēma – …"
click span "Tīmekļa vietnes adrese pārlūkprogrammā"
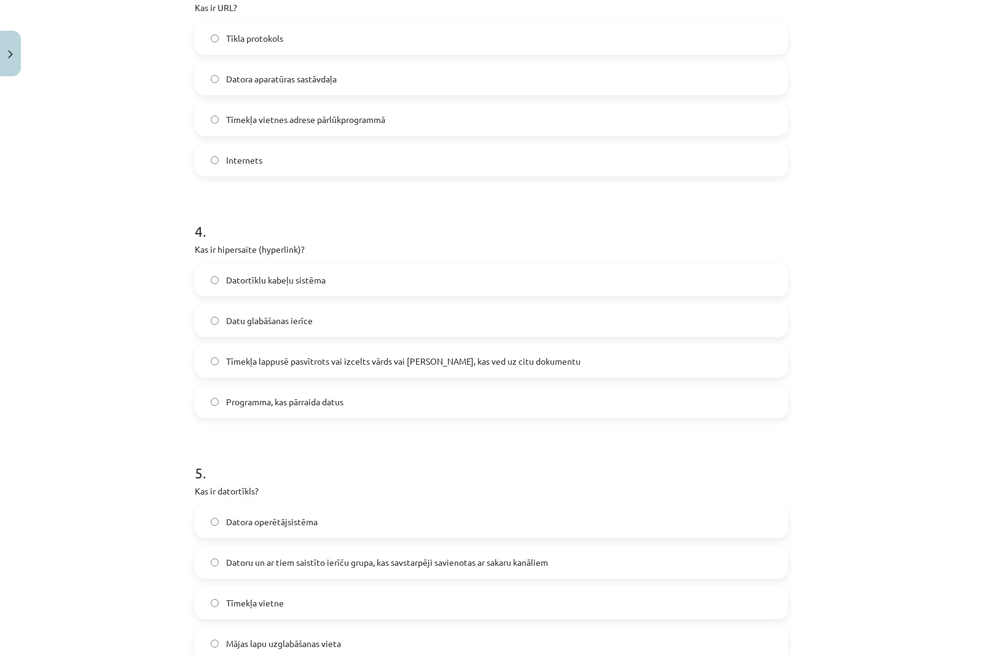
click div "Mācību tēma: Datorikas - 10. klases 1. ieskaites mācību materiāls #5 4. tēma – …"
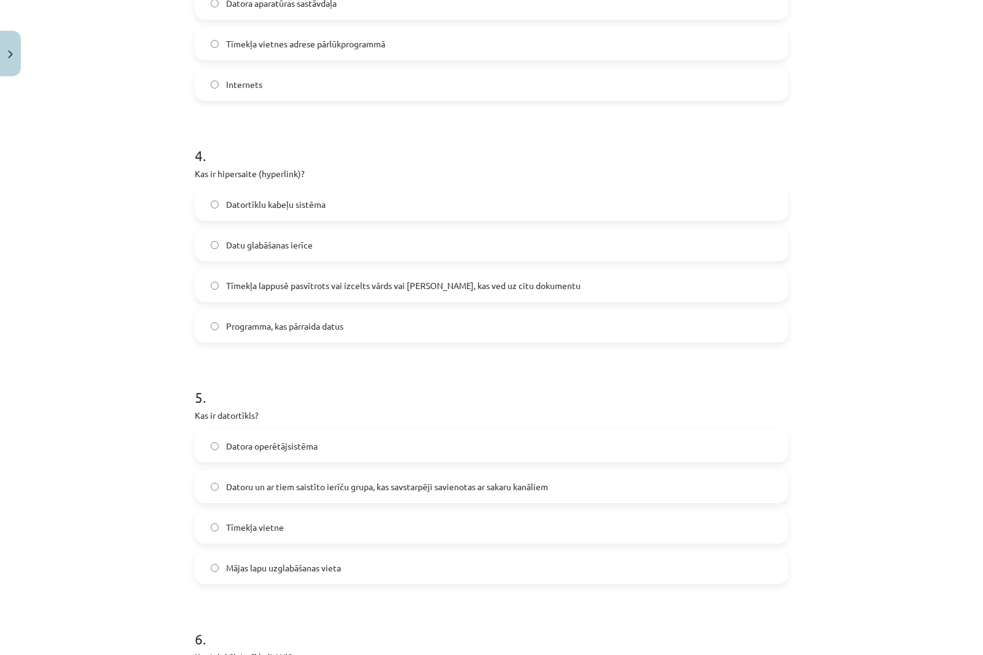
scroll to position [953, 0]
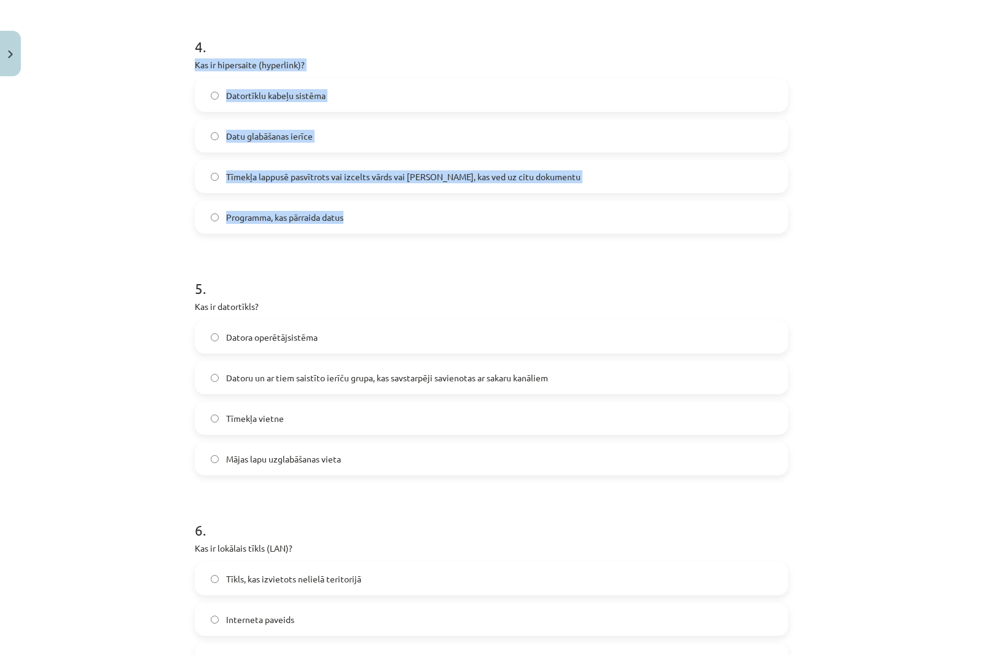
drag, startPoint x: 186, startPoint y: 62, endPoint x: 468, endPoint y: 210, distance: 318.4
click div "6 XP Saņemsi Grūts 1555 pilda Apraksts Uzdevums Palīdzība 1 . Kas ir serveris? …"
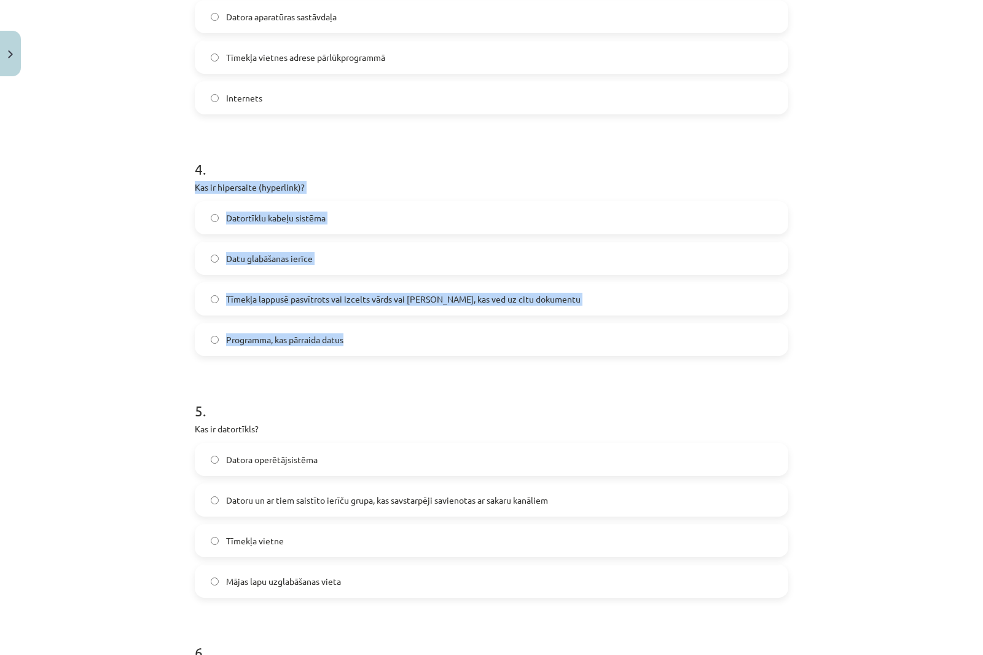
scroll to position [830, 0]
click div "Mācību tēma: Datorikas - 10. klases 1. ieskaites mācību materiāls #5 4. tēma – …"
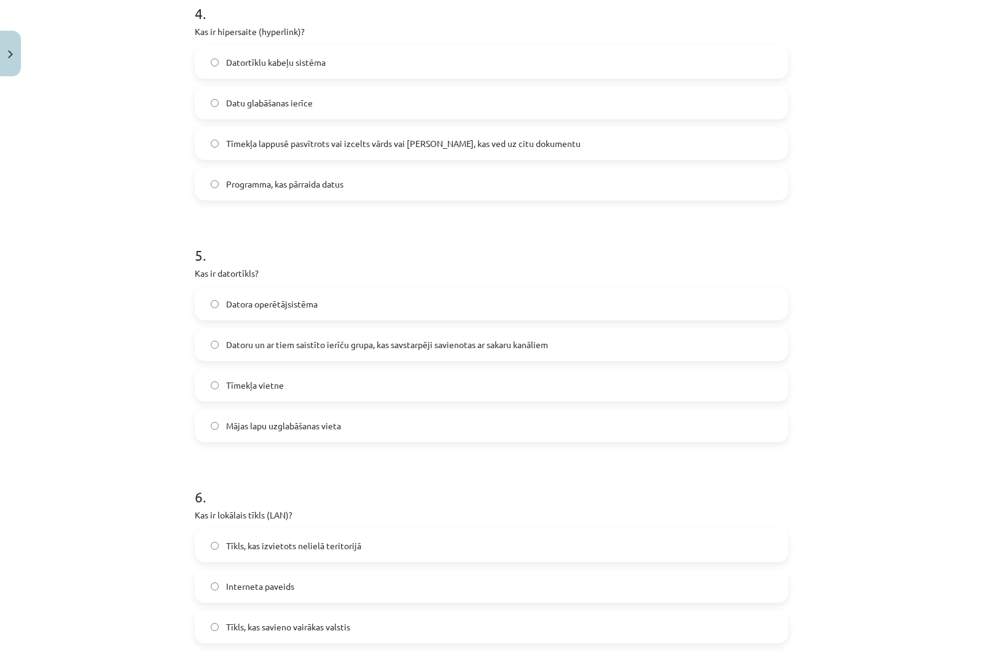
scroll to position [1076, 0]
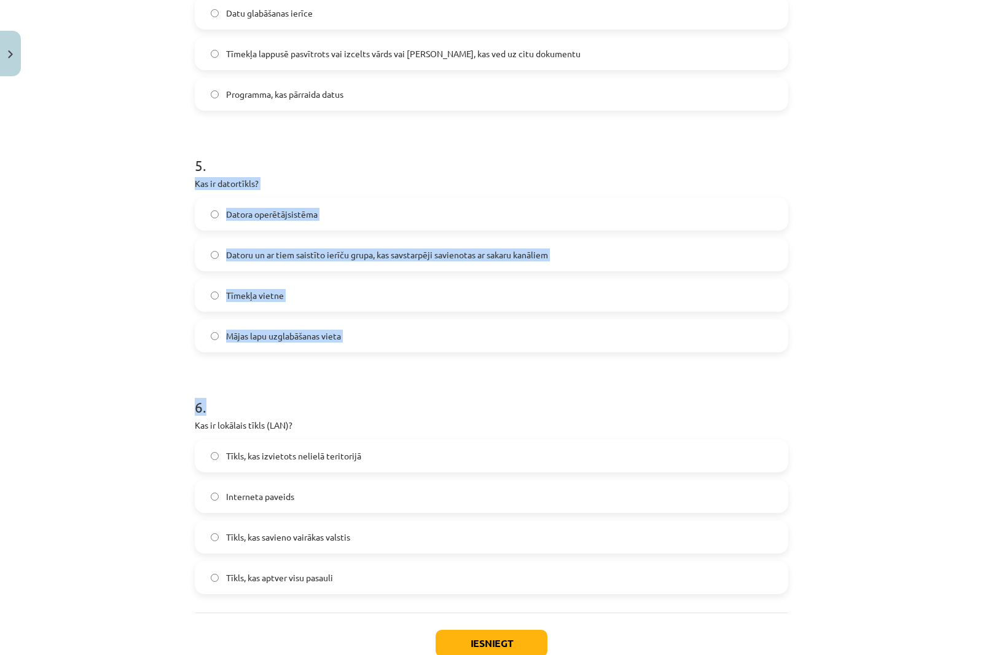
drag, startPoint x: 187, startPoint y: 182, endPoint x: 443, endPoint y: 355, distance: 308.9
click div "6 XP Saņemsi Grūts 1555 pilda Apraksts Uzdevums Palīdzība 1 . Kas ir serveris? …"
click div "Mācību tēma: Datorikas - 10. klases 1. ieskaites mācību materiāls #5 4. tēma – …"
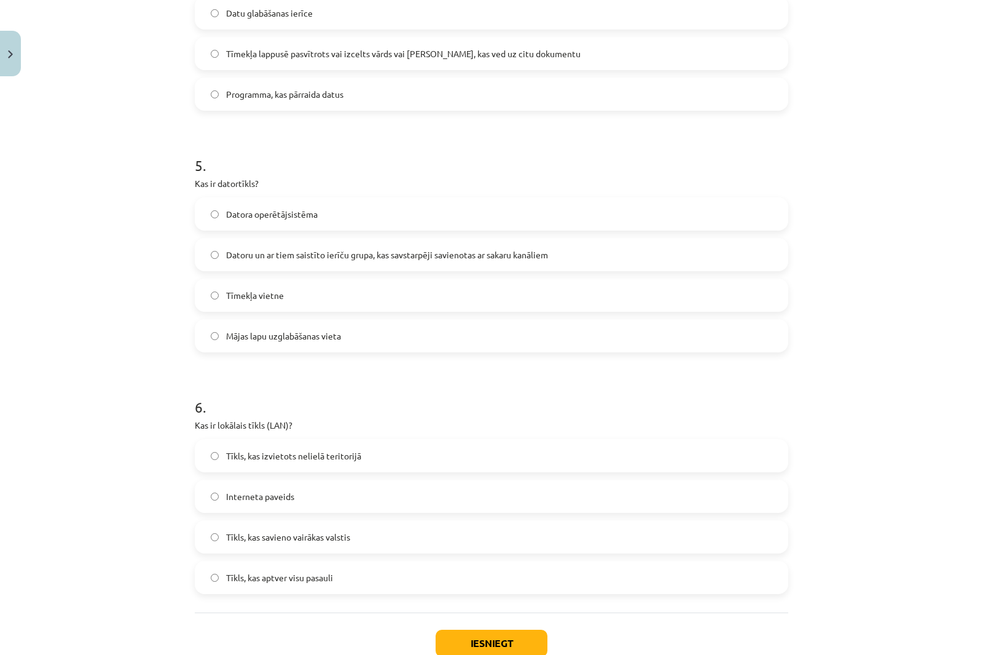
click div "Mācību tēma: Datorikas - 10. klases 1. ieskaites mācību materiāls #5 4. tēma – …"
click span "Tīmekļa vietne"
click span "Datoru un ar tiem saistīto ierīču grupa, kas savstarpēji savienotas ar sakaru k…"
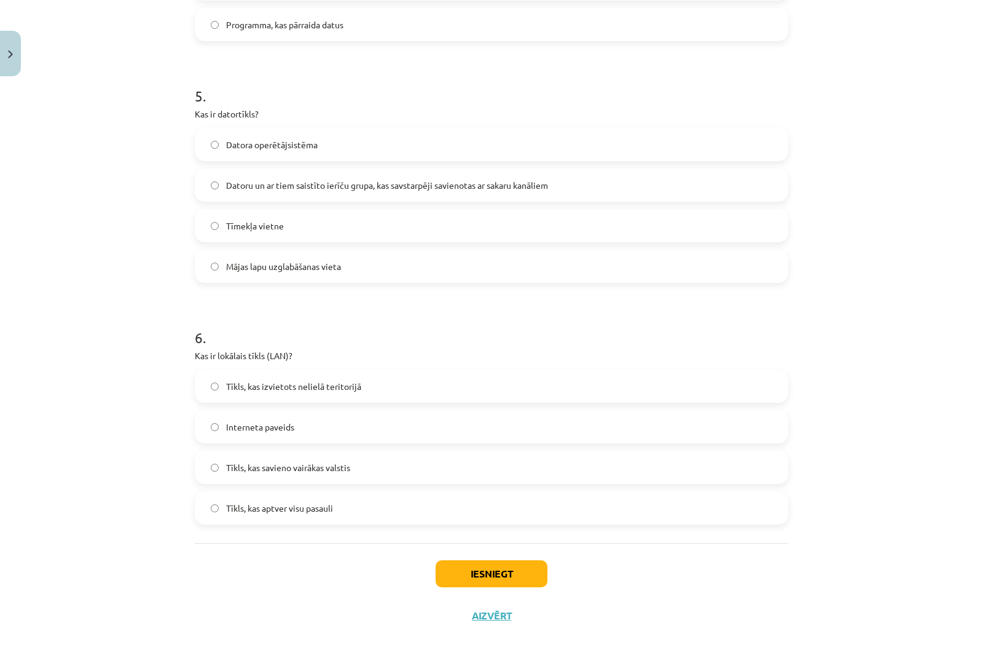
scroll to position [1157, 0]
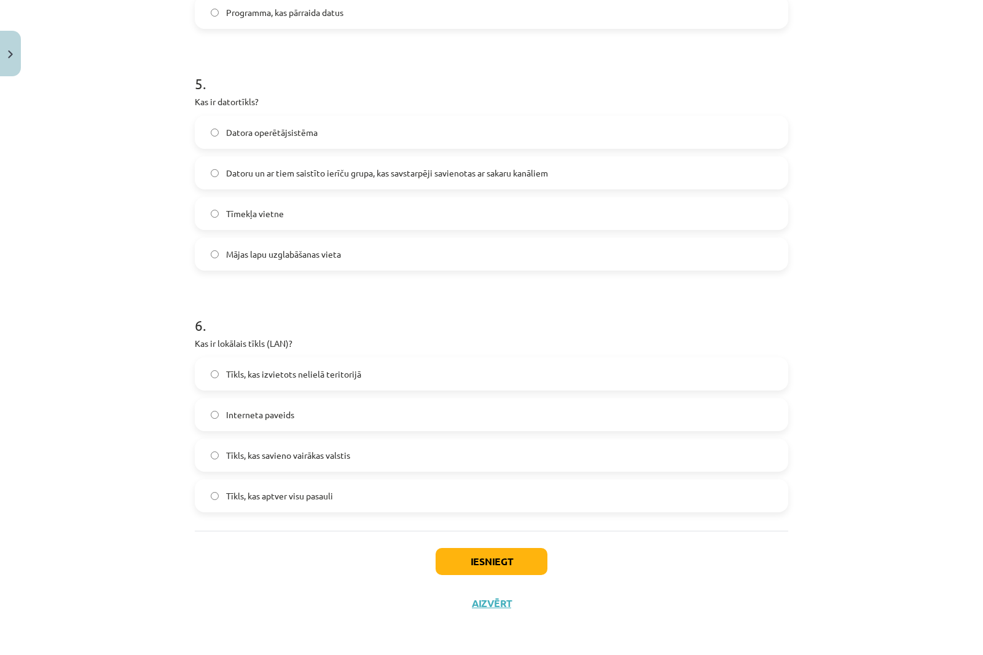
drag, startPoint x: 291, startPoint y: 366, endPoint x: 290, endPoint y: 372, distance: 6.3
click label "Tīkls, kas izvietots nelielā teritorijā"
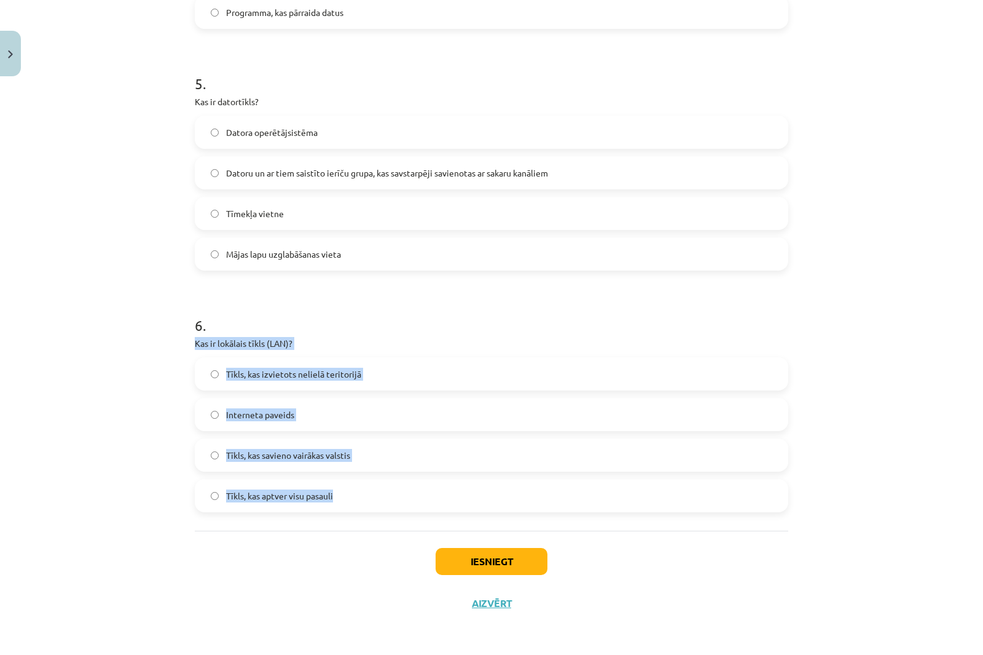
drag, startPoint x: 191, startPoint y: 337, endPoint x: 350, endPoint y: 500, distance: 228.2
click div "6 . Kas ir lokālais tīkls (LAN)? Tīkls, kas izvietots nelielā teritorijā Intern…"
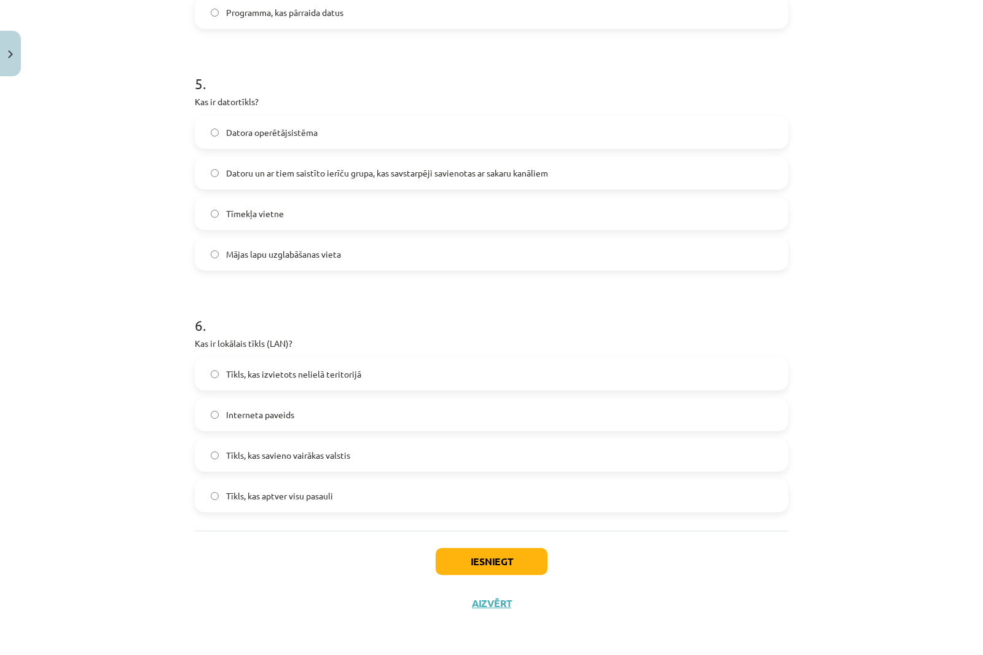
drag, startPoint x: 87, startPoint y: 243, endPoint x: 98, endPoint y: 248, distance: 12.7
click div "Mācību tēma: Datorikas - 10. klases 1. ieskaites mācību materiāls #5 4. tēma – …"
click button "Iesniegt"
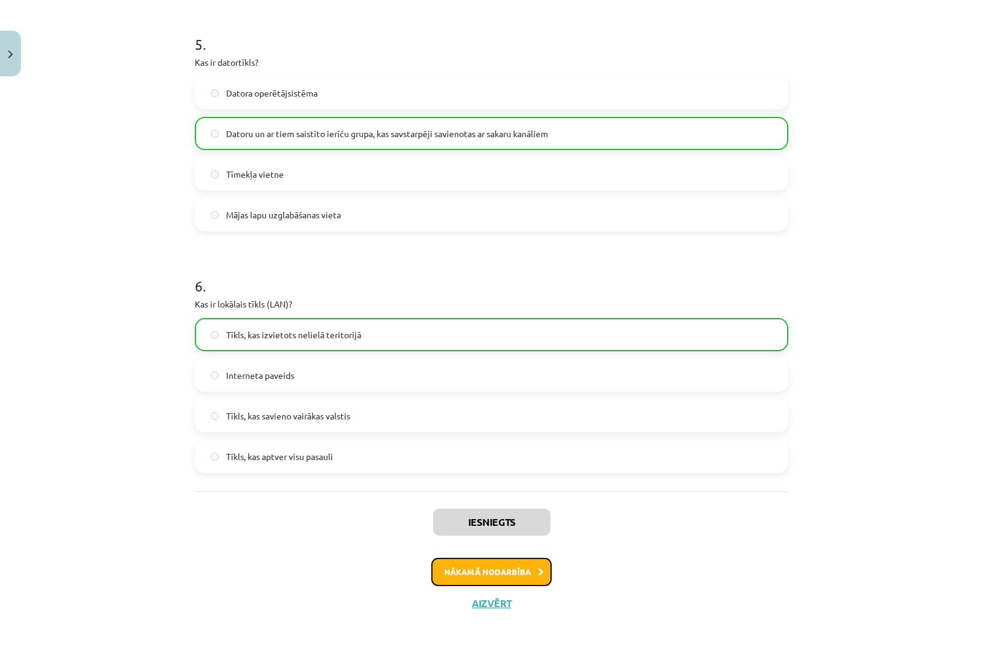
click button "Nākamā nodarbība"
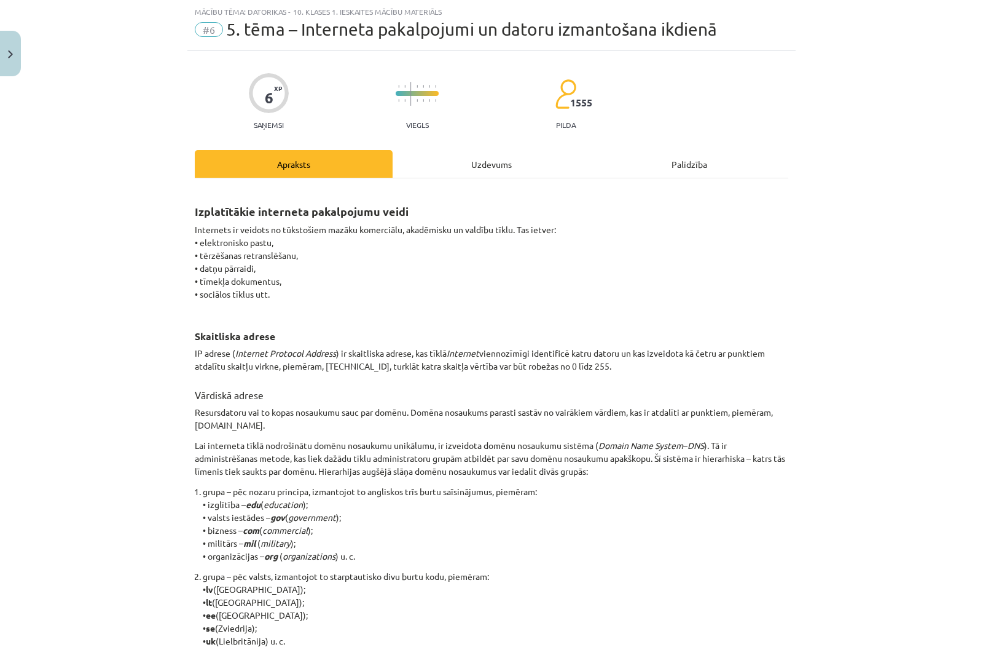
scroll to position [0, 0]
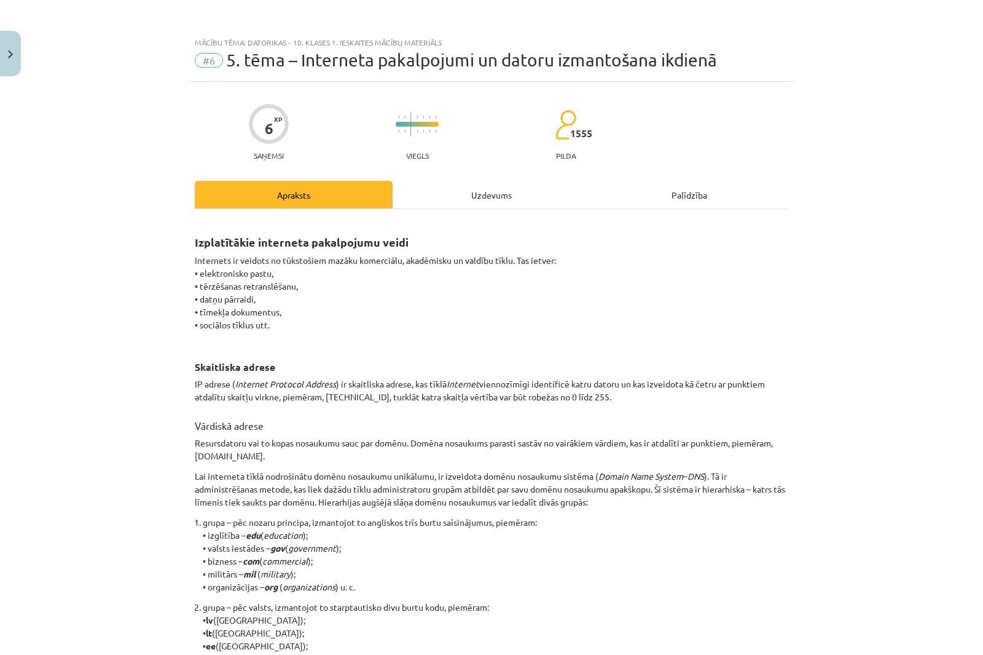
click div "6 XP Saņemsi Viegls 1555 pilda"
click div "Mācību tēma: Datorikas - 10. klases 1. ieskaites mācību materiāls #6 5. tēma – …"
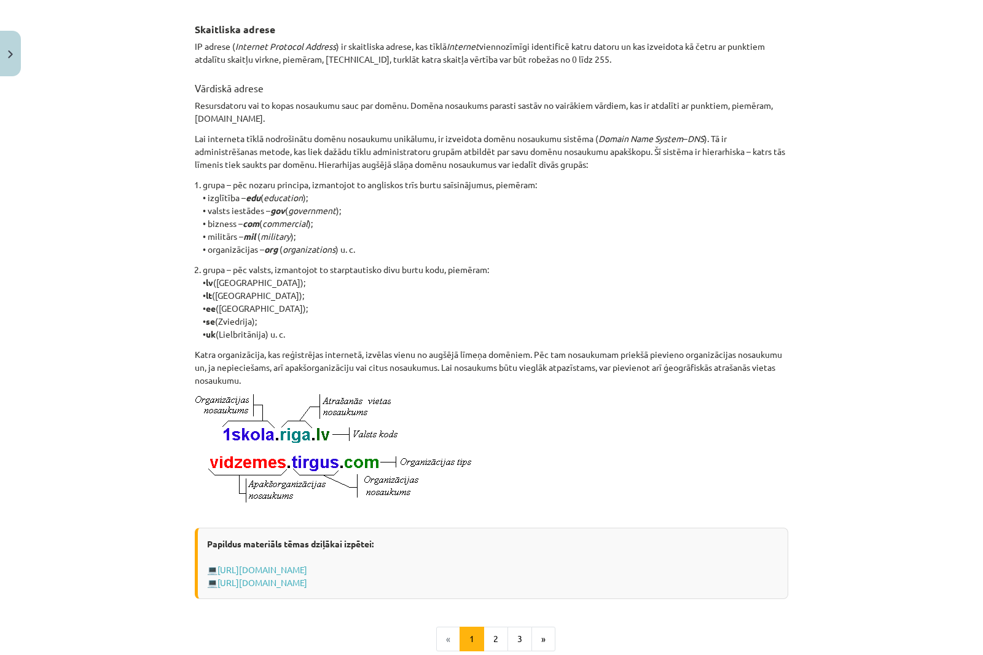
scroll to position [487, 0]
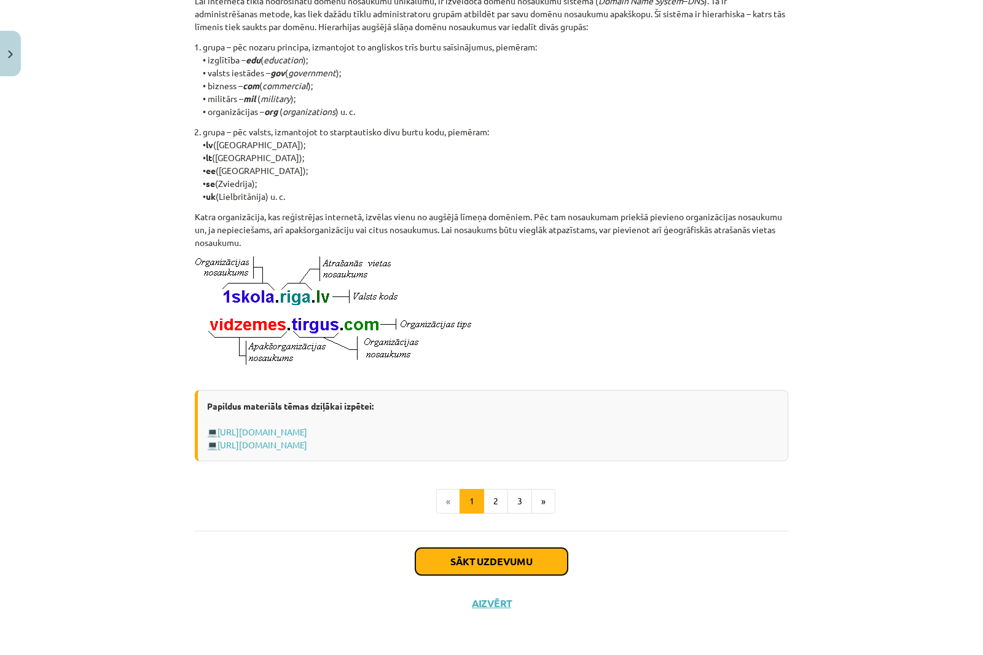
click button "Sākt uzdevumu"
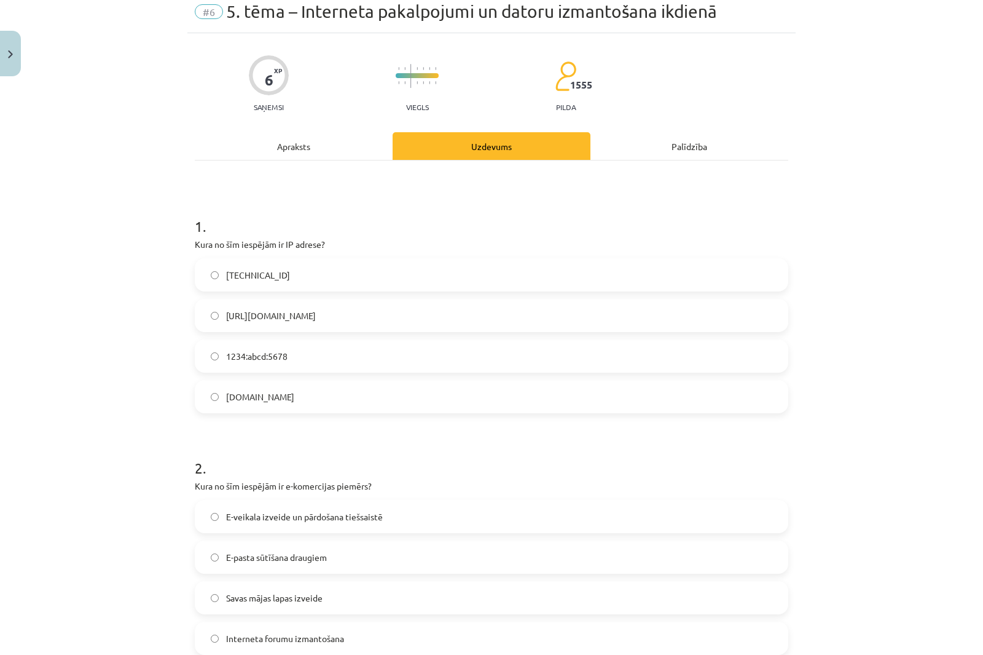
scroll to position [31, 0]
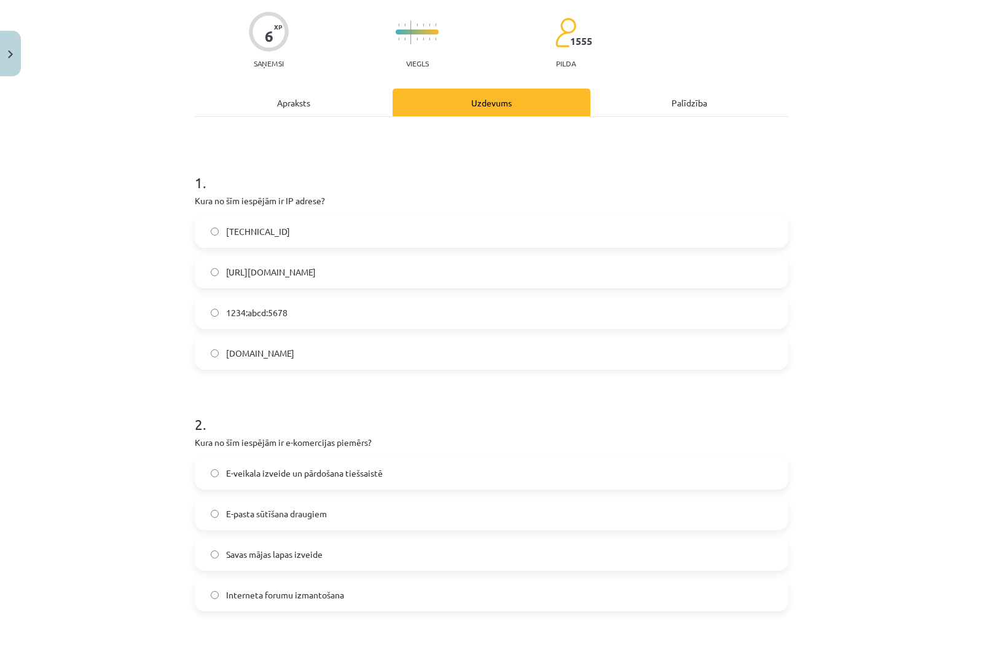
click label "[TECHNICAL_ID]"
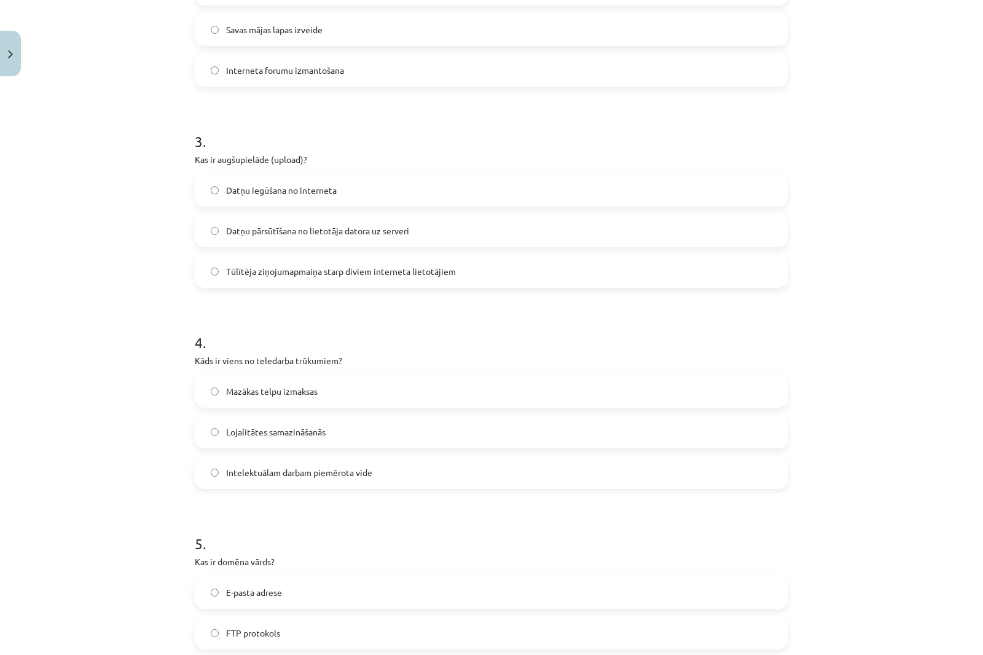
scroll to position [645, 0]
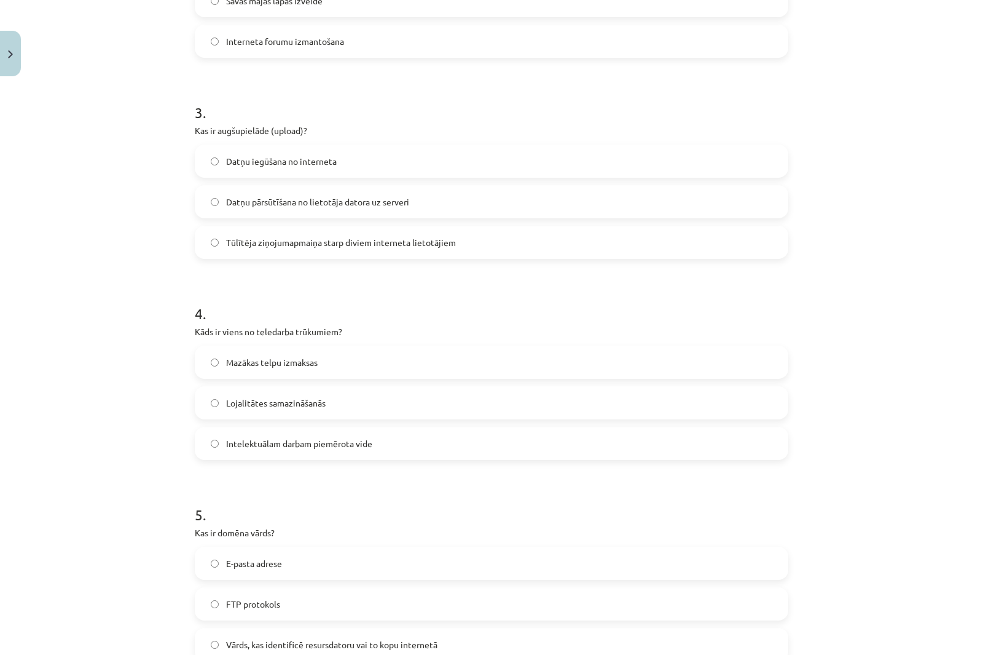
click label "Datņu iegūšana no interneta"
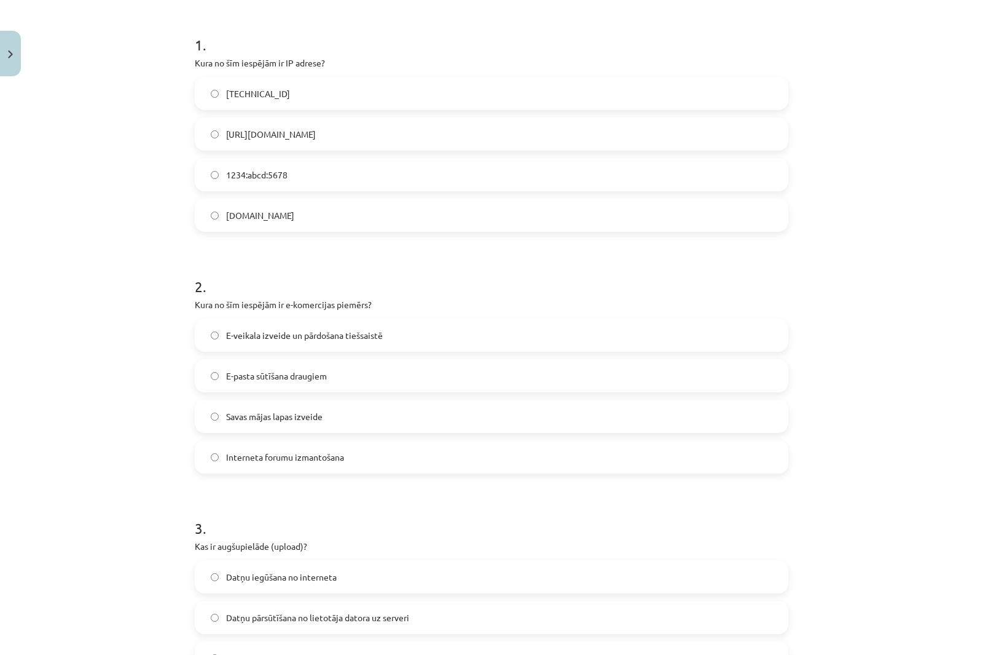
scroll to position [154, 0]
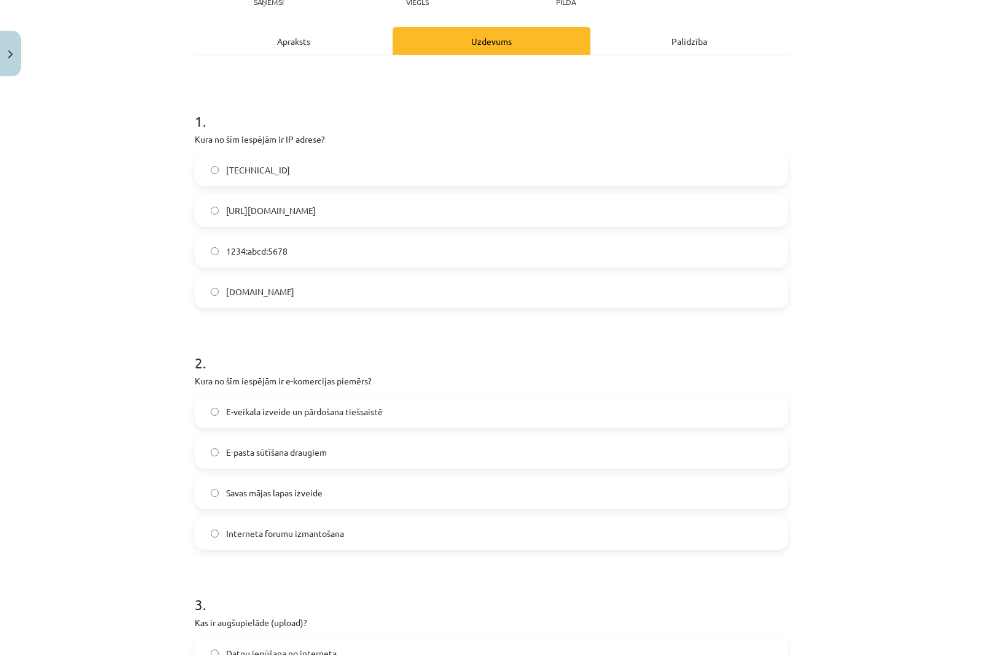
drag, startPoint x: 209, startPoint y: 143, endPoint x: 417, endPoint y: 275, distance: 246.2
click div "6 XP Saņemsi Viegls 1555 pilda Apraksts Uzdevums Palīdzība 1 . Kura no šīm iesp…"
click div "Mācību tēma: Datorikas - 10. klases 1. ieskaites mācību materiāls #6 5. tēma – …"
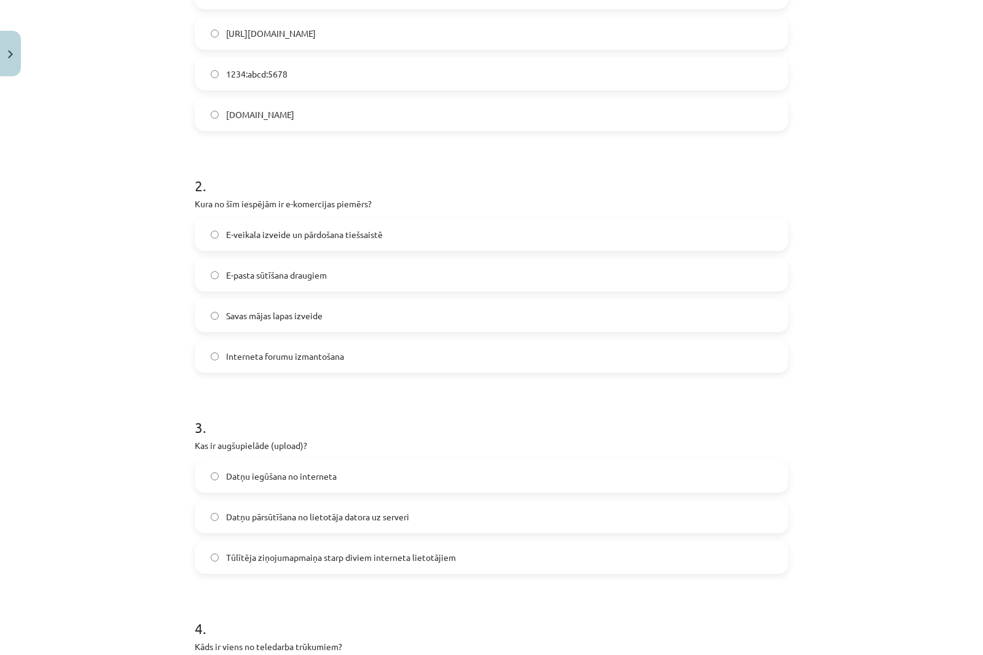
scroll to position [338, 0]
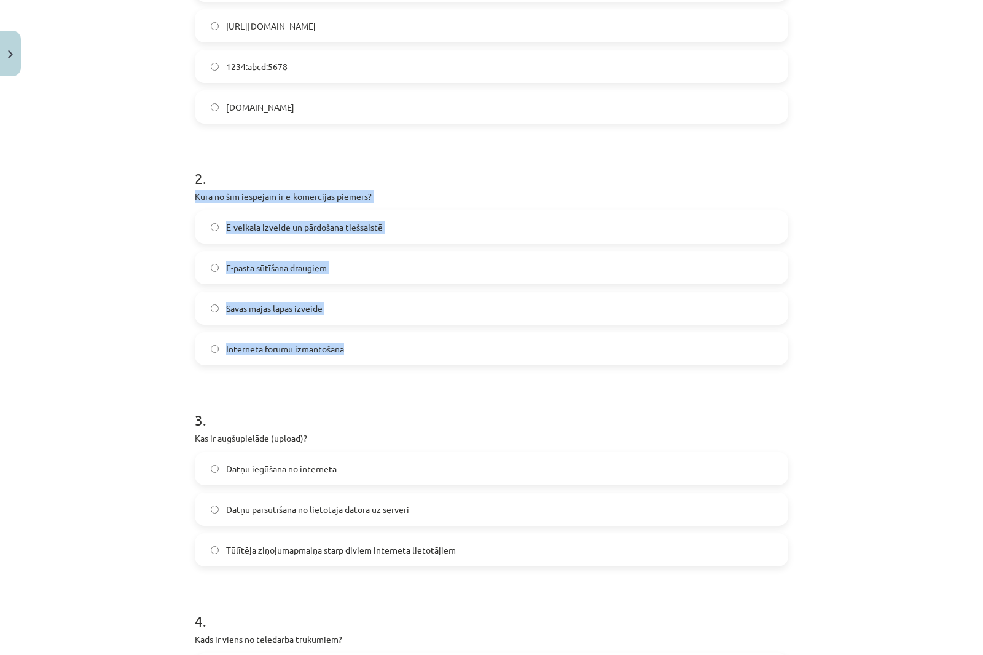
drag, startPoint x: 220, startPoint y: 207, endPoint x: 390, endPoint y: 343, distance: 217.3
click div "6 XP Saņemsi Viegls 1555 pilda Apraksts Uzdevums Palīdzība 1 . Kura no šīm iesp…"
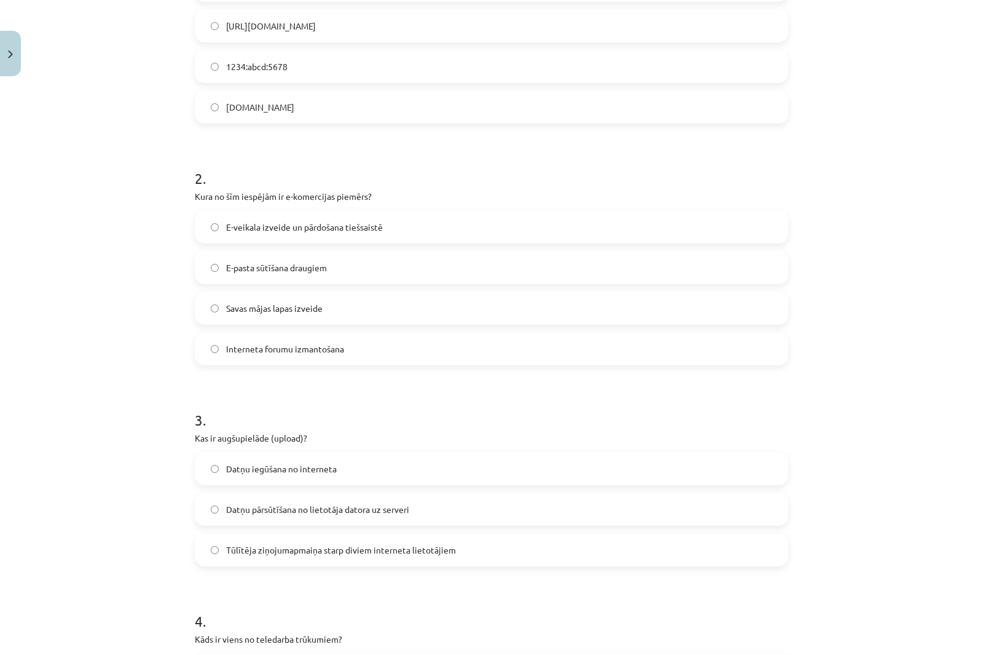
drag, startPoint x: 82, startPoint y: 149, endPoint x: 218, endPoint y: 192, distance: 141.9
click div "Mācību tēma: Datorikas - 10. klases 1. ieskaites mācību materiāls #6 5. tēma – …"
click span "E-veikala izveide un pārdošana tiešsaistē"
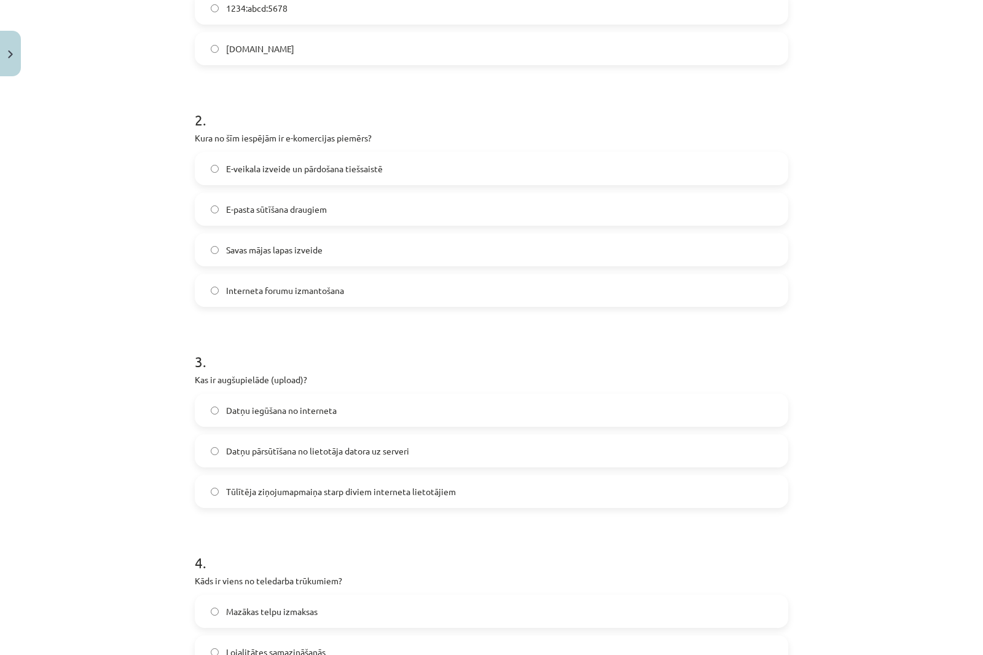
scroll to position [461, 0]
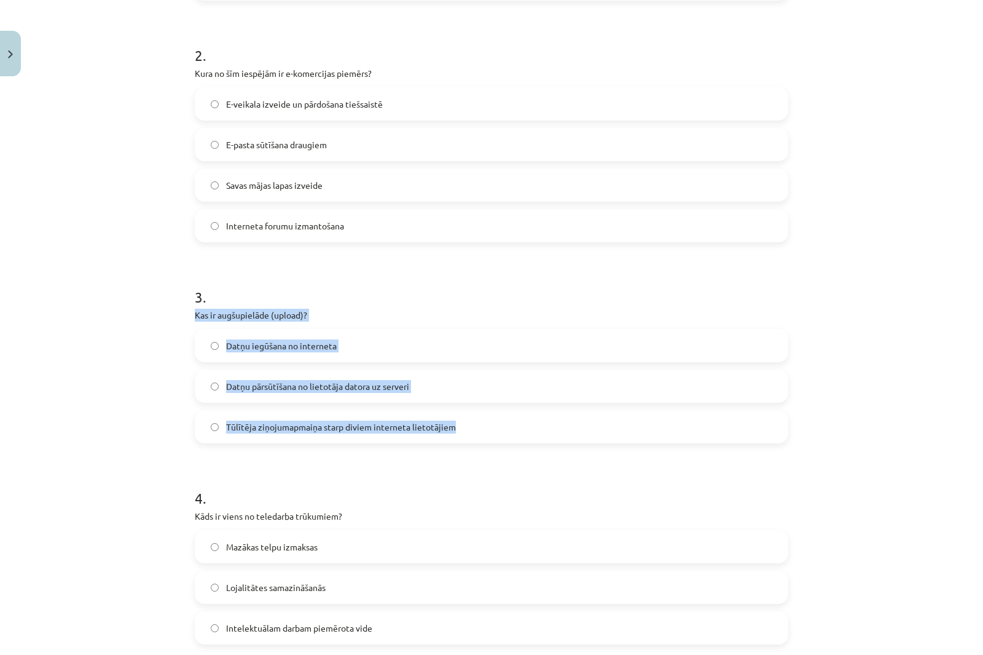
drag, startPoint x: 237, startPoint y: 331, endPoint x: 449, endPoint y: 426, distance: 232.5
click div "3 . Kas ir augšupielāde (upload)? Datņu iegūšana no interneta Datņu pārsūtīšana…"
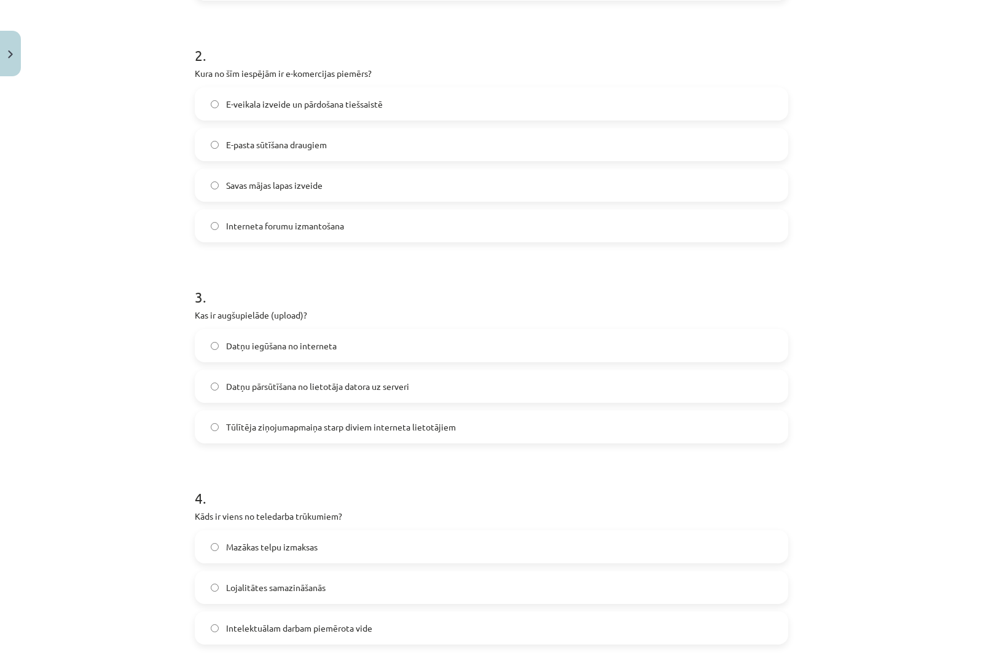
click div "Mācību tēma: Datorikas - 10. klases 1. ieskaites mācību materiāls #6 5. tēma – …"
click span "Datņu pārsūtīšana no lietotāja datora uz serveri"
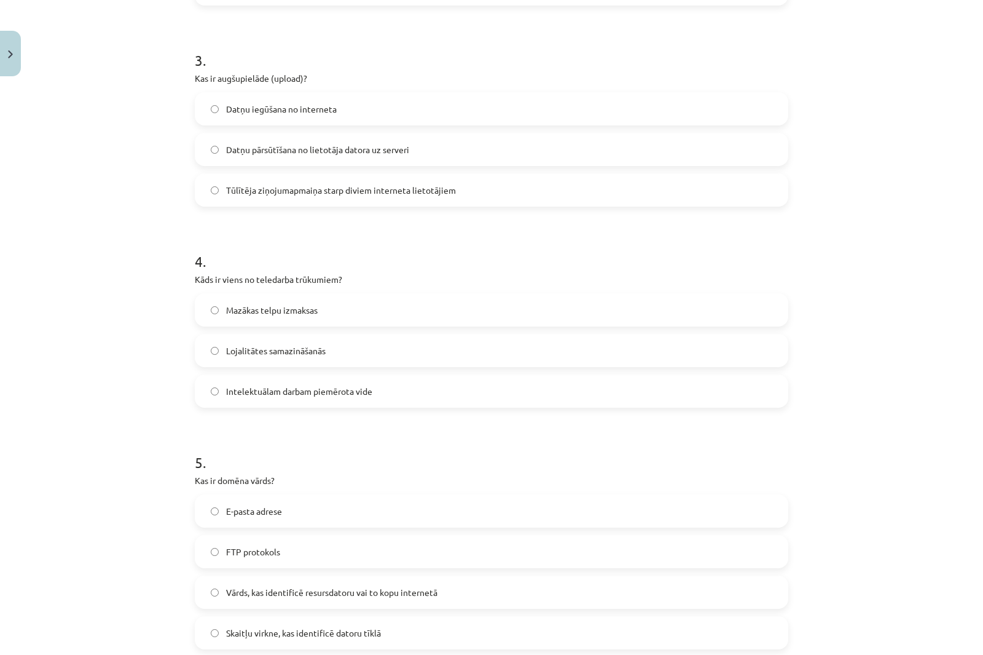
scroll to position [707, 0]
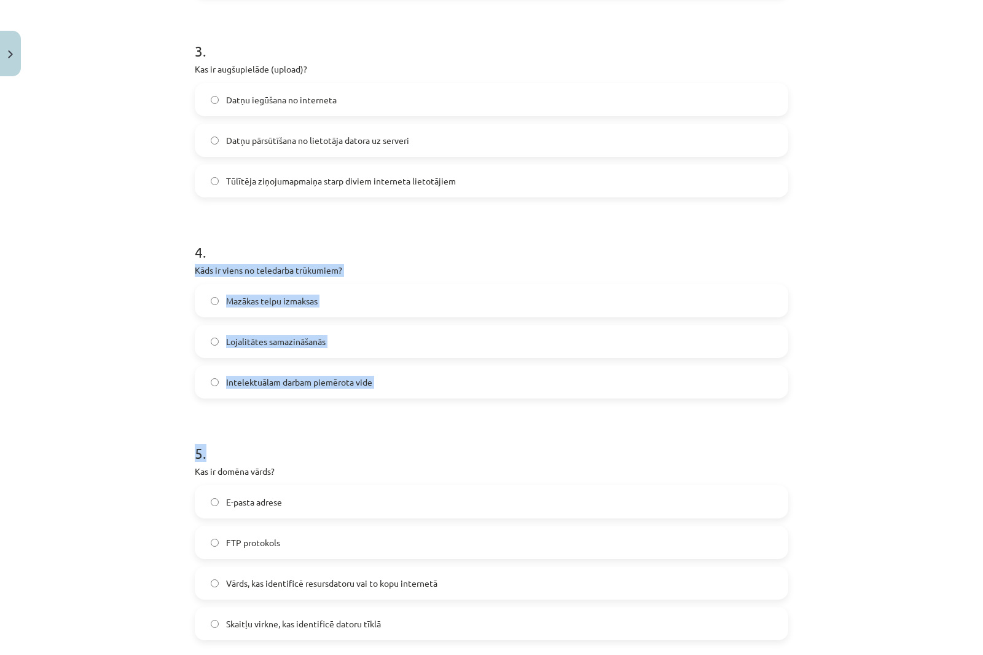
drag, startPoint x: 219, startPoint y: 274, endPoint x: 448, endPoint y: 407, distance: 265.2
click div "6 XP Saņemsi Viegls 1555 pilda Apraksts Uzdevums Palīdzība 1 . Kura no šīm iesp…"
click h1 "5 ."
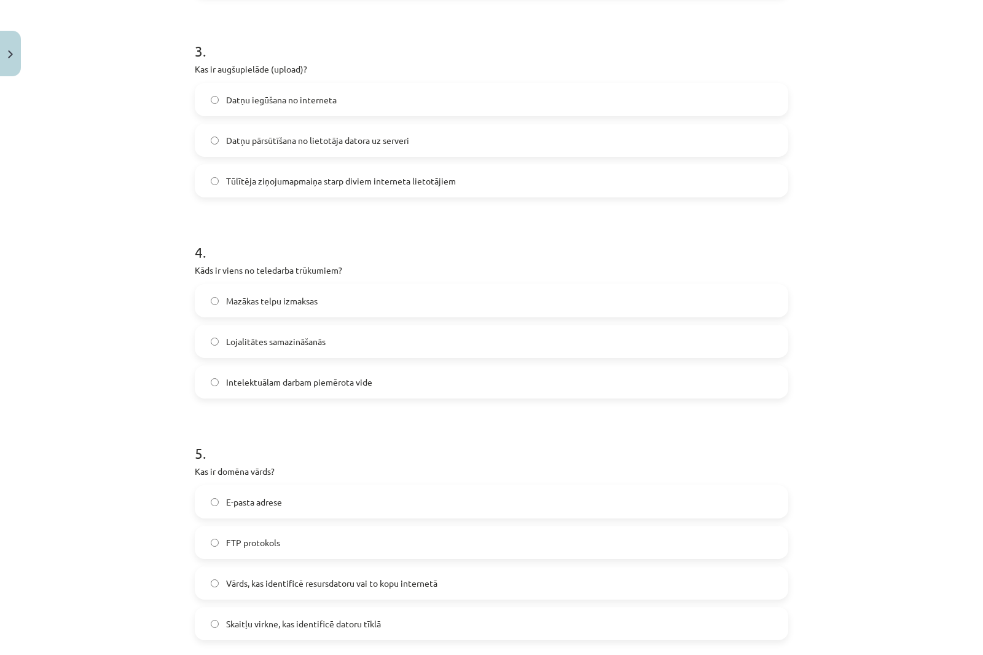
click div "Mācību tēma: Datorikas - 10. klases 1. ieskaites mācību materiāls #6 5. tēma – …"
click span "Lojalitātes samazināšanās"
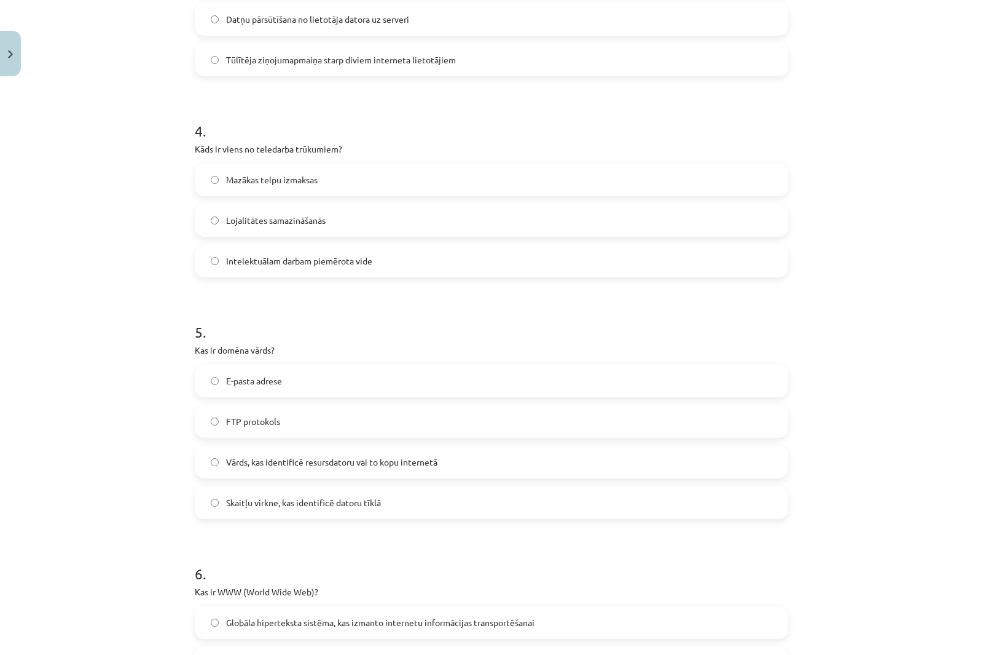
scroll to position [953, 0]
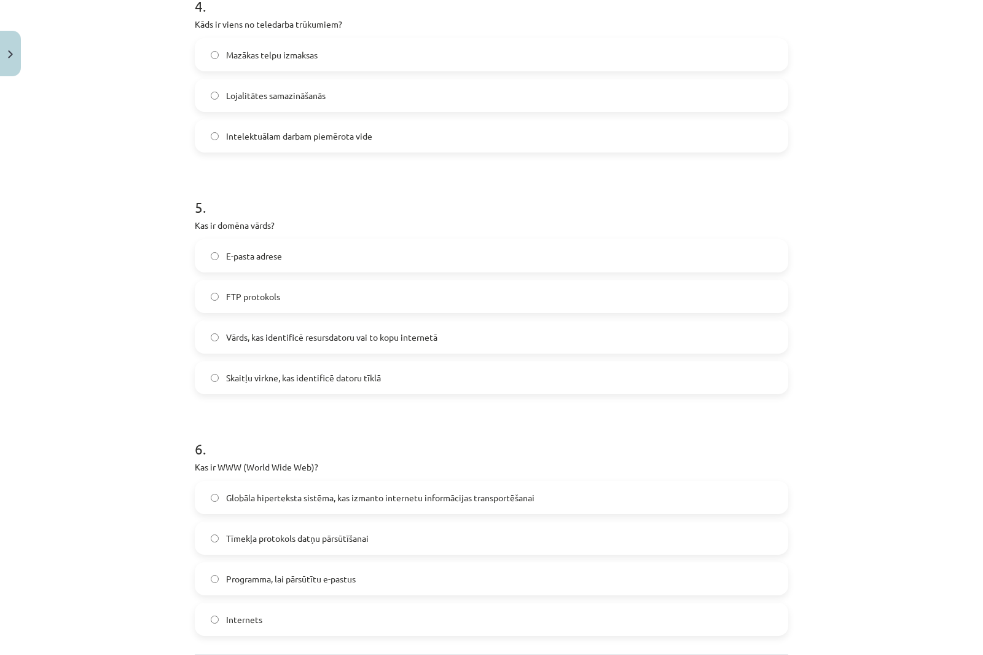
click div "Mācību tēma: Datorikas - 10. klases 1. ieskaites mācību materiāls #6 5. tēma – …"
drag, startPoint x: 253, startPoint y: 25, endPoint x: 297, endPoint y: 28, distance: 44.3
click p "Kāds ir viens no teledarba trūkumiem?"
click div "Mācību tēma: Datorikas - 10. klases 1. ieskaites mācību materiāls #6 5. tēma – …"
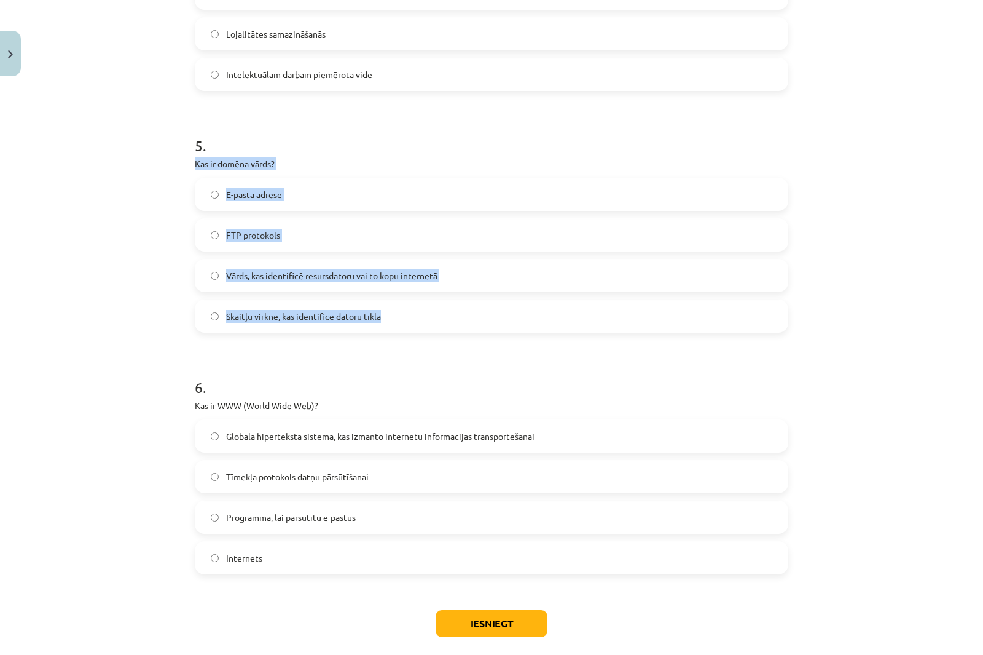
drag, startPoint x: 189, startPoint y: 163, endPoint x: 447, endPoint y: 307, distance: 295.0
click div "6 XP Saņemsi Viegls 1555 pilda Apraksts Uzdevums Palīdzība 1 . Kura no šīm iesp…"
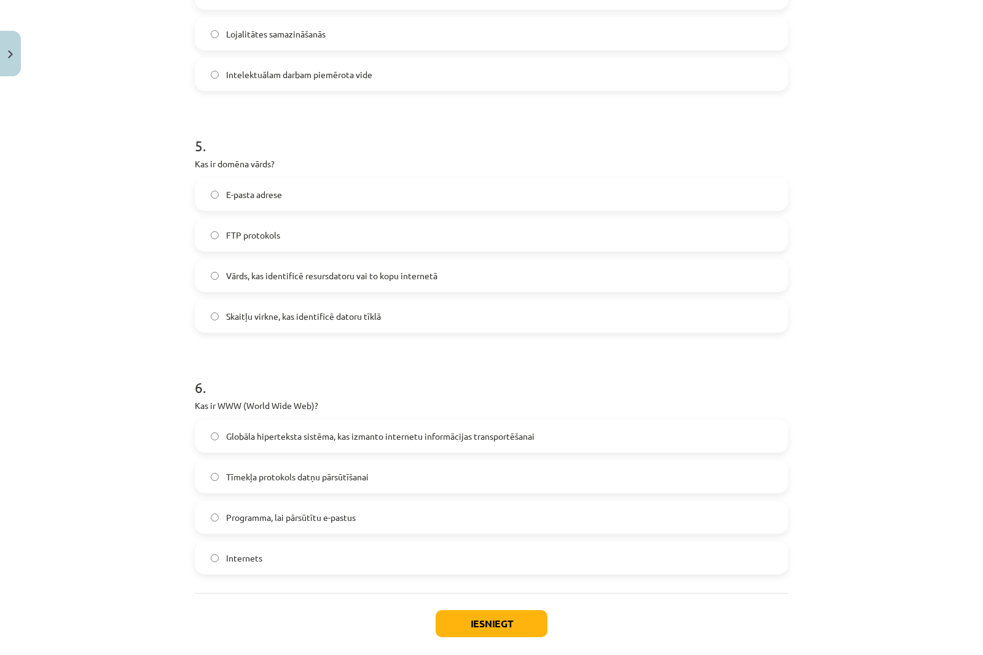
click h1 "6 ."
click label "Vārds, kas identificē resursdatoru vai to kopu internetā"
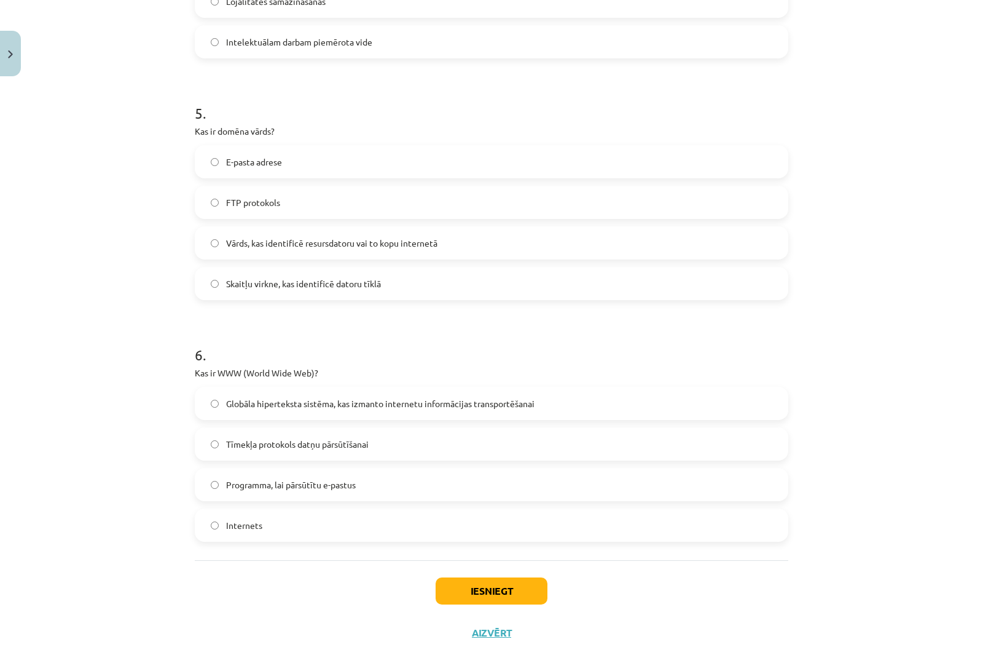
scroll to position [1076, 0]
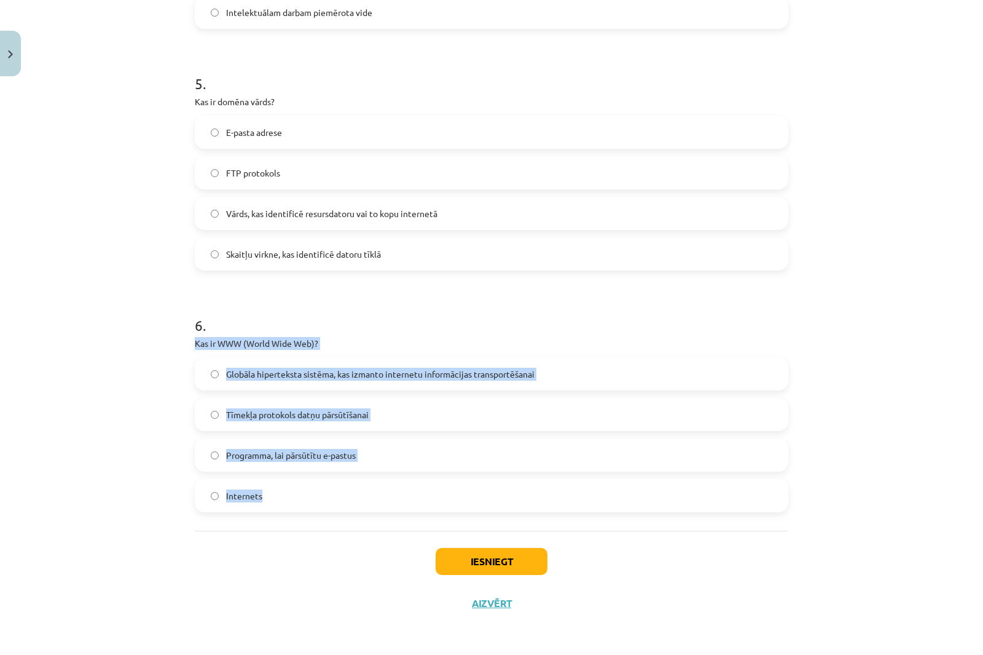
drag, startPoint x: 334, startPoint y: 379, endPoint x: 417, endPoint y: 502, distance: 147.8
click div "6 XP Saņemsi Viegls 1555 pilda Apraksts Uzdevums Palīdzība 1 . Kura no šīm iesp…"
click div "Mācību tēma: Datorikas - 10. klases 1. ieskaites mācību materiāls #6 5. tēma – …"
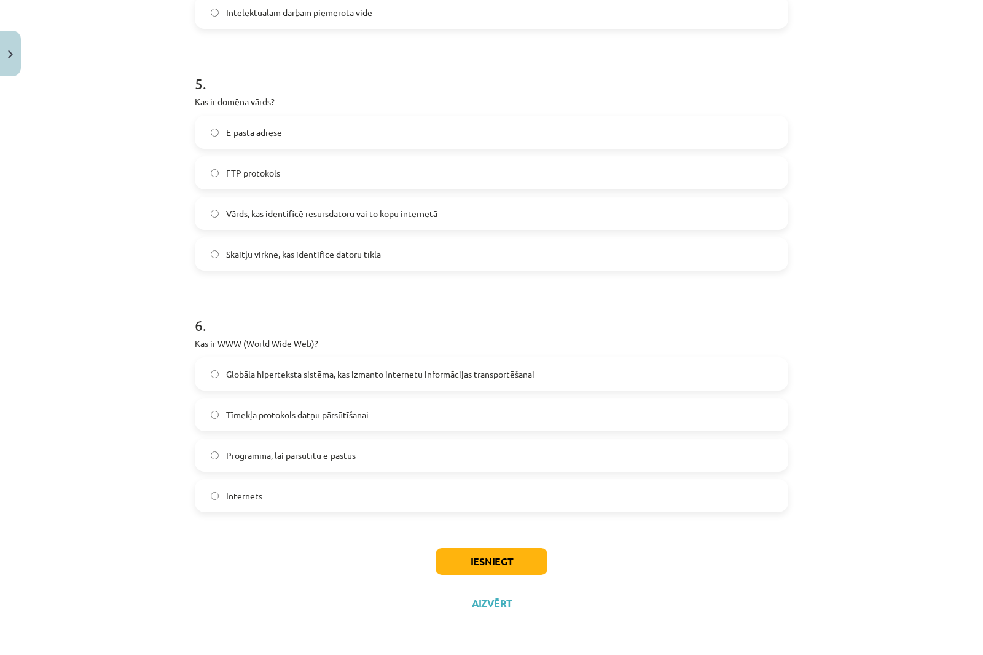
click span "Globāla hiperteksta sistēma, kas izmanto internetu informācijas transportēšanai"
click button "Iesniegt"
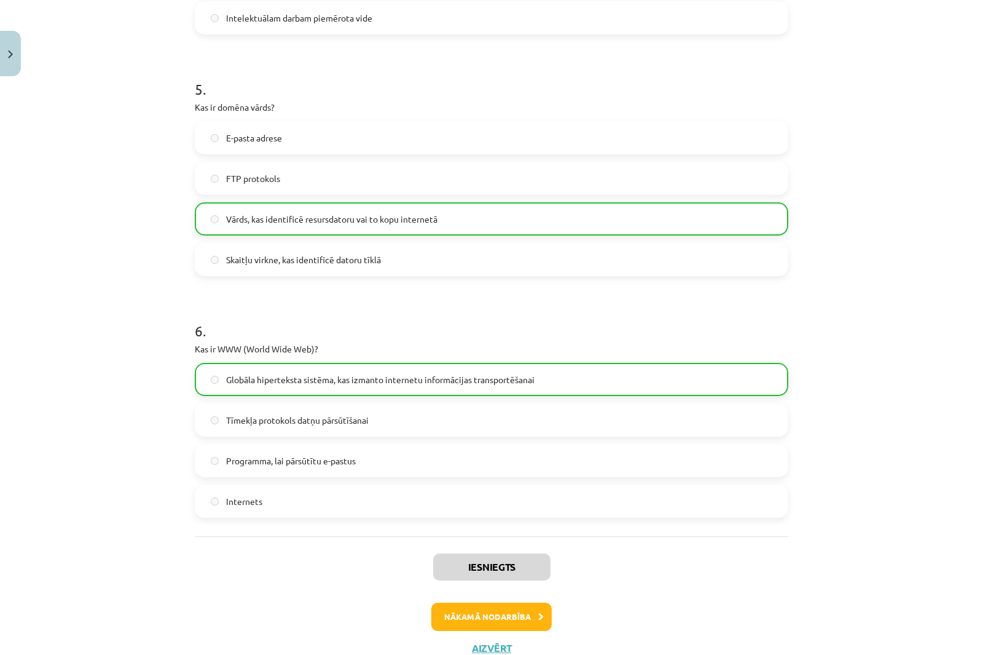
scroll to position [1116, 0]
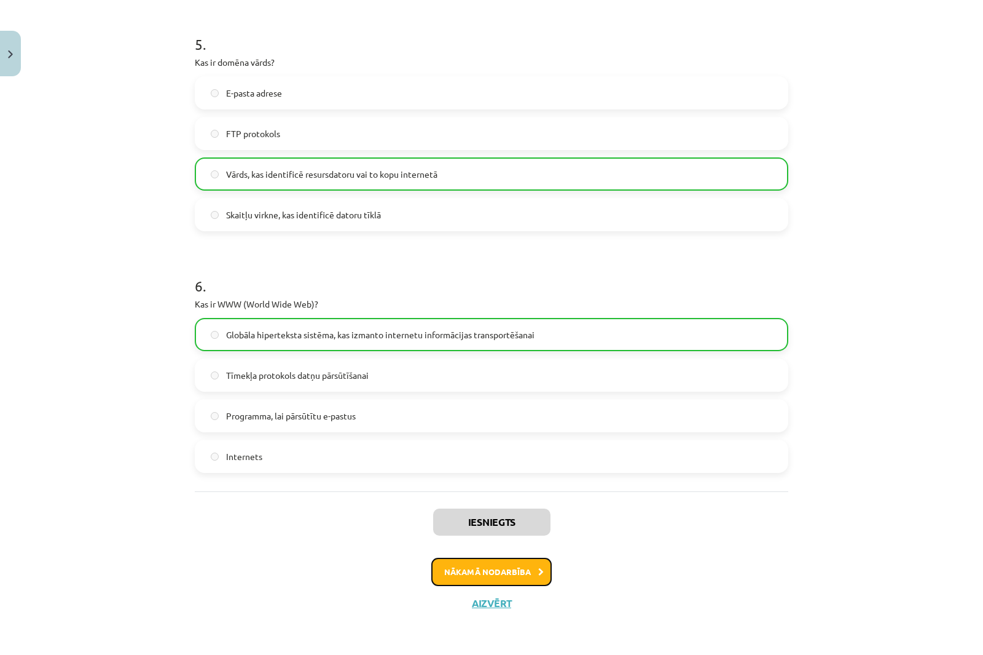
click button "Nākamā nodarbība"
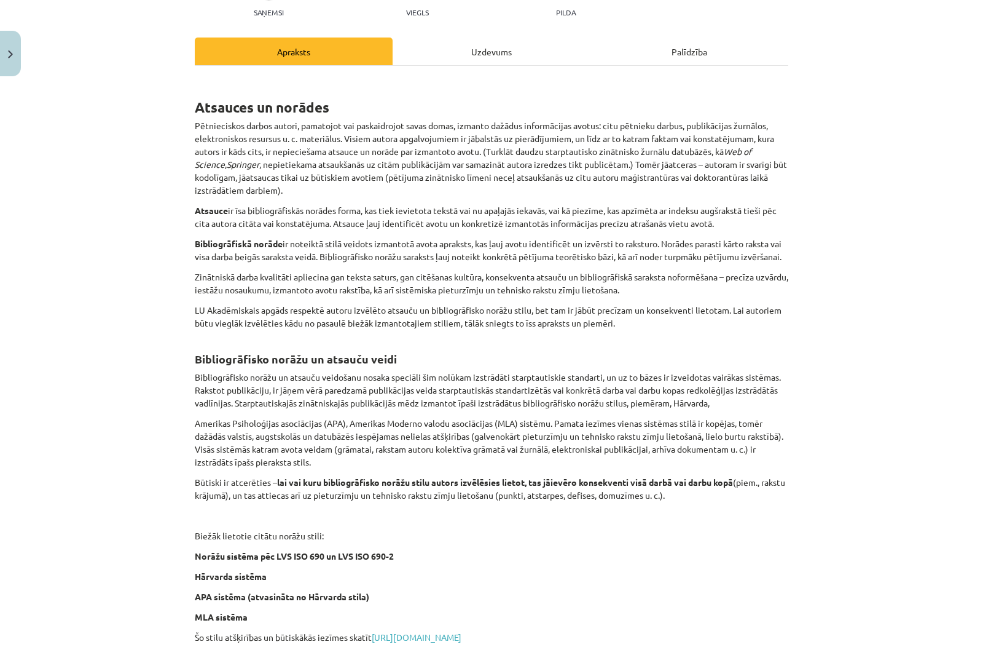
scroll to position [287, 0]
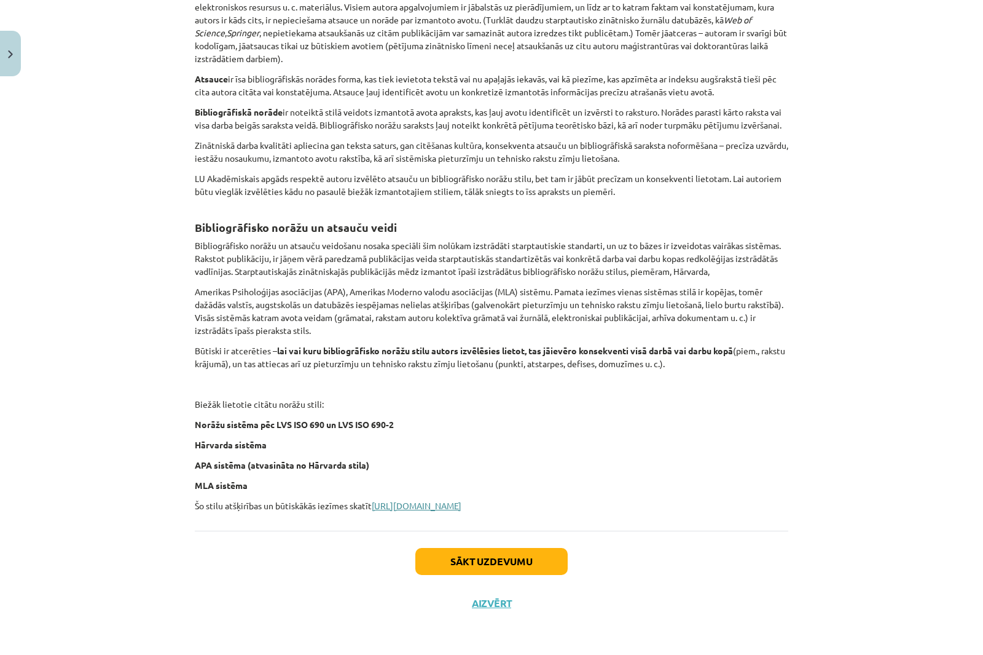
click link "[URL][DOMAIN_NAME]"
click button "Sākt uzdevumu"
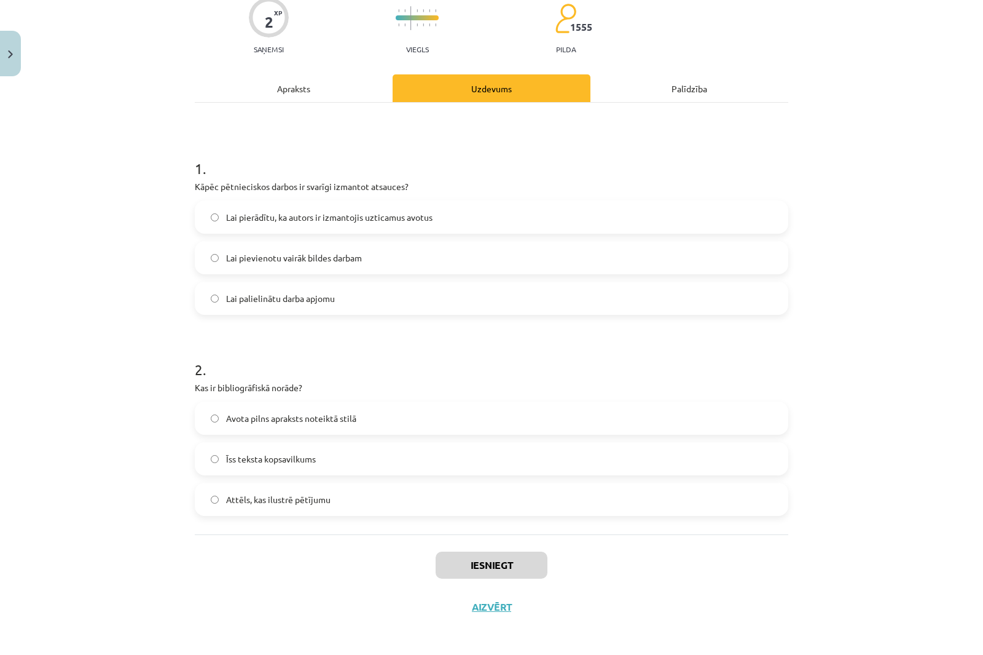
scroll to position [110, 0]
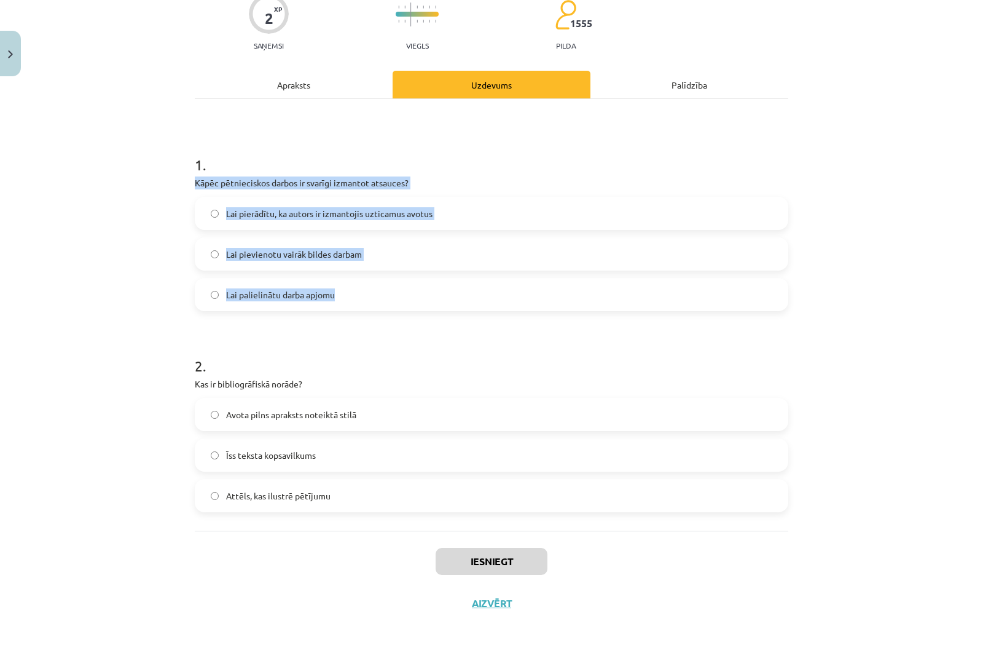
drag, startPoint x: 189, startPoint y: 179, endPoint x: 405, endPoint y: 303, distance: 249.5
click div "2 XP Saņemsi Viegls 1555 pilda Apraksts Uzdevums Palīdzība 1 . Kāpēc pētniecisk…"
click label "Lai pierādītu, ka autors ir izmantojis uzticamus avotus"
click div "Mācību tēma: Datorikas - 10. klases 1. ieskaites mācību materiāls #7 6. tēma – …"
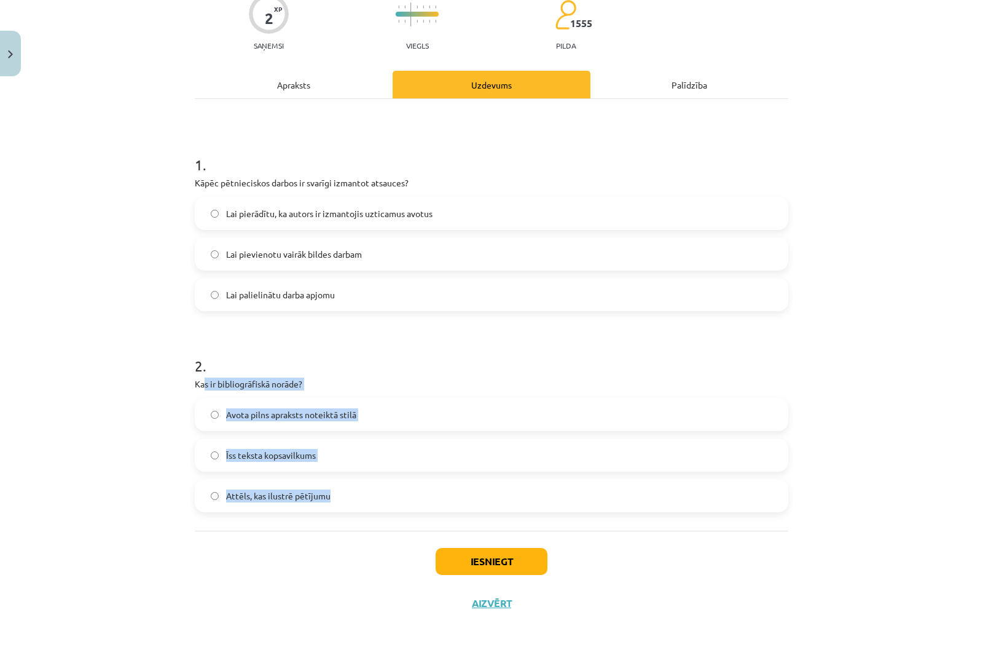
drag, startPoint x: 197, startPoint y: 382, endPoint x: 431, endPoint y: 491, distance: 258.2
click div "2 . Kas ir bibliogrāfiskā norāde? Avota pilns apraksts noteiktā stilā Īss tekst…"
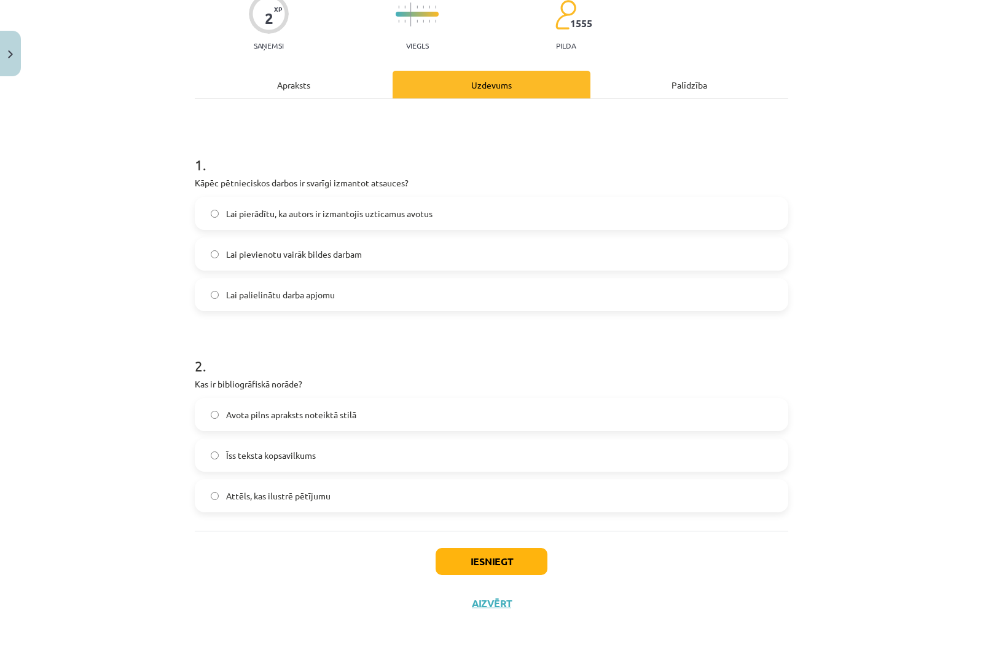
click div "Mācību tēma: Datorikas - 10. klases 1. ieskaites mācību materiāls #7 6. tēma – …"
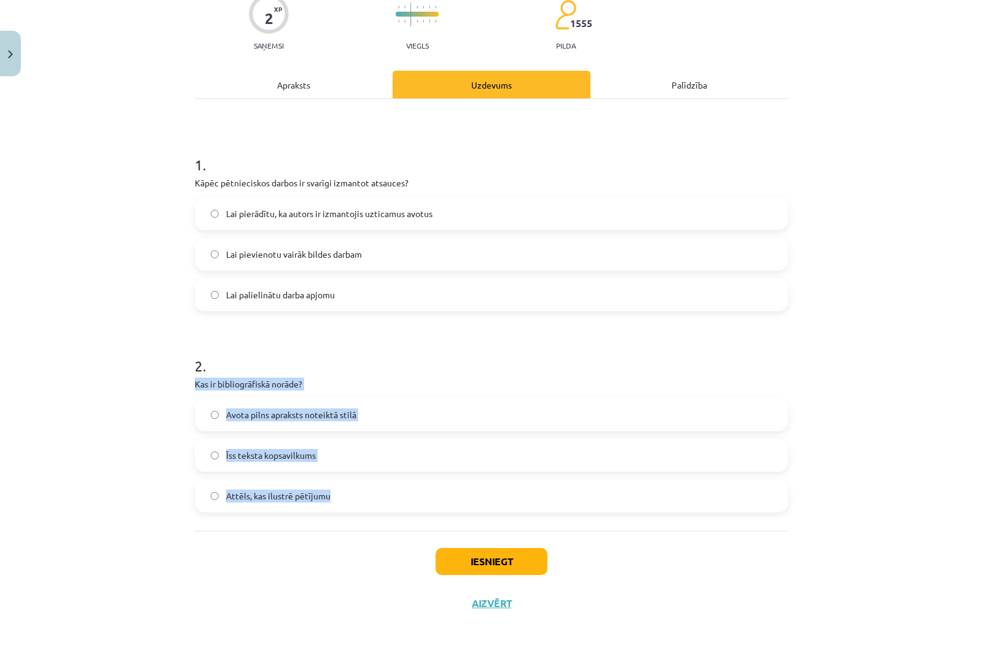
drag, startPoint x: 191, startPoint y: 383, endPoint x: 349, endPoint y: 475, distance: 182.9
click div "2 . Kas ir bibliogrāfiskā norāde? Avota pilns apraksts noteiktā stilā Īss tekst…"
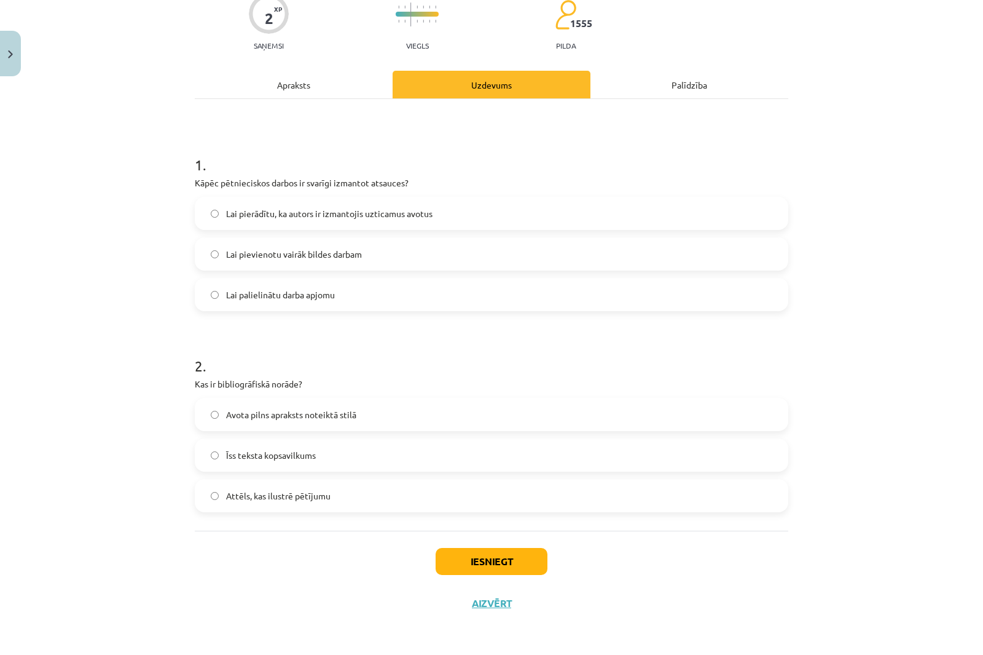
click div "Mācību tēma: Datorikas - 10. klases 1. ieskaites mācību materiāls #7 6. tēma – …"
click div "Avota pilns apraksts noteiktā stilā Īss teksta kopsavilkums Attēls, kas ilustrē…"
click span "Avota pilns apraksts noteiktā stilā"
drag, startPoint x: 486, startPoint y: 570, endPoint x: 484, endPoint y: 556, distance: 14.2
click button "Iesniegt"
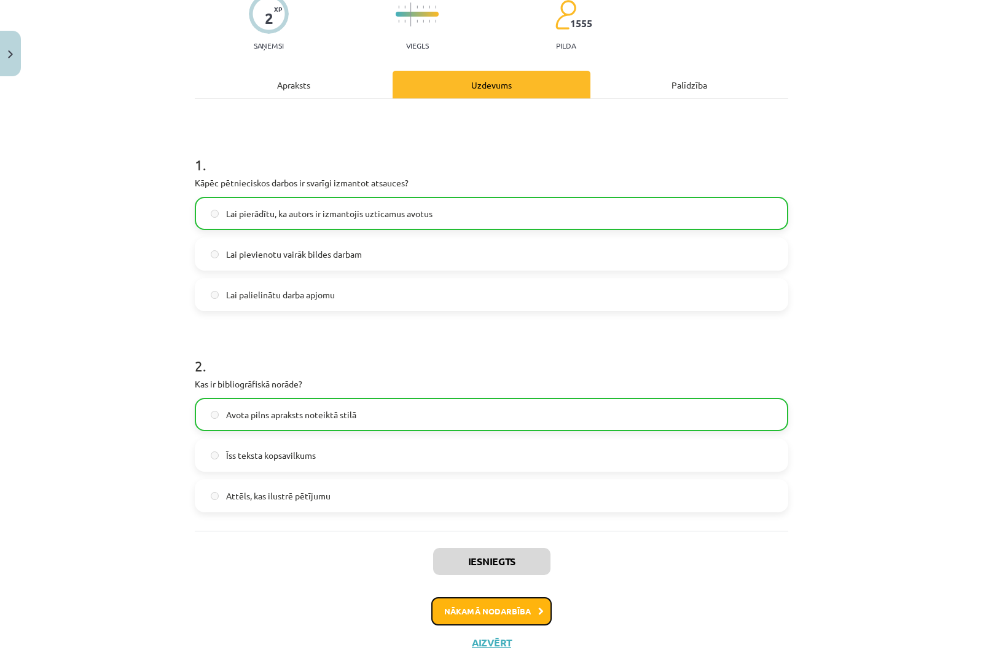
click button "Nākamā nodarbība"
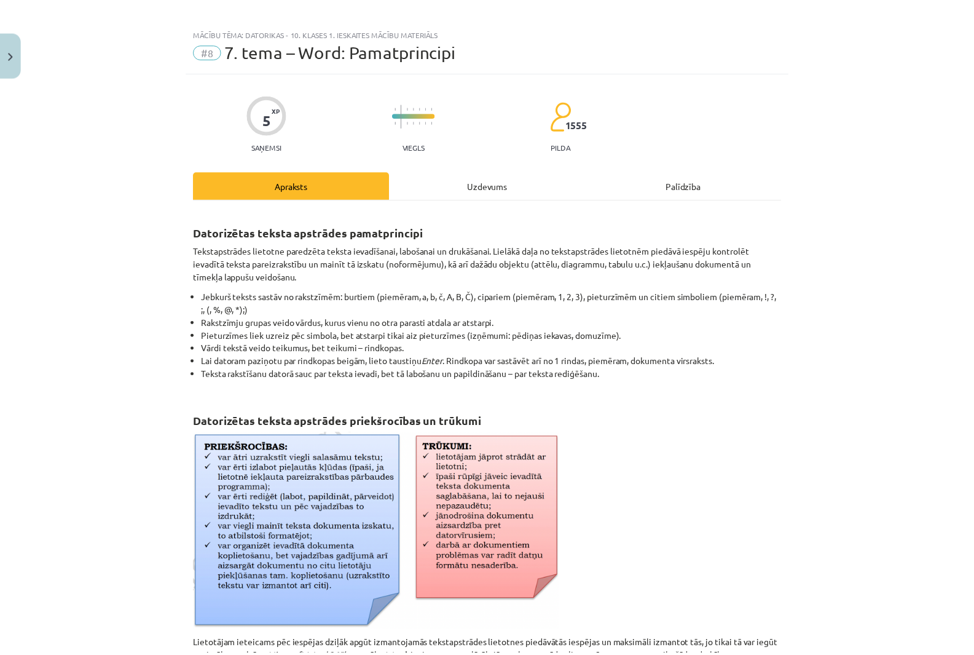
scroll to position [0, 0]
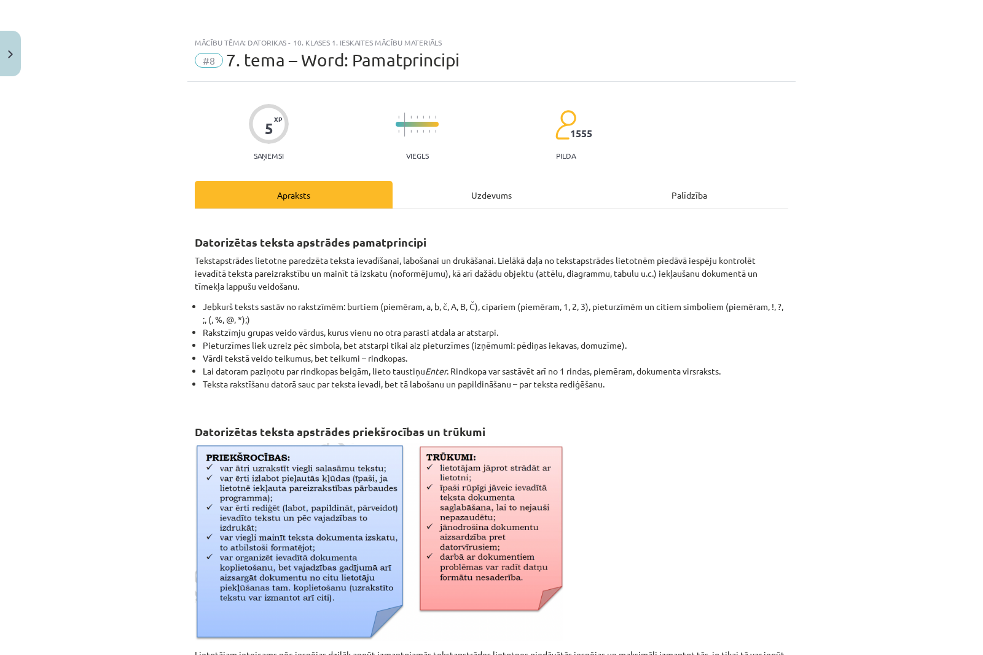
click span "#8"
click div "Mācību tēma: Datorikas - 10. klases 1. ieskaites mācību materiāls"
click img "Close"
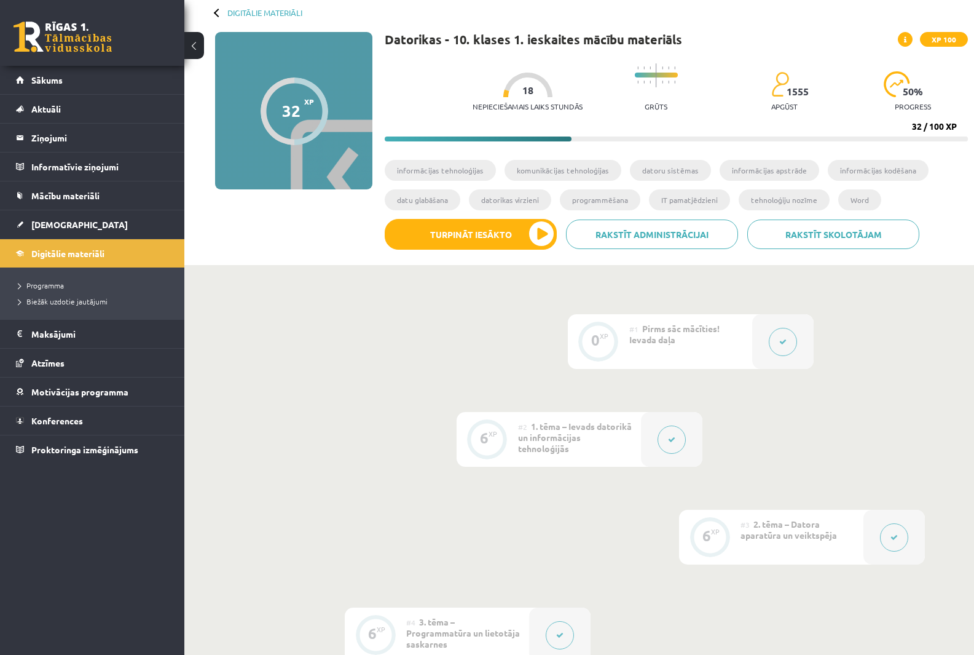
scroll to position [61, 0]
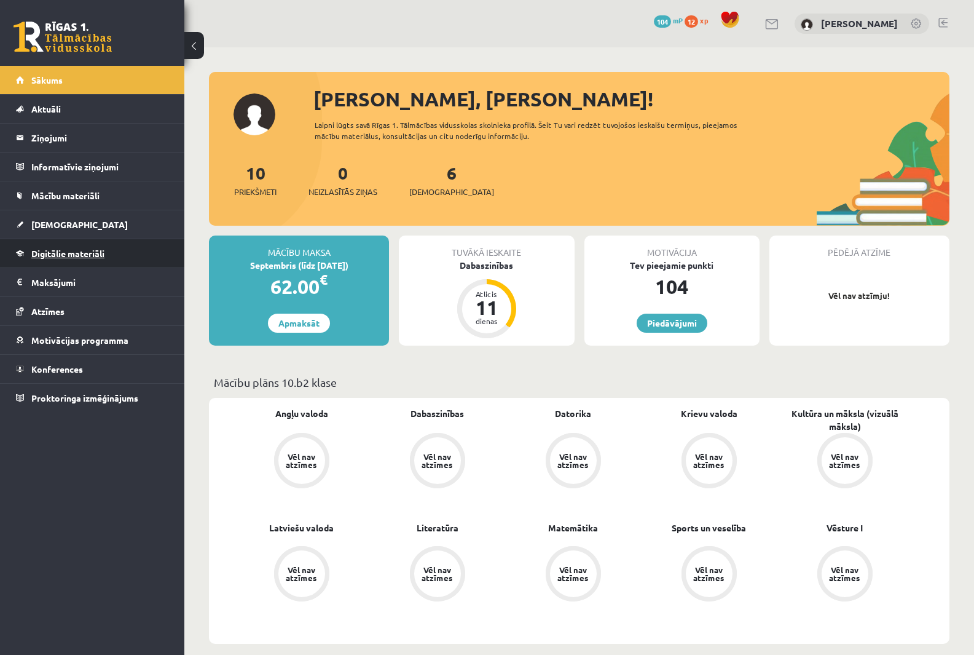
click at [98, 250] on span "Digitālie materiāli" at bounding box center [67, 253] width 73 height 11
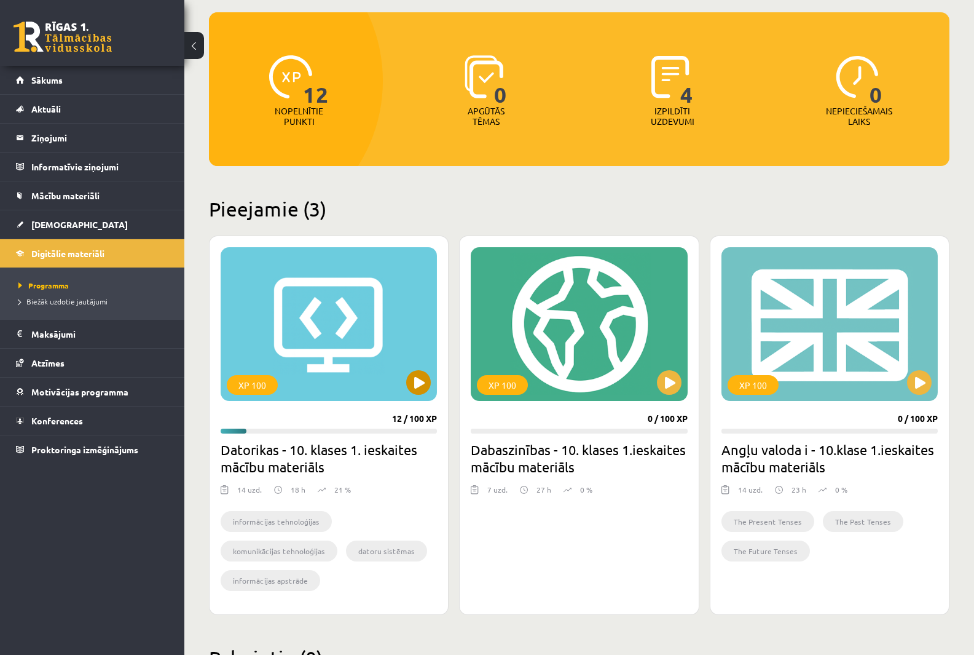
scroll to position [123, 0]
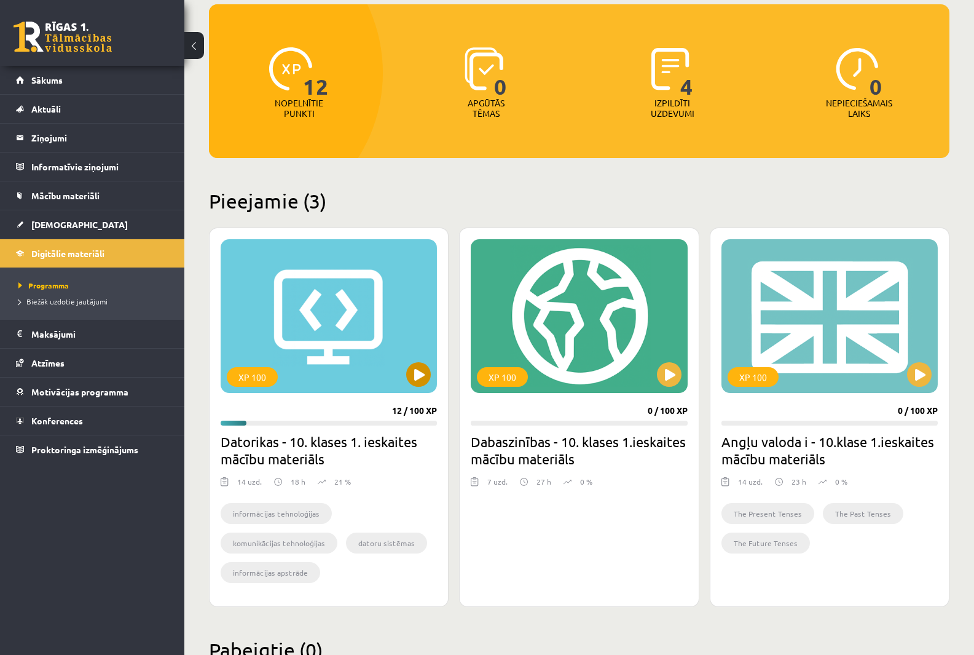
click at [380, 342] on div "XP 100" at bounding box center [329, 316] width 216 height 154
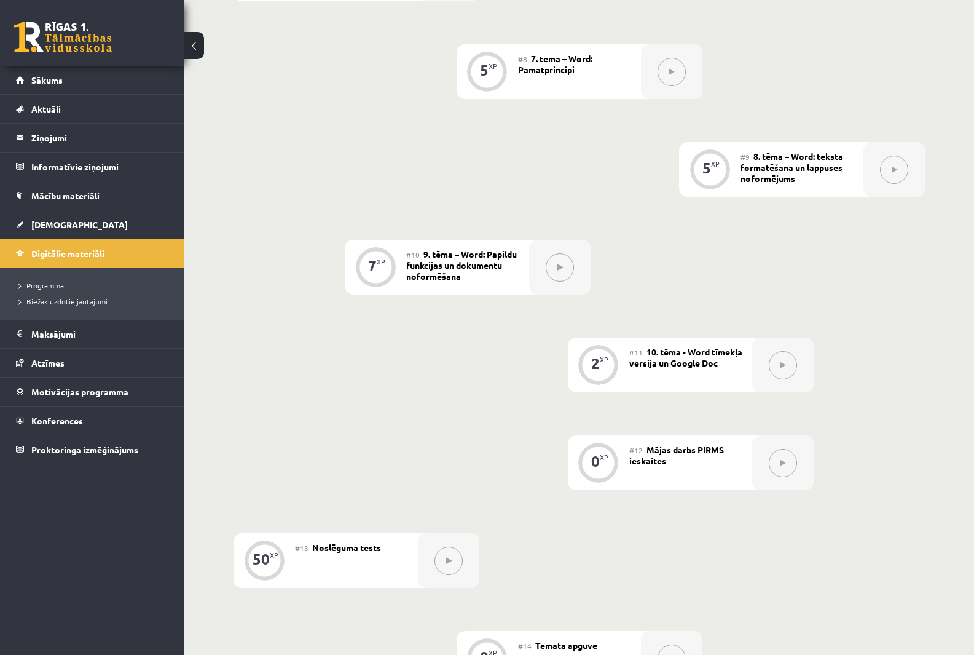
scroll to position [647, 0]
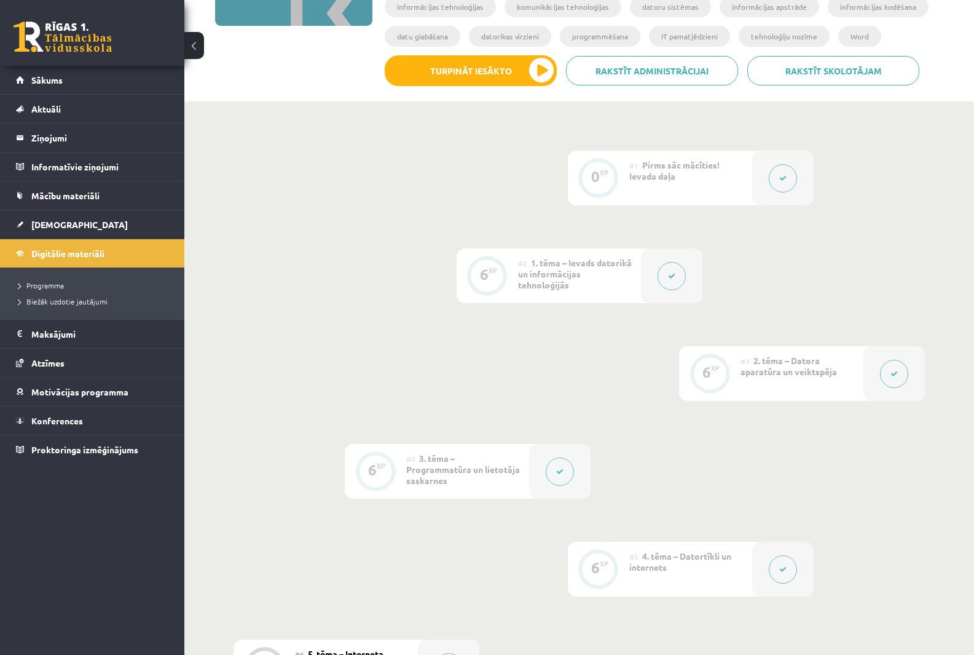
scroll to position [66, 0]
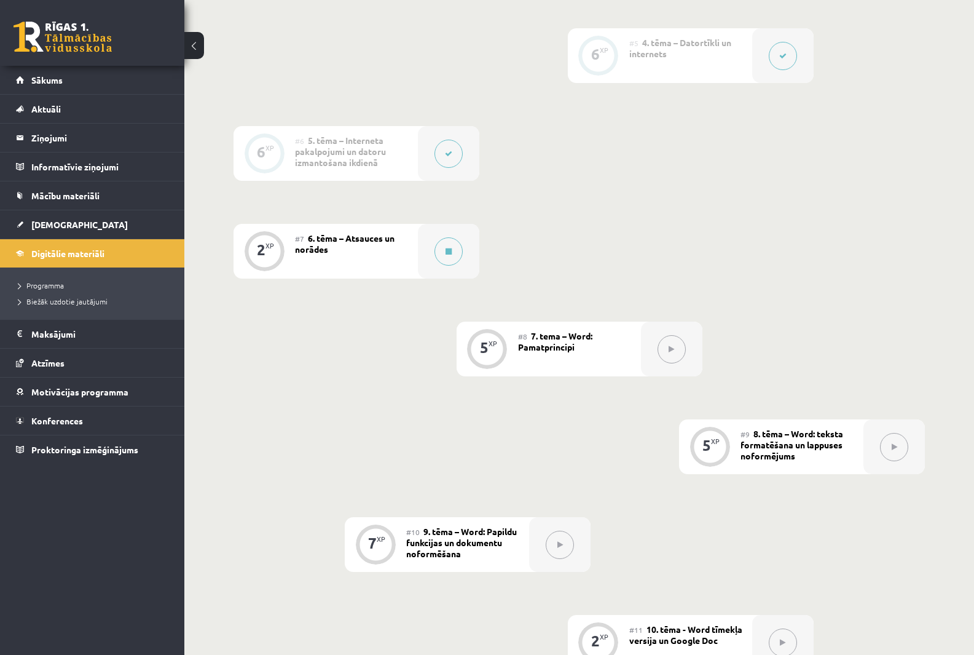
scroll to position [799, 0]
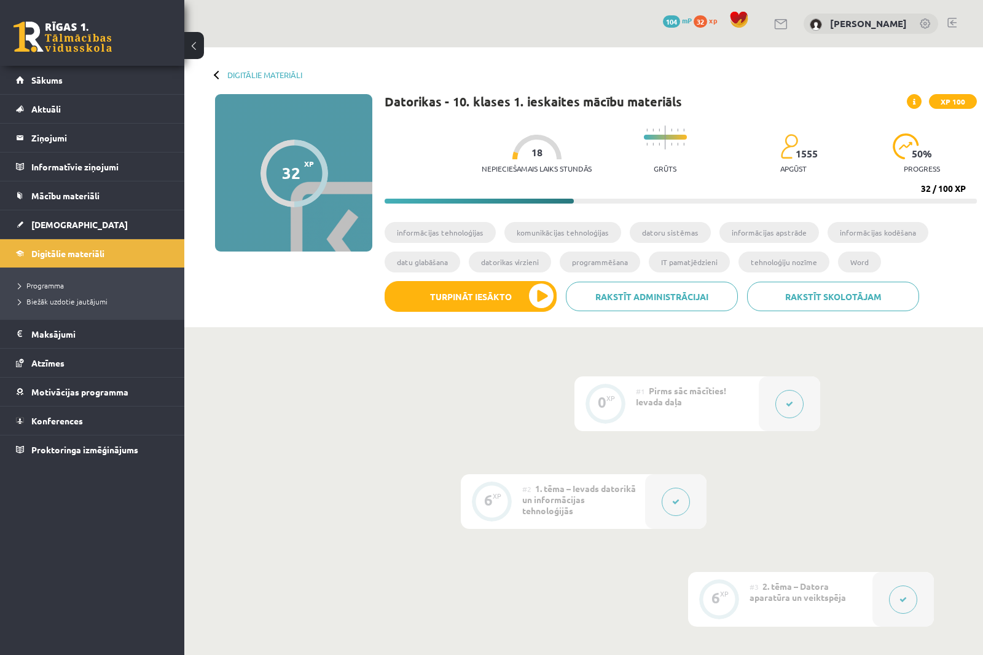
scroll to position [799, 0]
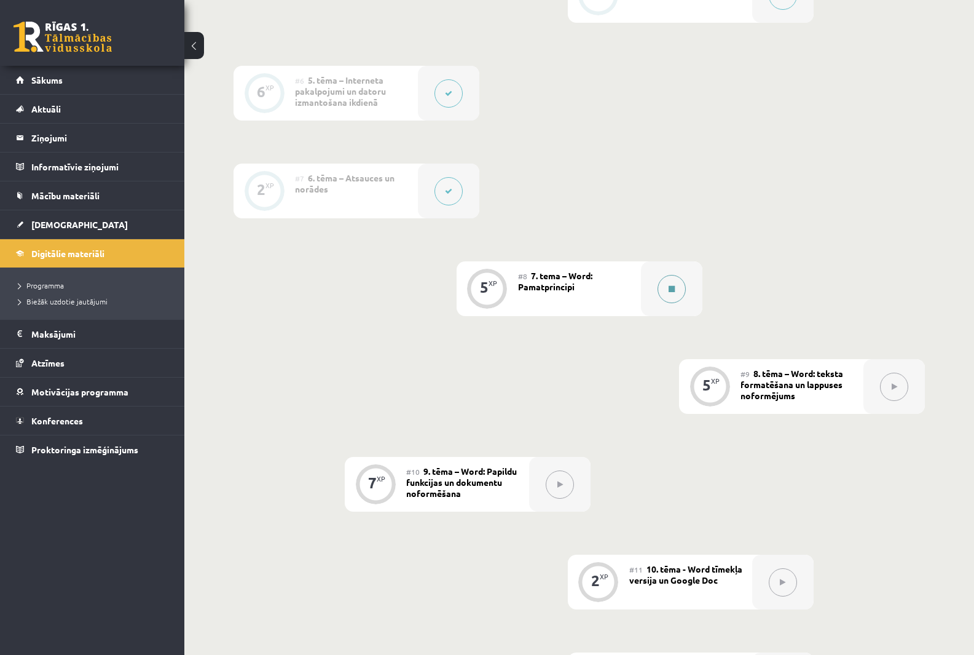
click at [671, 289] on icon at bounding box center [672, 288] width 6 height 7
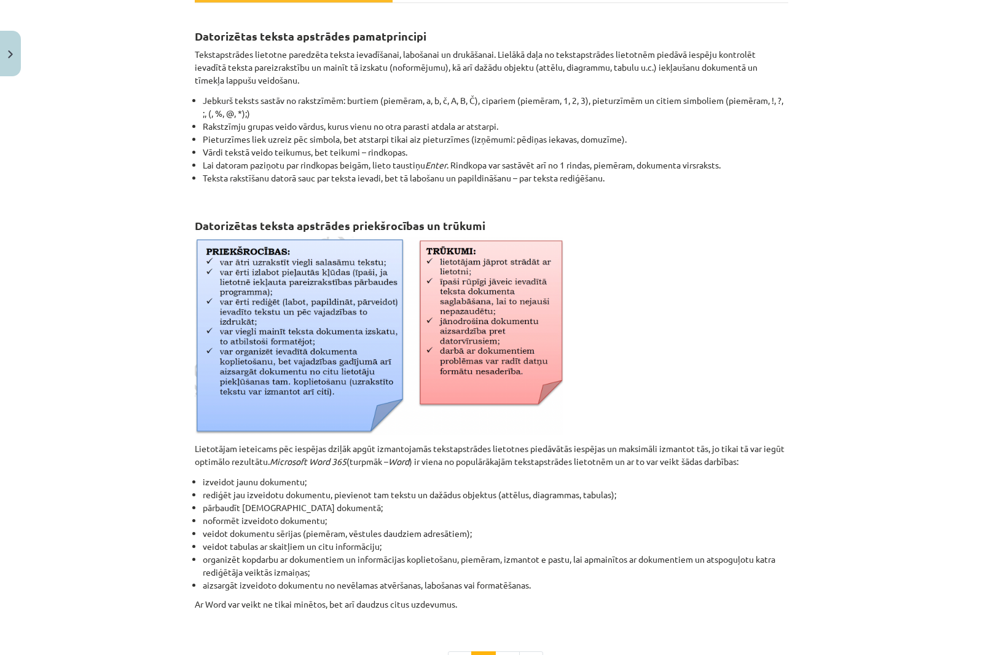
scroll to position [246, 0]
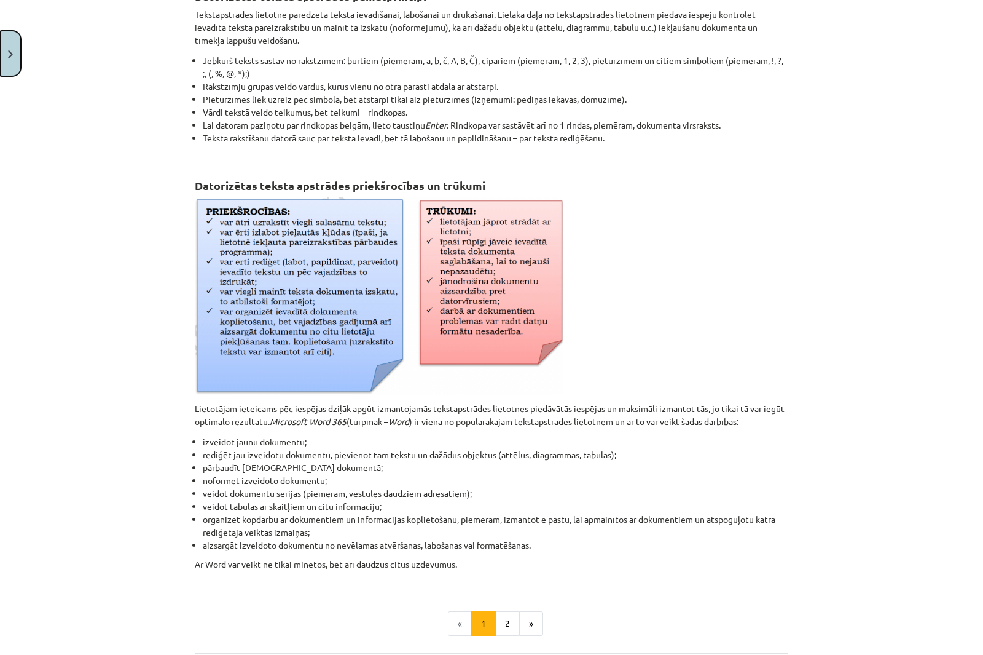
click at [9, 54] on img "Close" at bounding box center [10, 54] width 5 height 8
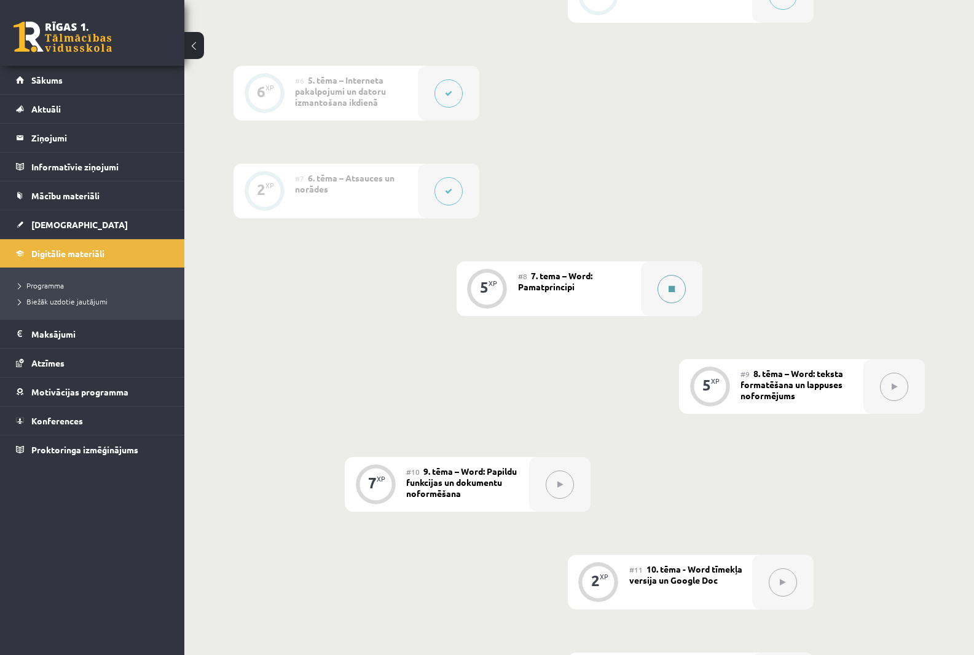
click at [660, 288] on button at bounding box center [672, 289] width 28 height 28
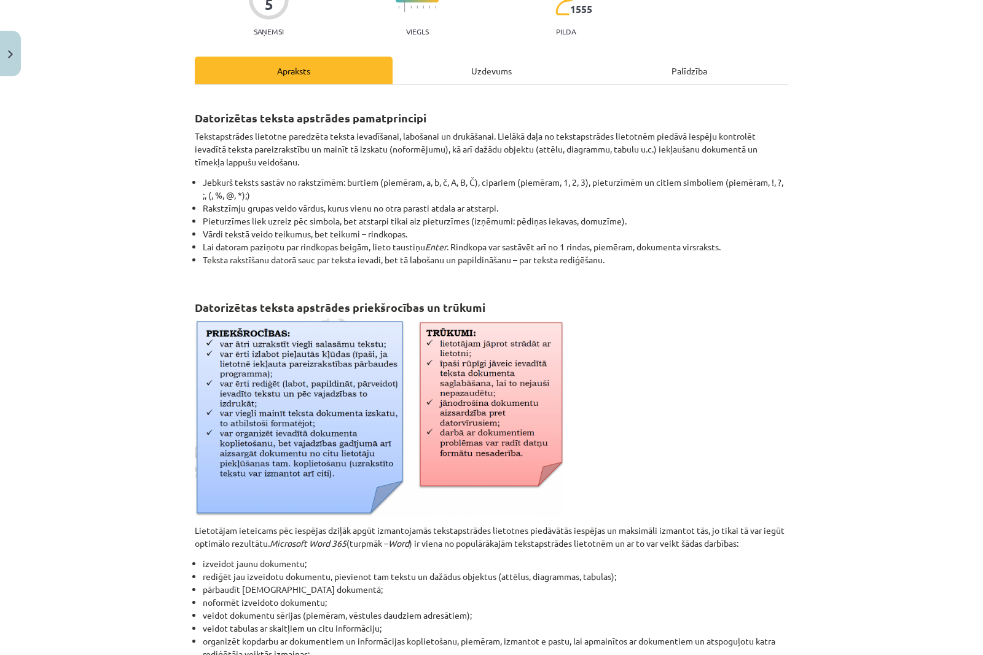
scroll to position [0, 0]
